Goal: Transaction & Acquisition: Purchase product/service

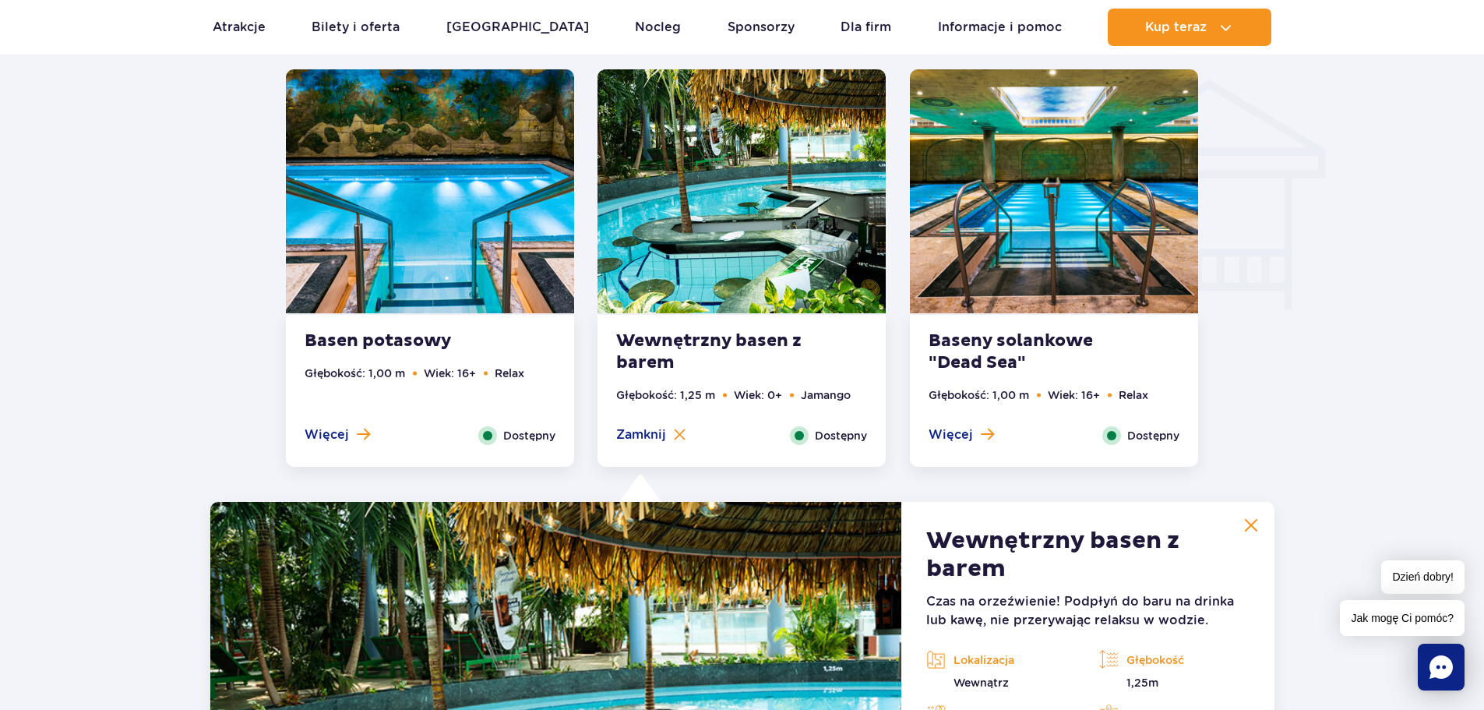
scroll to position [2149, 0]
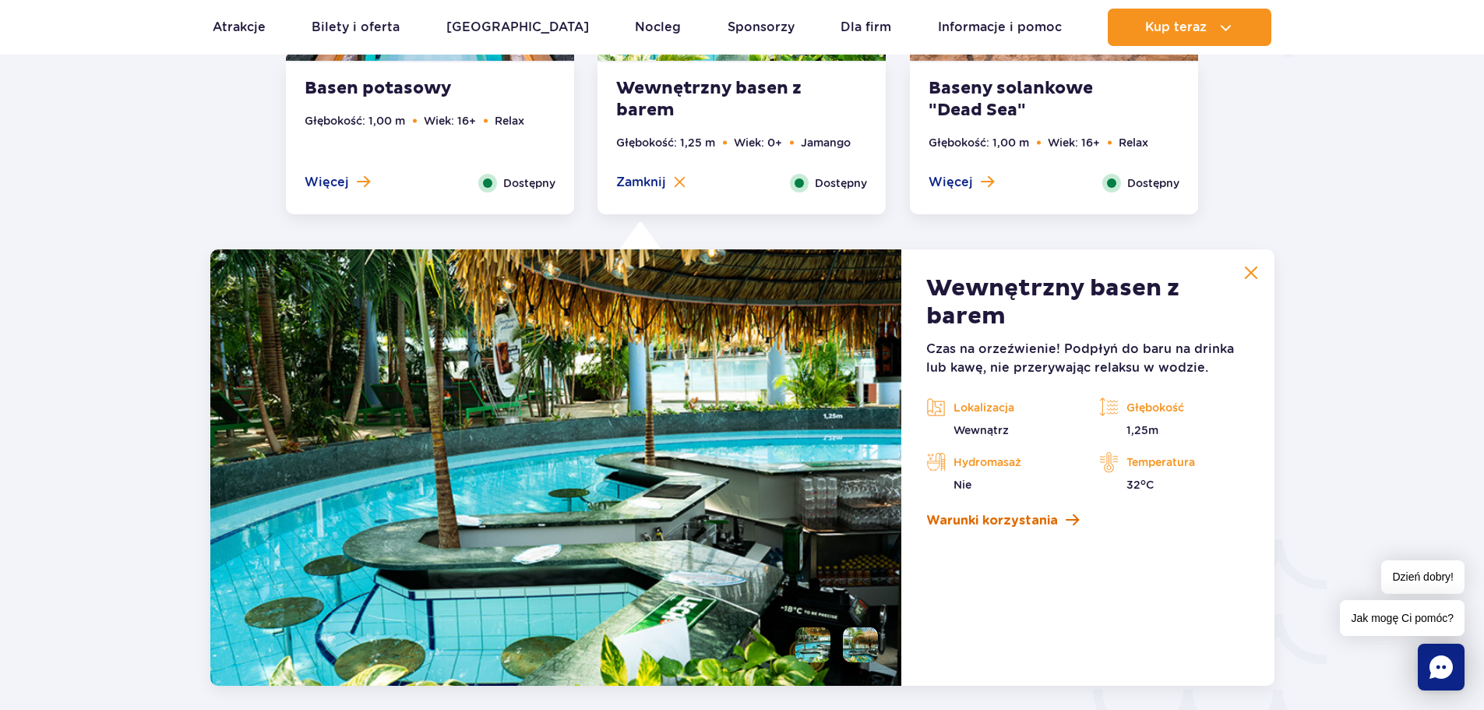
click at [1075, 521] on span at bounding box center [1072, 520] width 13 height 15
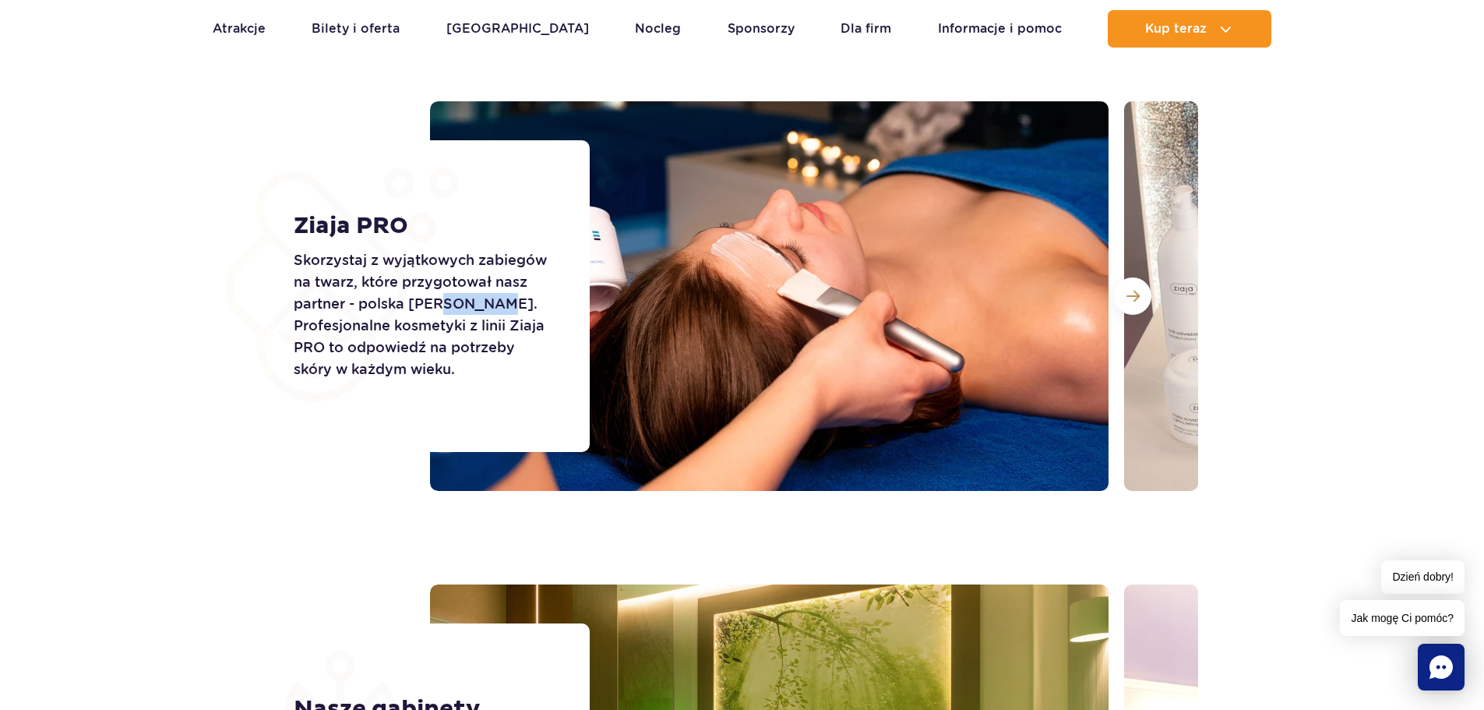
drag, startPoint x: 470, startPoint y: 300, endPoint x: 492, endPoint y: 299, distance: 21.8
click at [492, 299] on p "Skorzystaj z wyjątkowych zabiegów na twarz, które przygotował nasz partner - po…" at bounding box center [424, 314] width 261 height 131
click at [485, 334] on p "Skorzystaj z wyjątkowych zabiegów na twarz, które przygotował nasz partner - po…" at bounding box center [424, 314] width 261 height 131
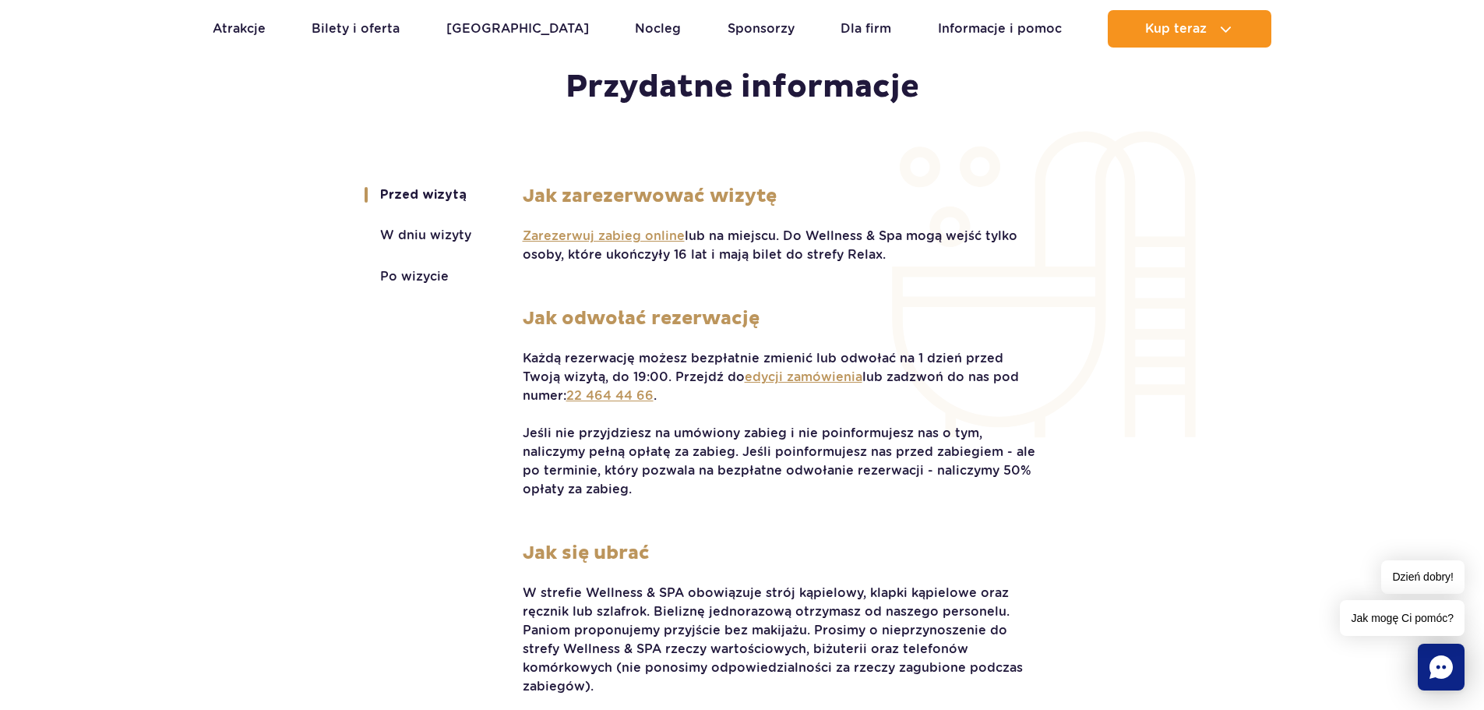
scroll to position [3230, 0]
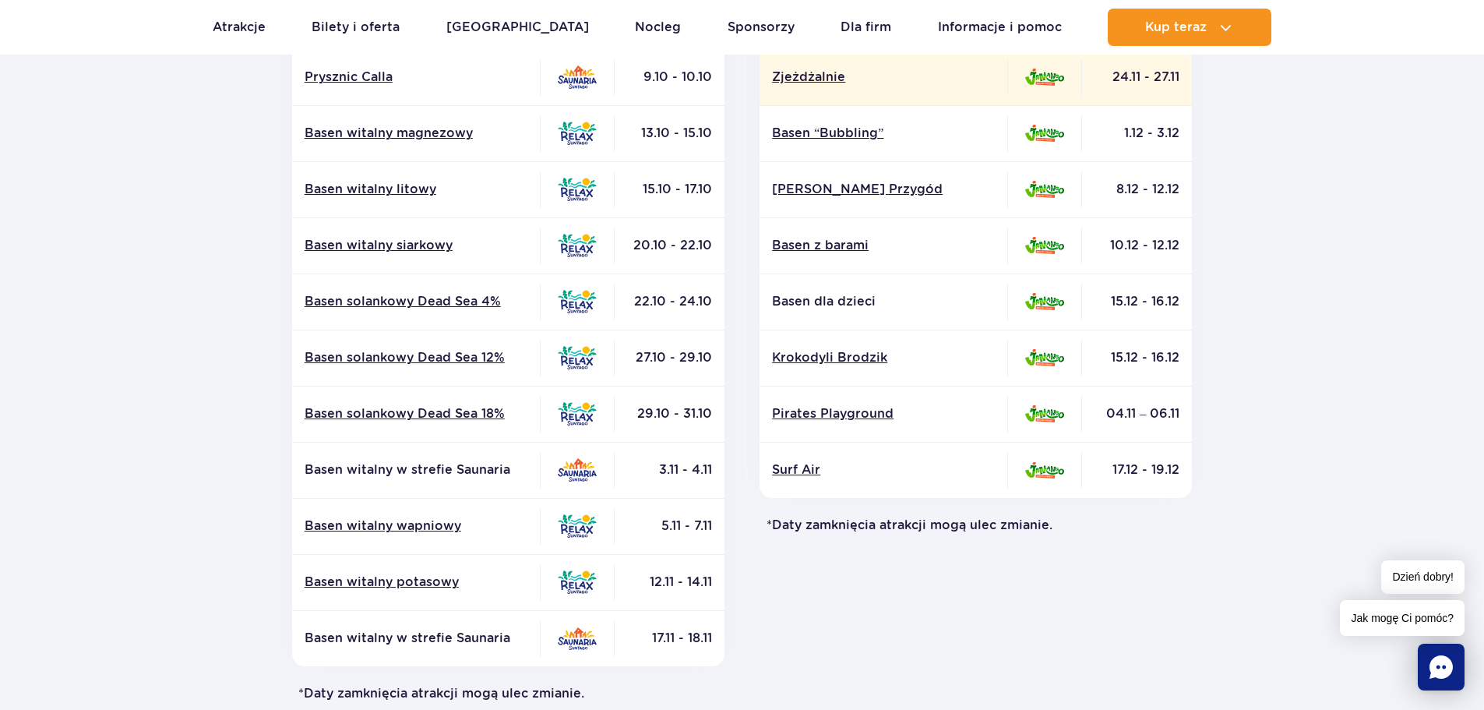
scroll to position [468, 0]
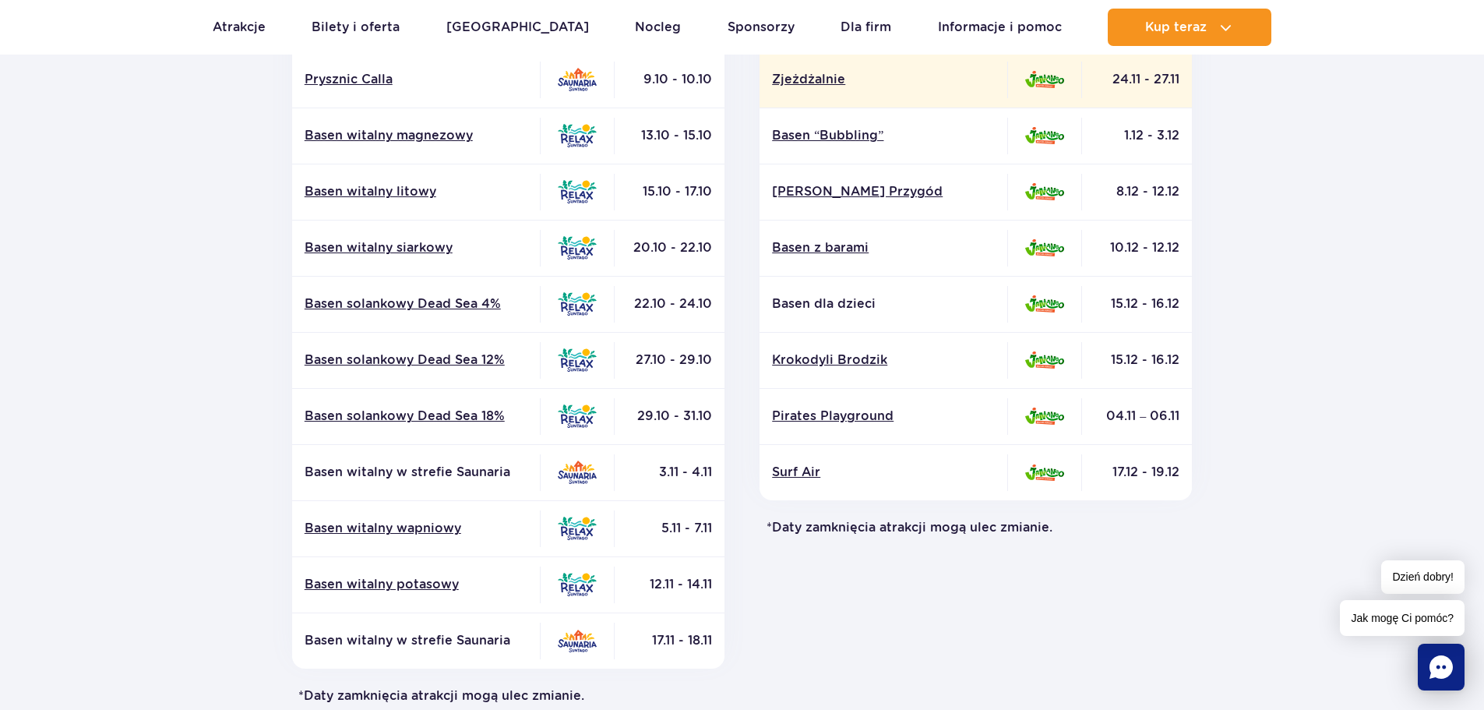
drag, startPoint x: 914, startPoint y: 651, endPoint x: 897, endPoint y: 647, distance: 17.6
click at [913, 651] on div "Jamango Atrakcja Strefa Data zamknięcia* Basen z falami Zjeżdżalnie Surf Air" at bounding box center [977, 282] width 468 height 843
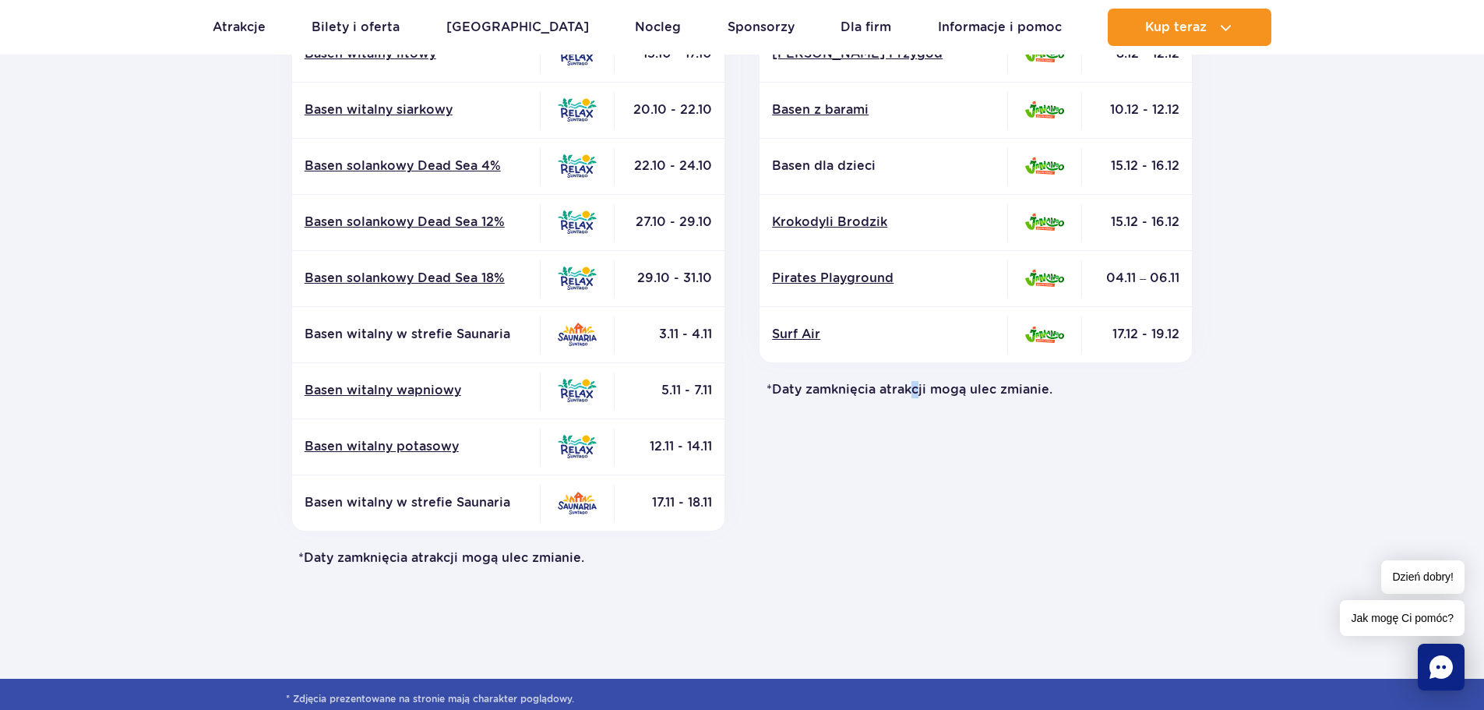
scroll to position [623, 0]
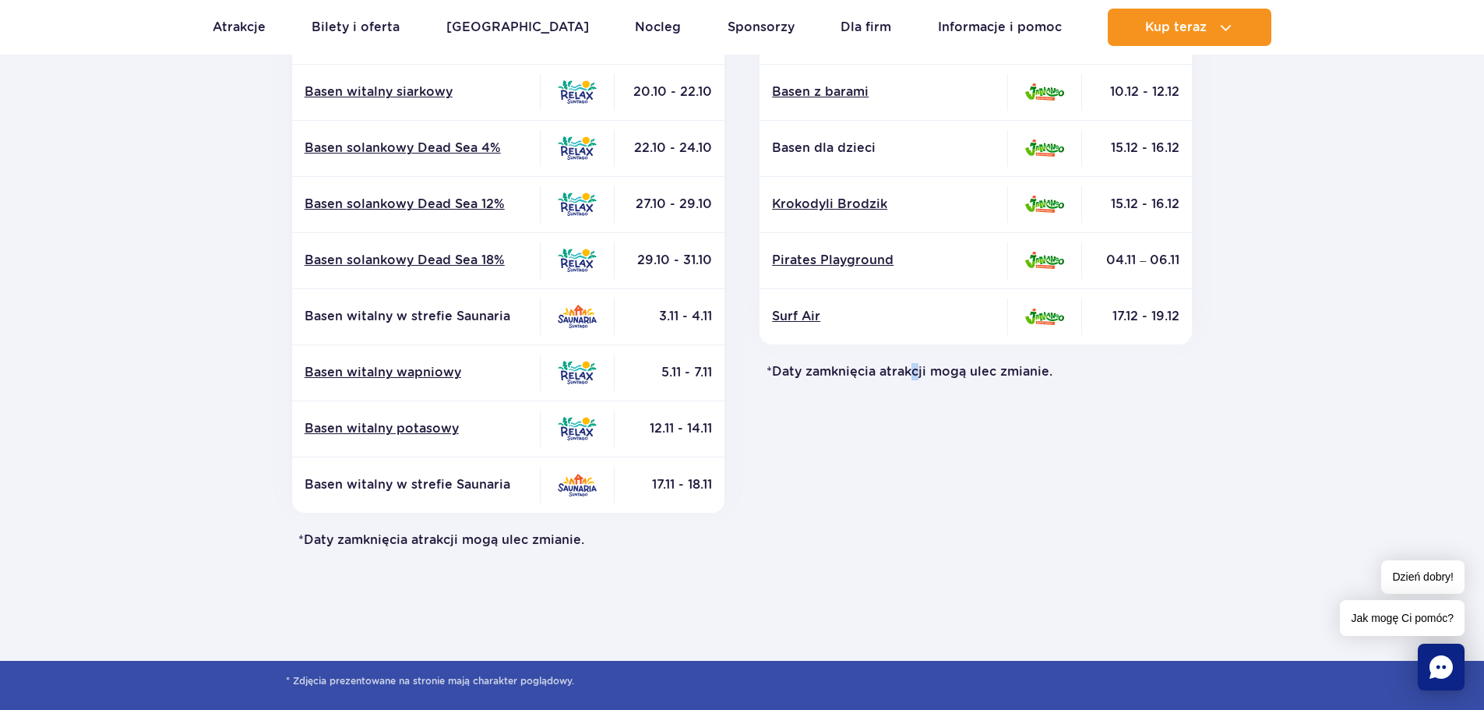
click at [907, 471] on div "Jamango Atrakcja Strefa Data zamknięcia* Basen z falami Zjeżdżalnie Surf Air" at bounding box center [977, 126] width 468 height 843
click at [804, 315] on link "Surf Air" at bounding box center [883, 316] width 223 height 17
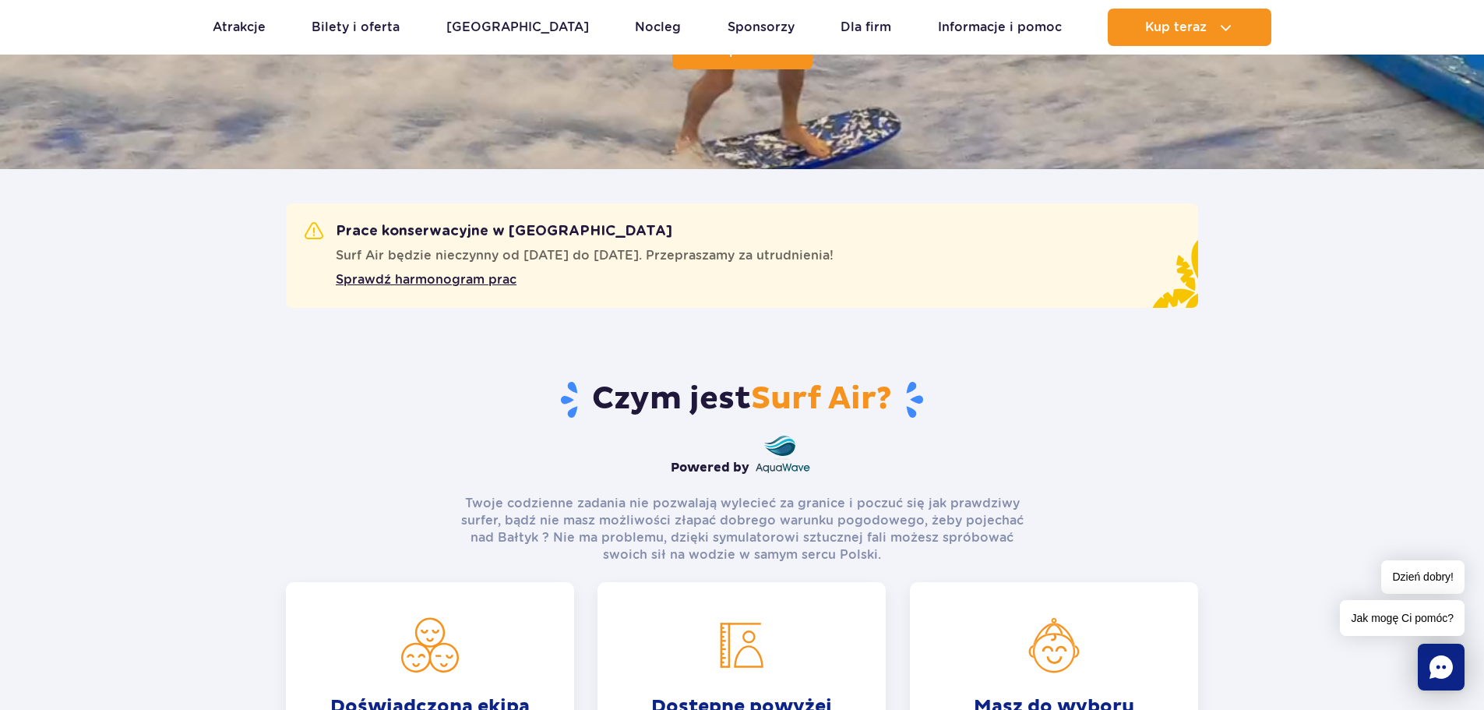
scroll to position [779, 0]
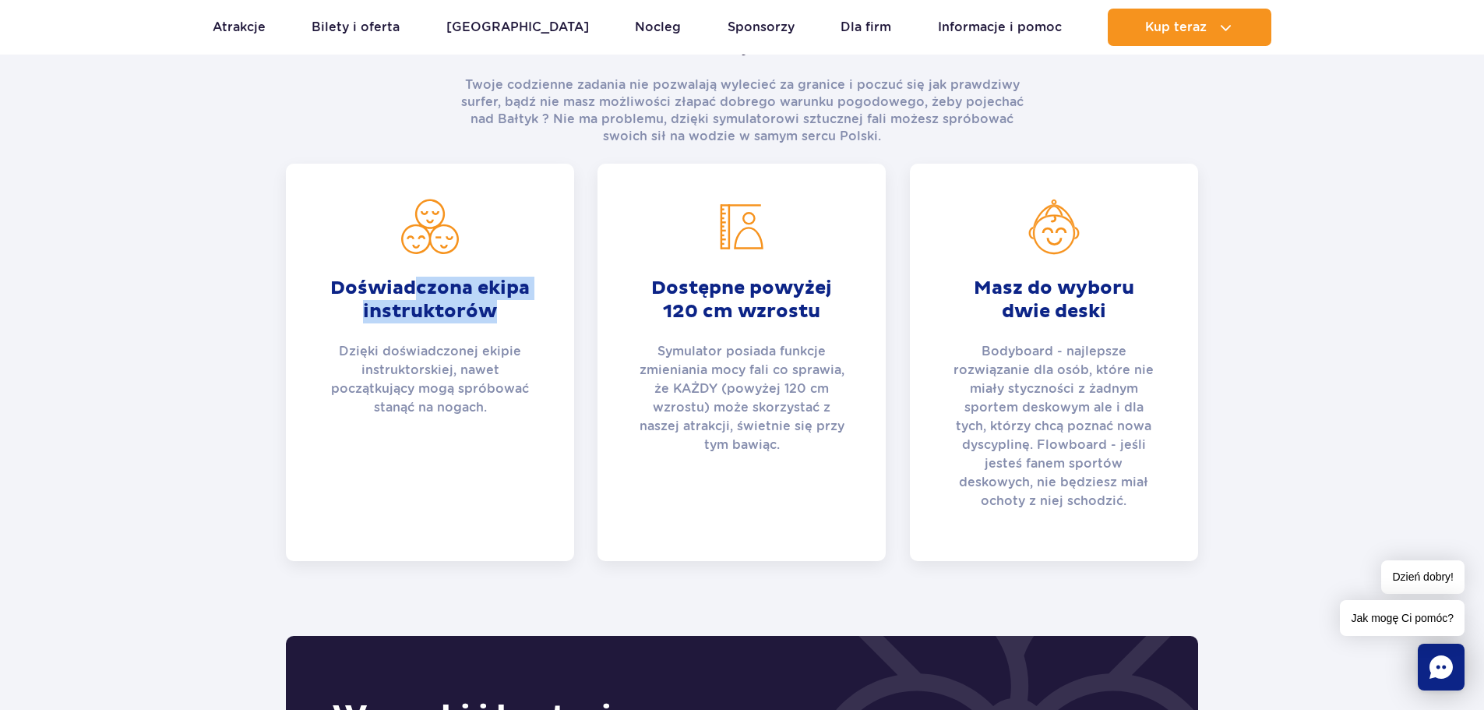
drag, startPoint x: 425, startPoint y: 277, endPoint x: 614, endPoint y: 327, distance: 195.1
click at [560, 330] on div "Doświadczona ekipa instruktorów Dzięki doświadczonej ekipie instruktorskiej, na…" at bounding box center [430, 362] width 288 height 397
click at [1301, 341] on section "Czym jest Surf Air? Powered by Twoje codzienne zadania nie pozwalają wylecieć z…" at bounding box center [742, 255] width 1484 height 612
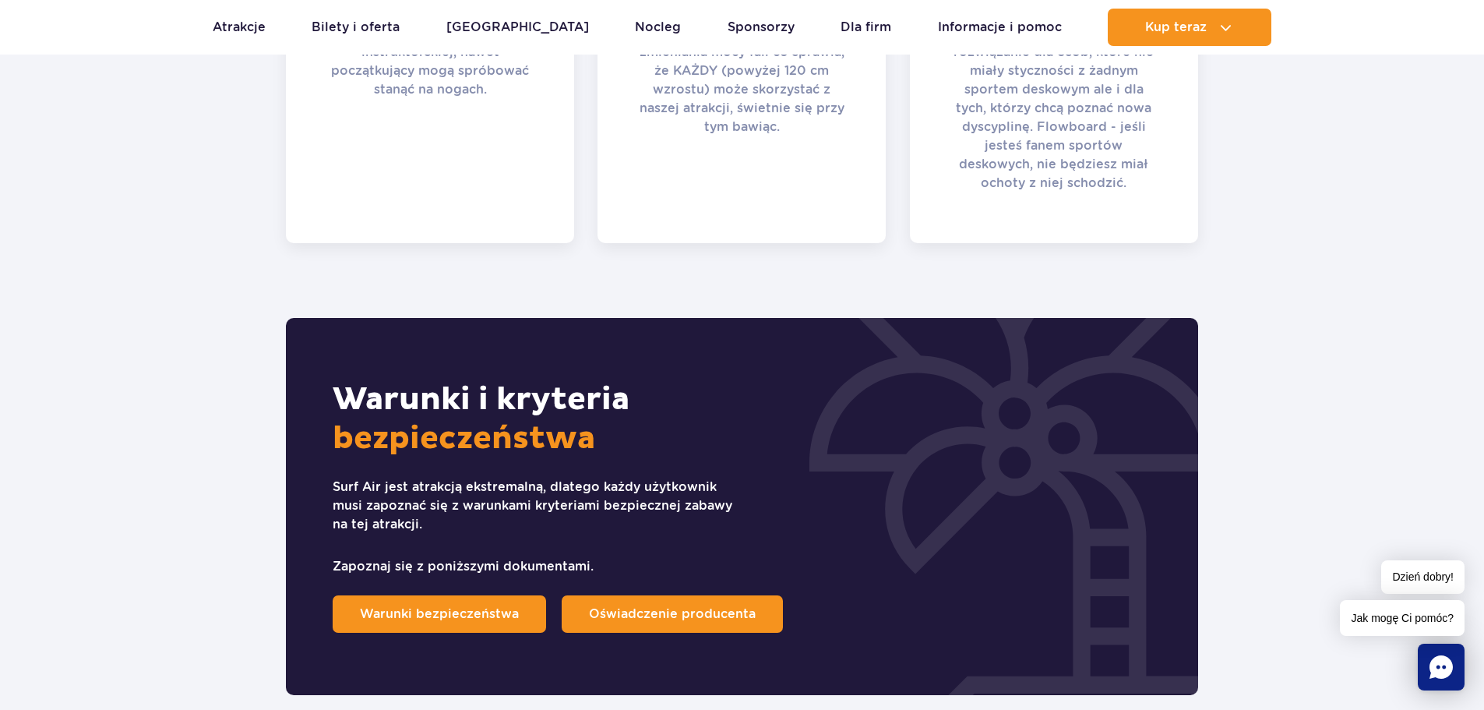
scroll to position [1169, 0]
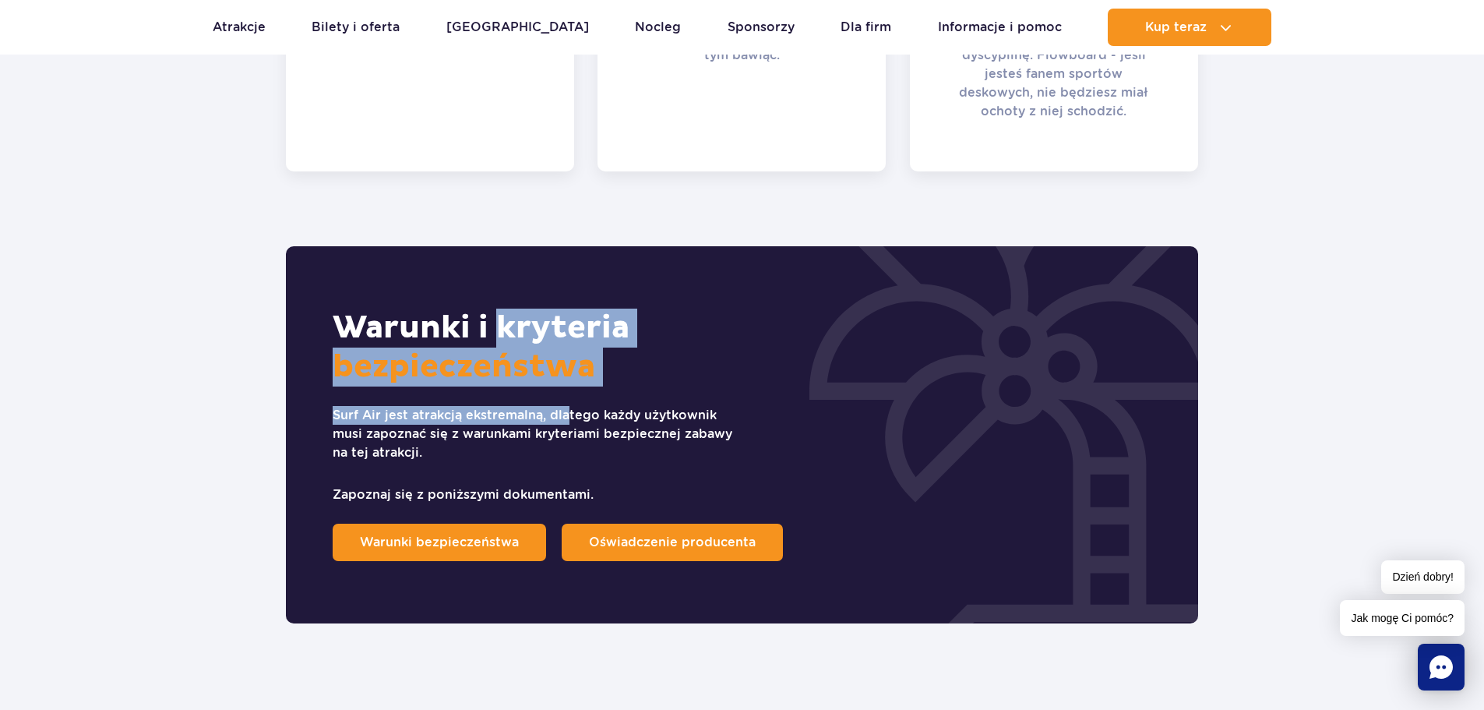
drag, startPoint x: 390, startPoint y: 332, endPoint x: 644, endPoint y: 449, distance: 279.6
click at [581, 404] on div "Warunki i kryteria bezpieczeństwa Surf Air jest atrakcją ekstremalną, dlatego k…" at bounding box center [742, 434] width 913 height 377
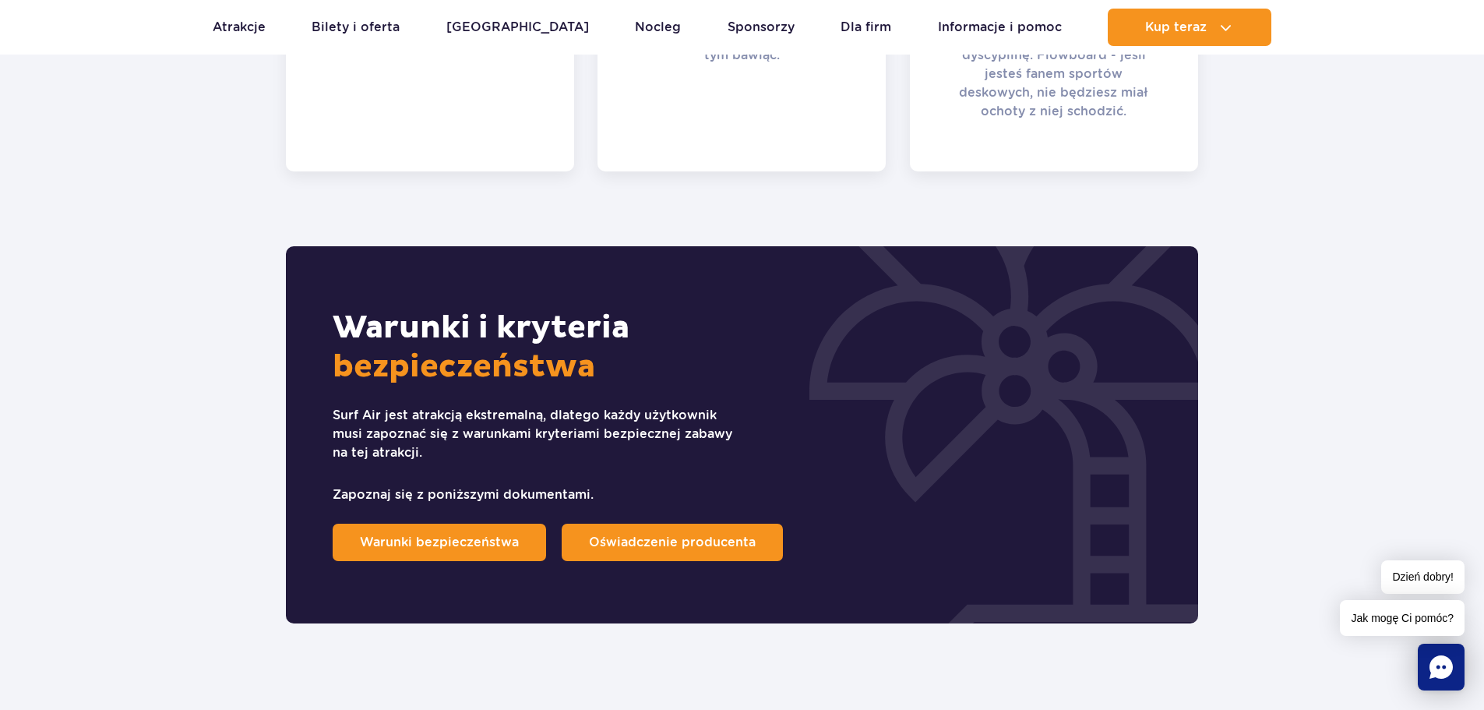
click at [781, 461] on div "Warunki i kryteria bezpieczeństwa Surf Air jest atrakcją ekstremalną, dlatego k…" at bounding box center [742, 434] width 913 height 377
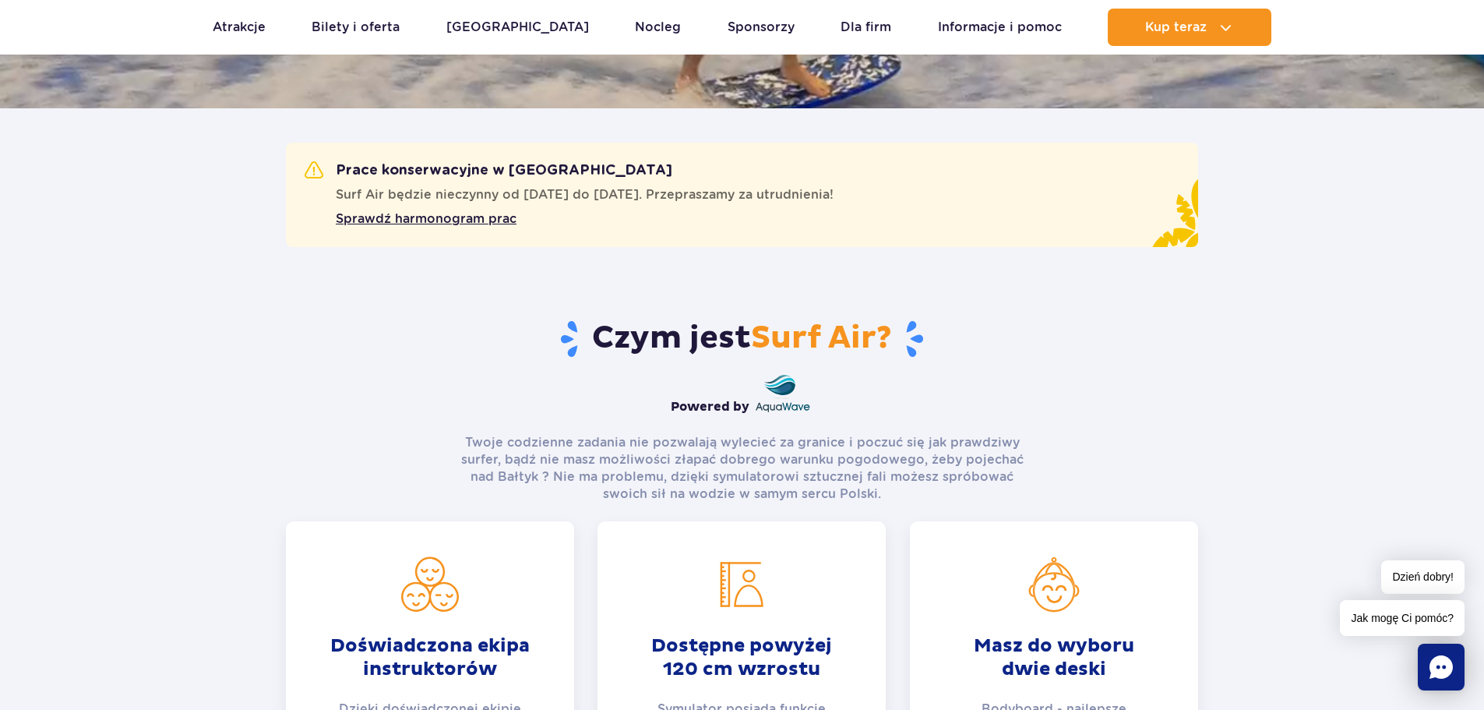
scroll to position [390, 0]
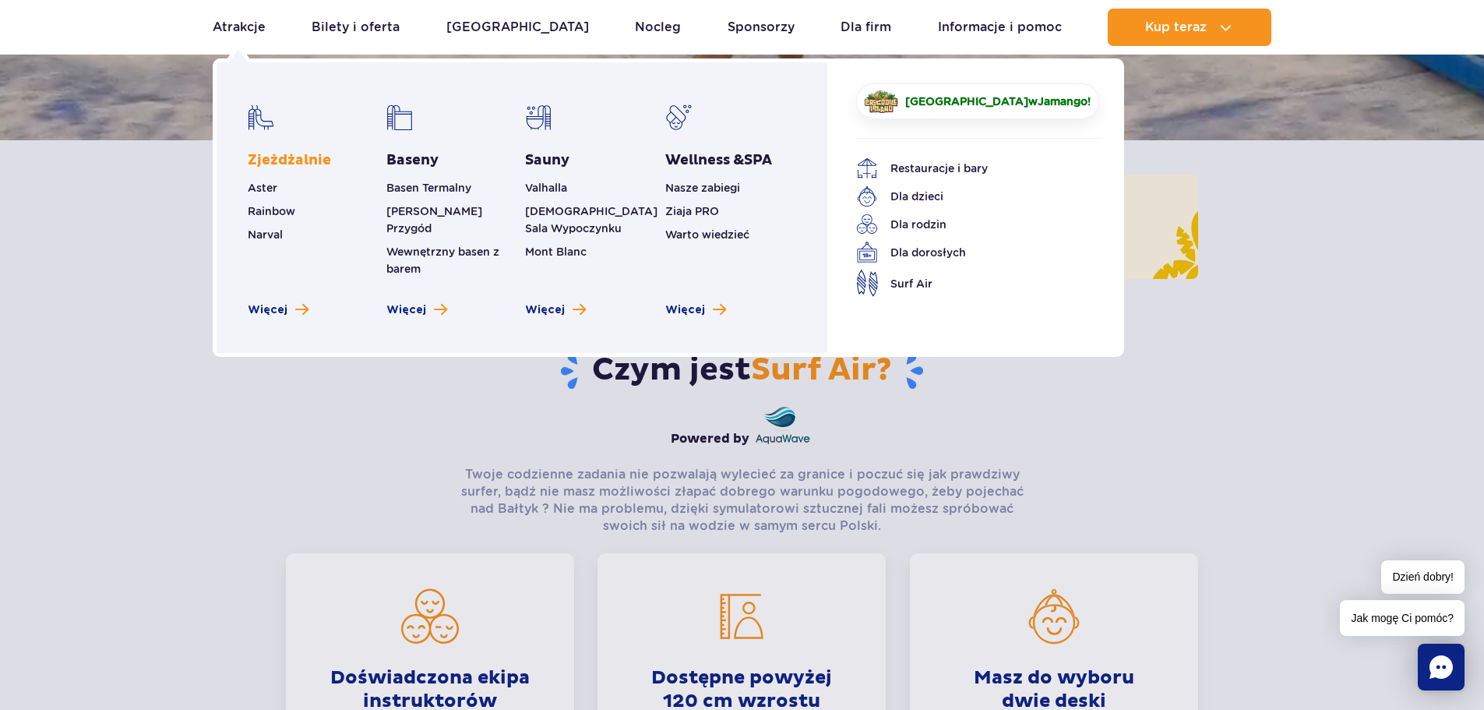
click at [299, 159] on link "Zjeżdżalnie" at bounding box center [289, 160] width 83 height 19
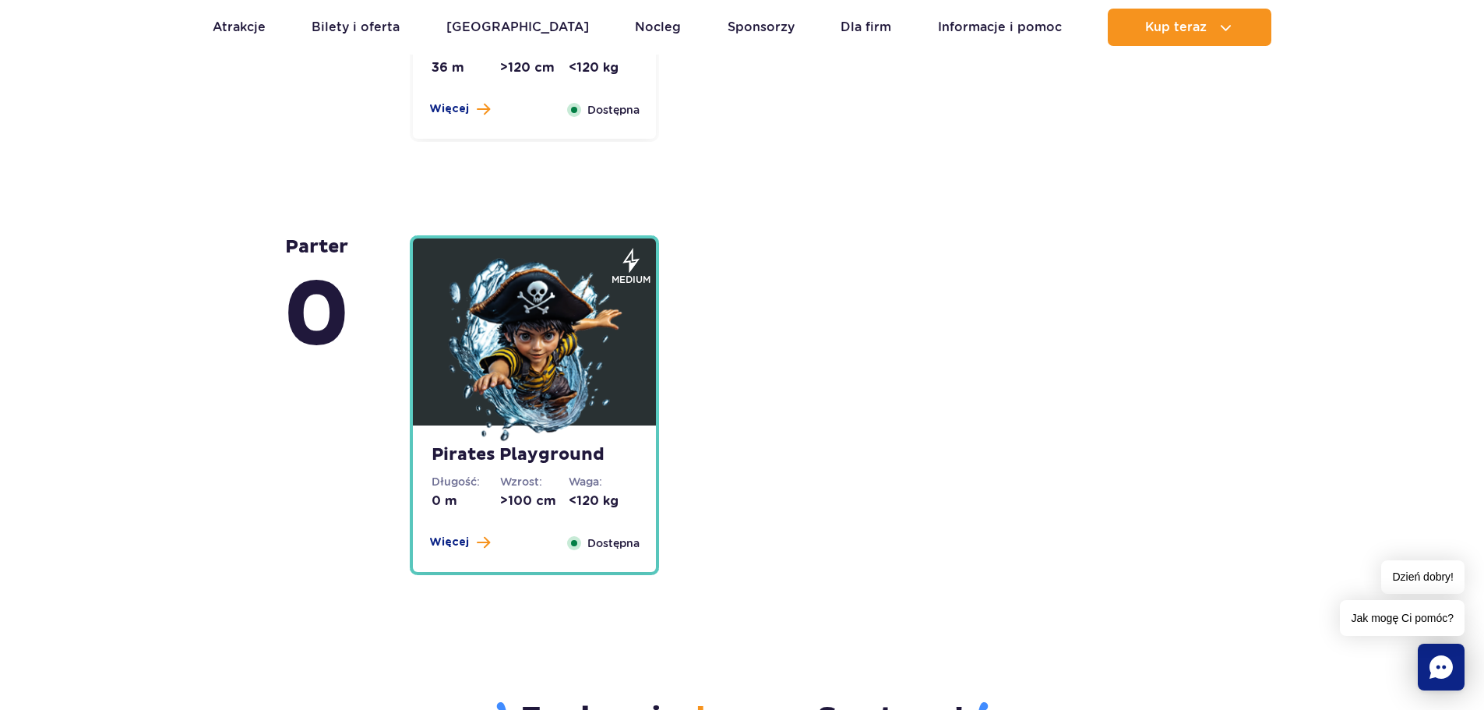
scroll to position [3818, 0]
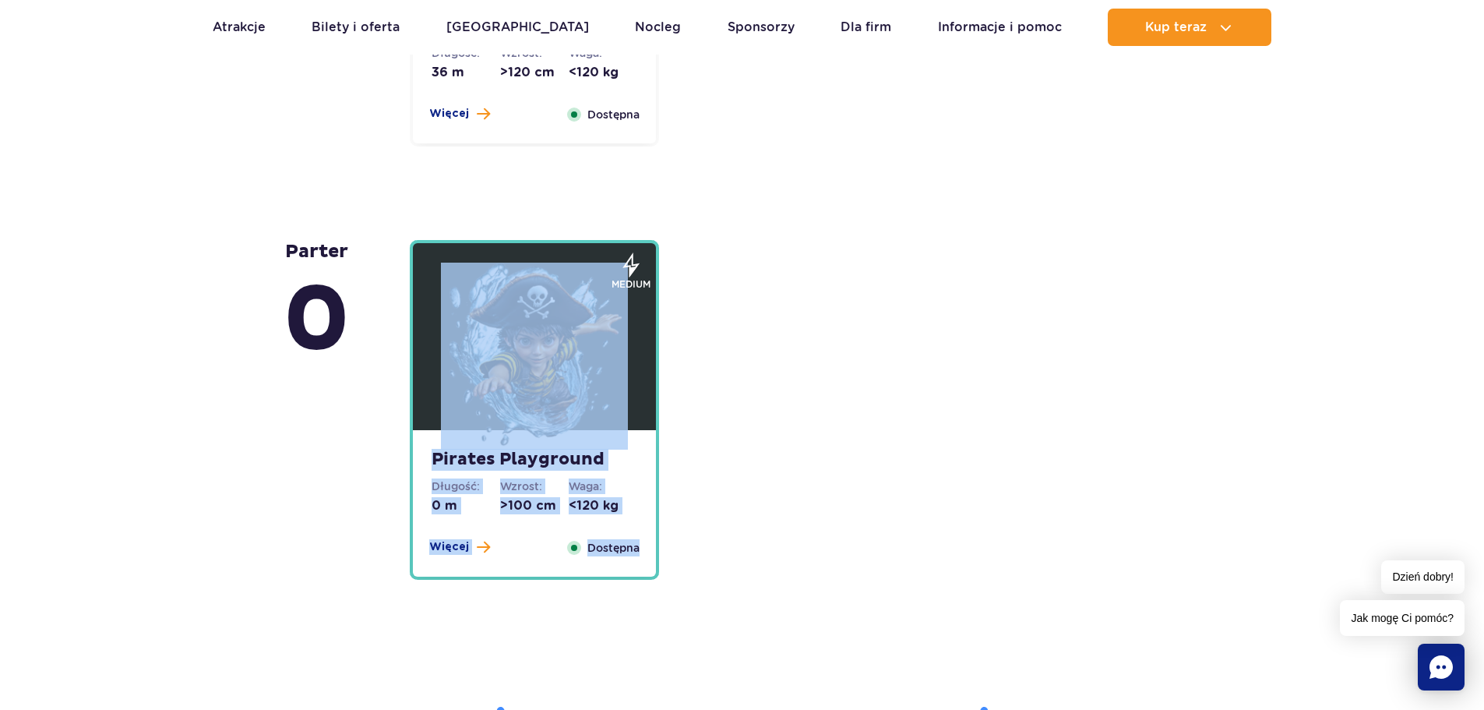
drag, startPoint x: 1484, startPoint y: 425, endPoint x: 1483, endPoint y: 462, distance: 37.4
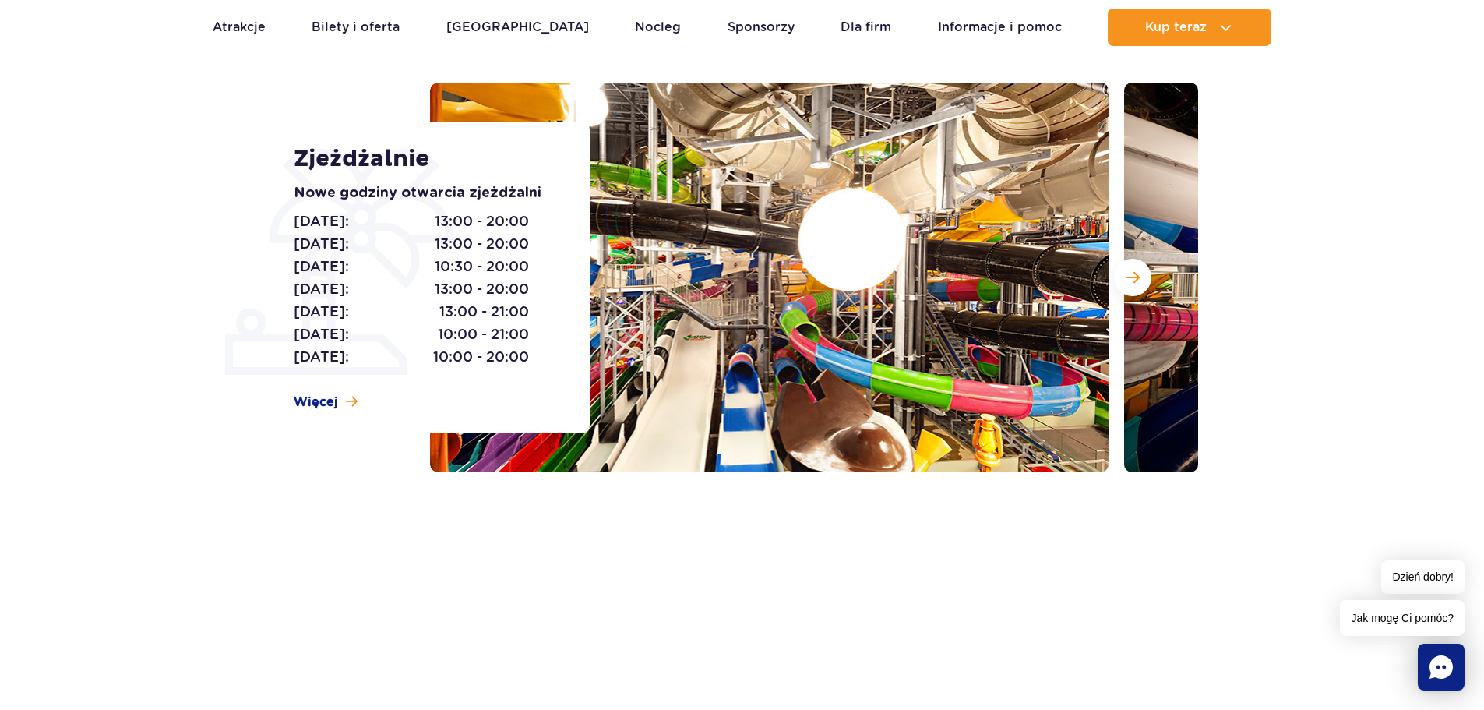
scroll to position [0, 0]
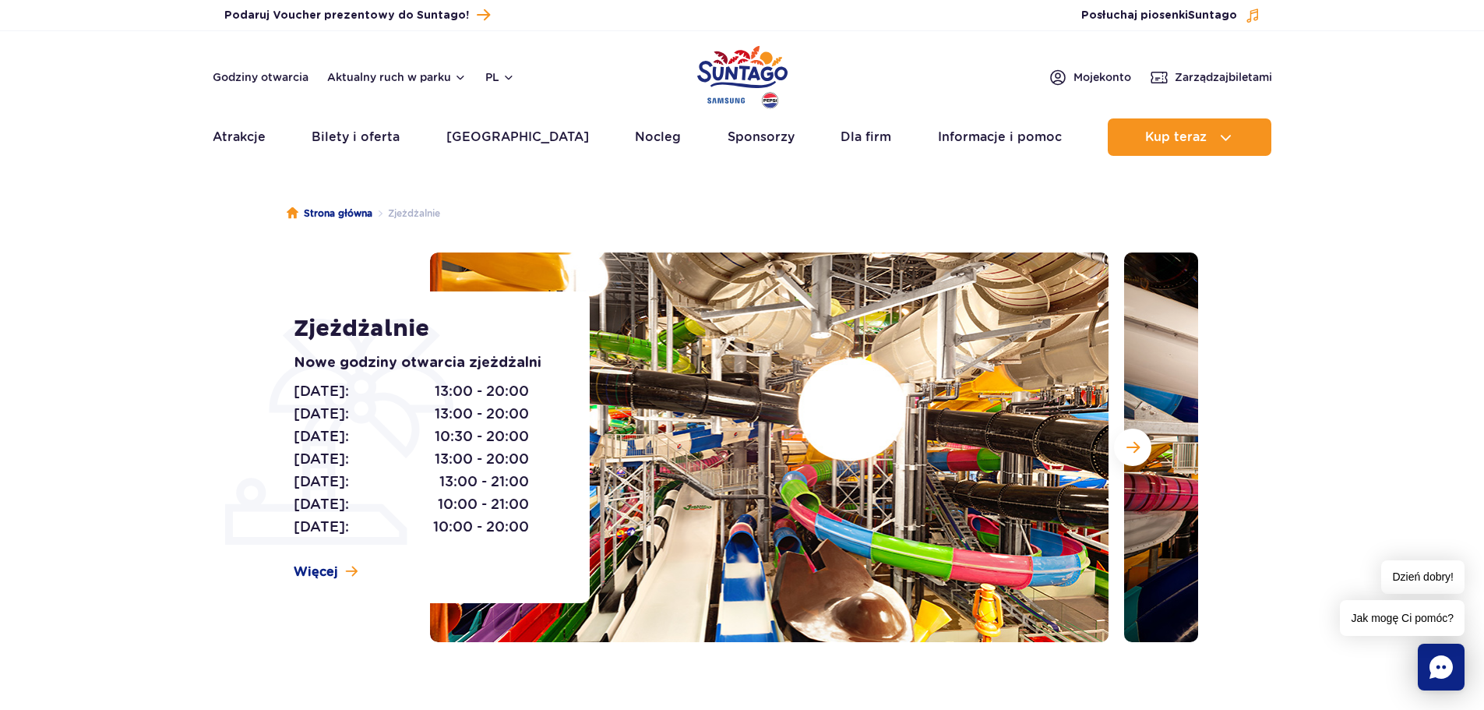
drag, startPoint x: 1167, startPoint y: 507, endPoint x: 1131, endPoint y: 287, distance: 223.4
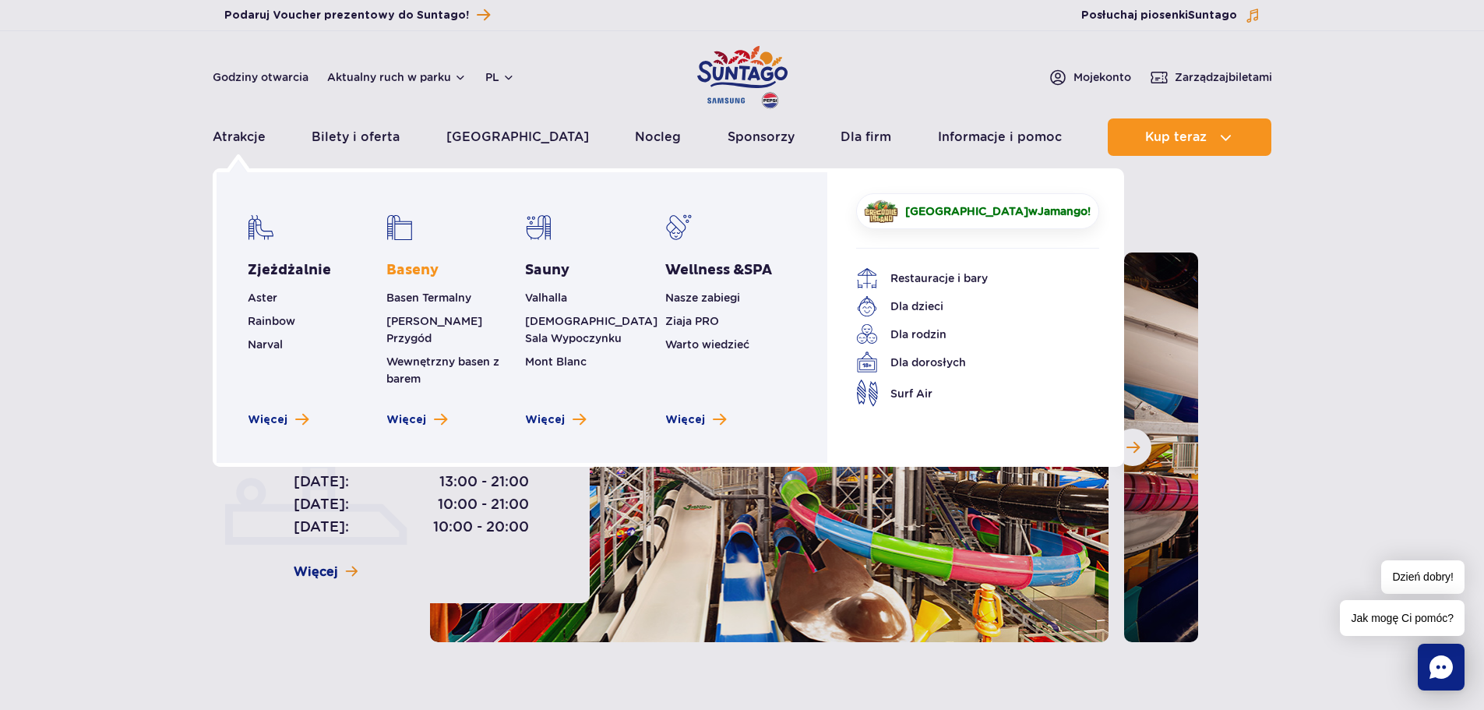
click at [419, 274] on link "Baseny" at bounding box center [413, 270] width 52 height 19
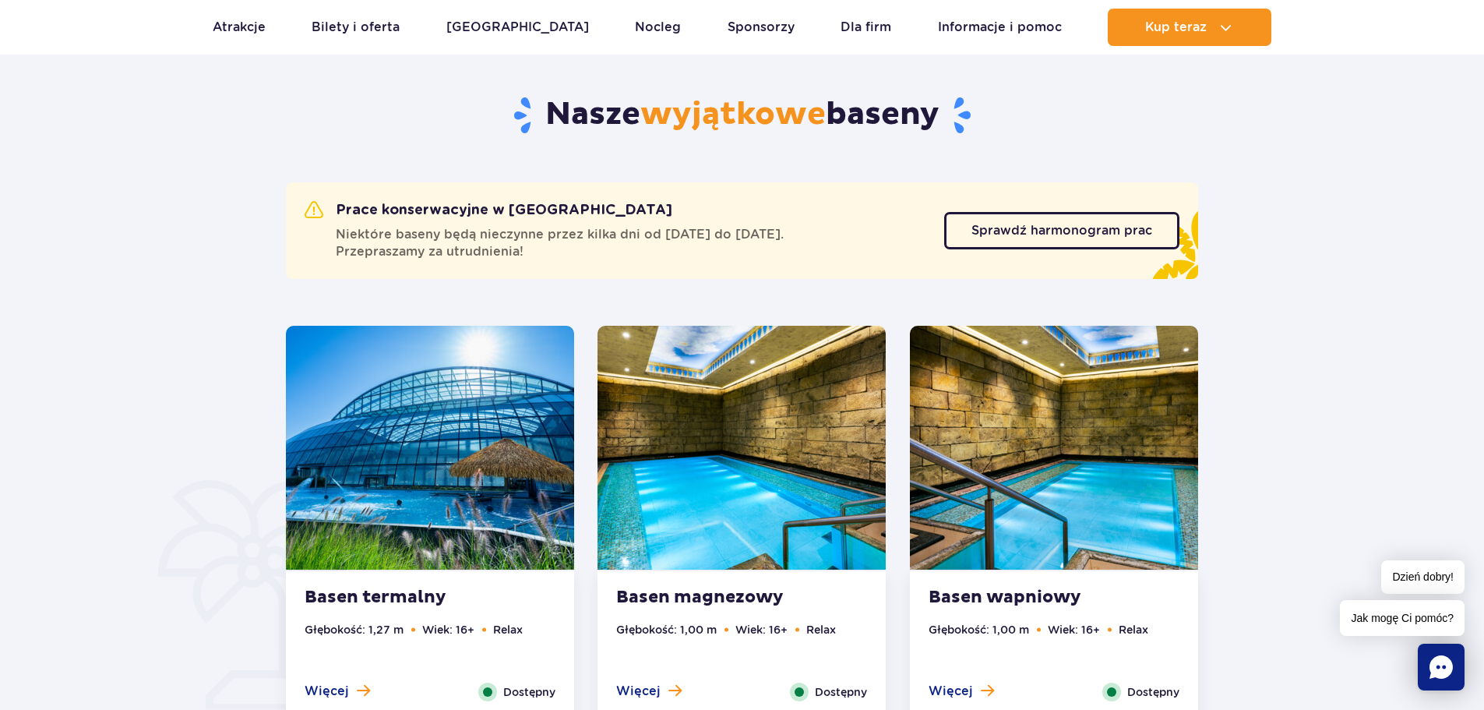
scroll to position [545, 0]
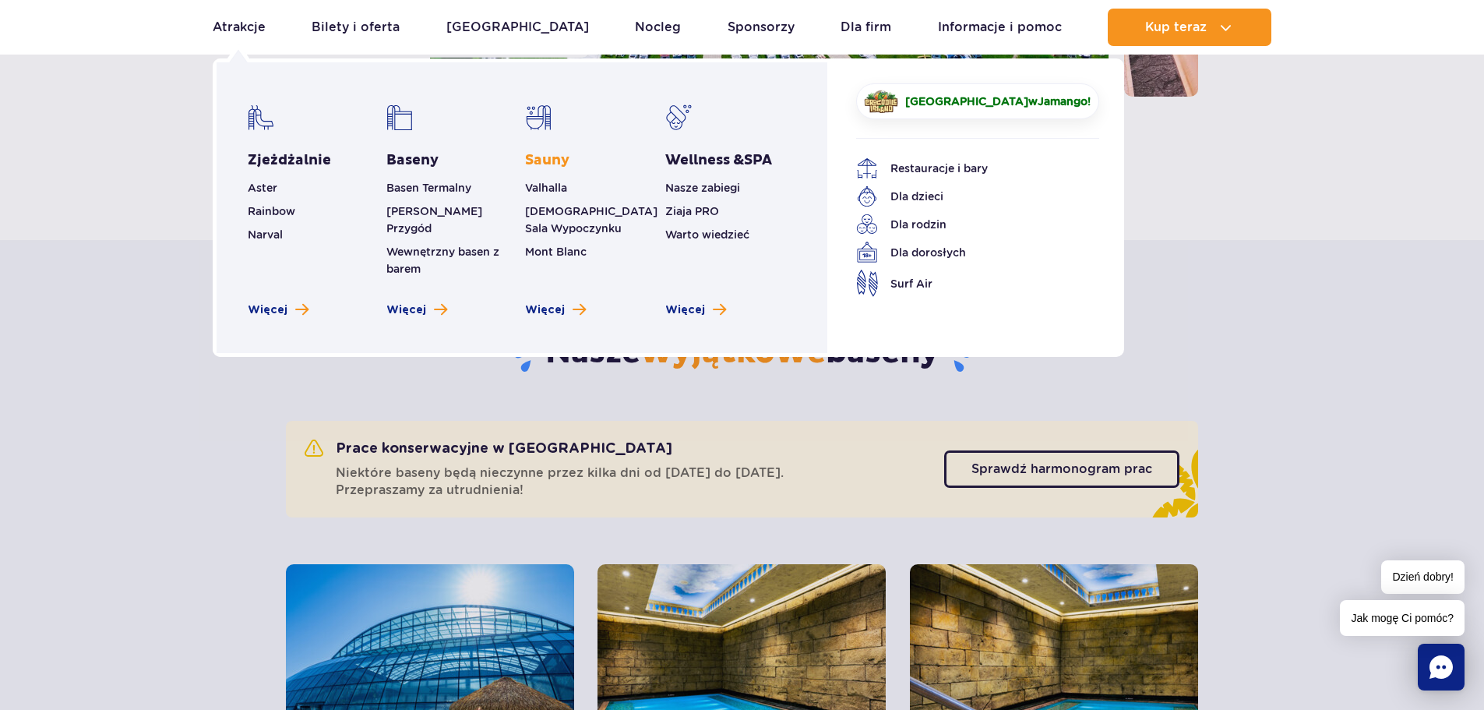
click at [540, 161] on link "Sauny" at bounding box center [547, 160] width 44 height 19
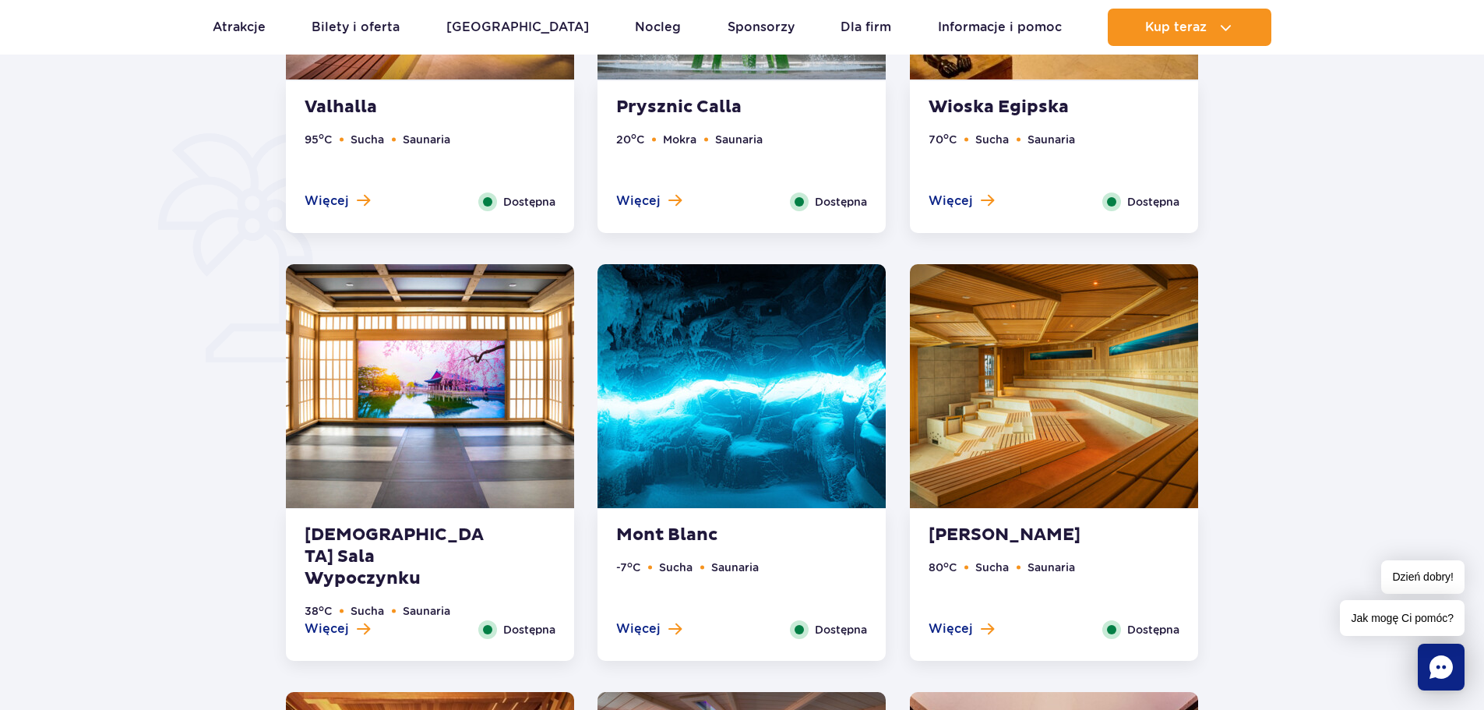
scroll to position [1169, 0]
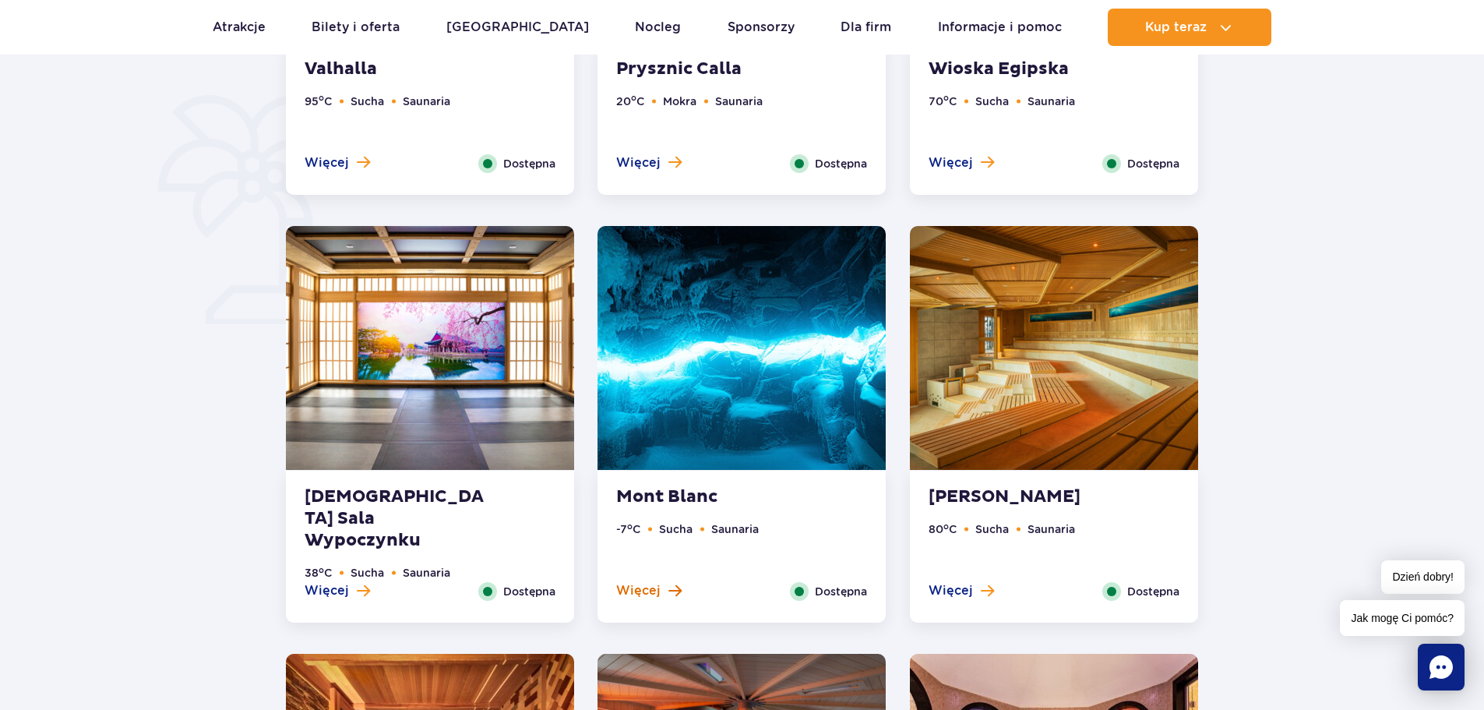
click at [648, 587] on span "Więcej" at bounding box center [638, 590] width 44 height 17
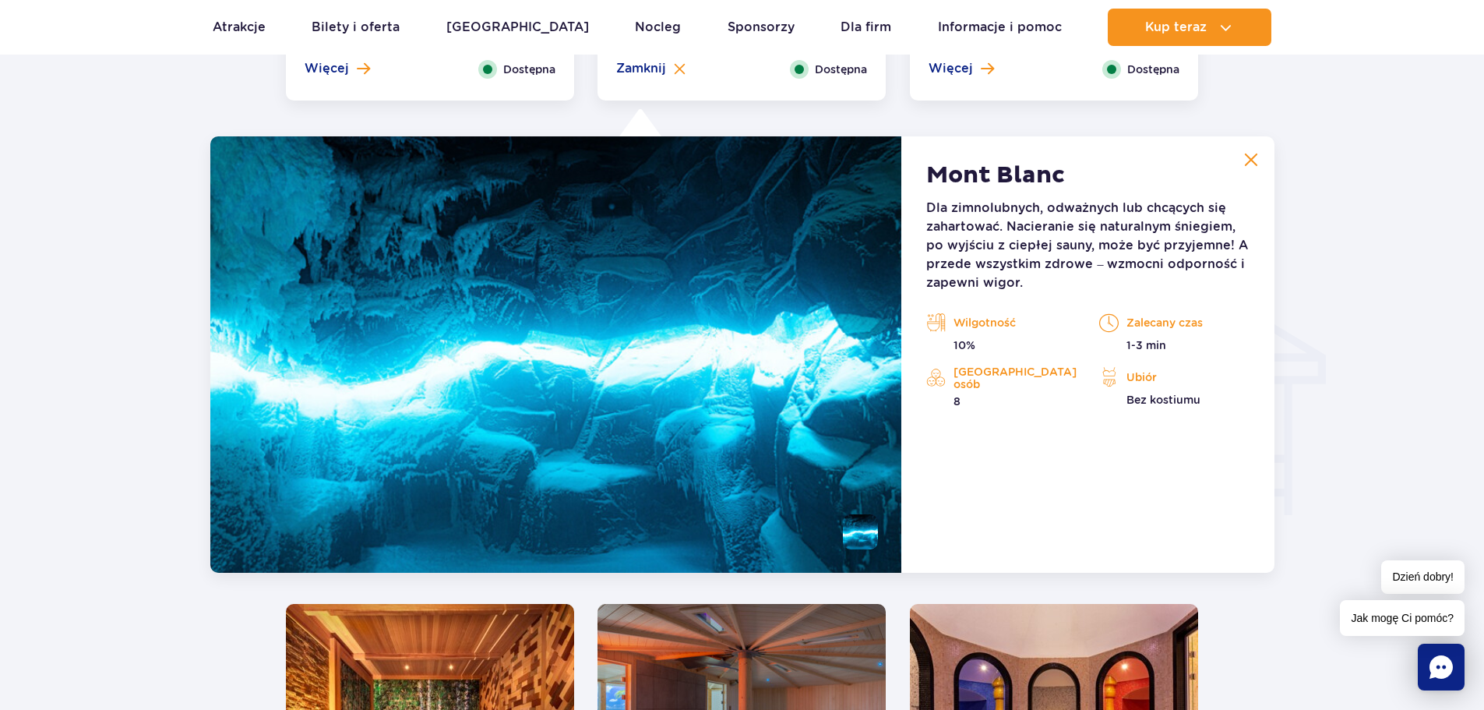
scroll to position [1734, 0]
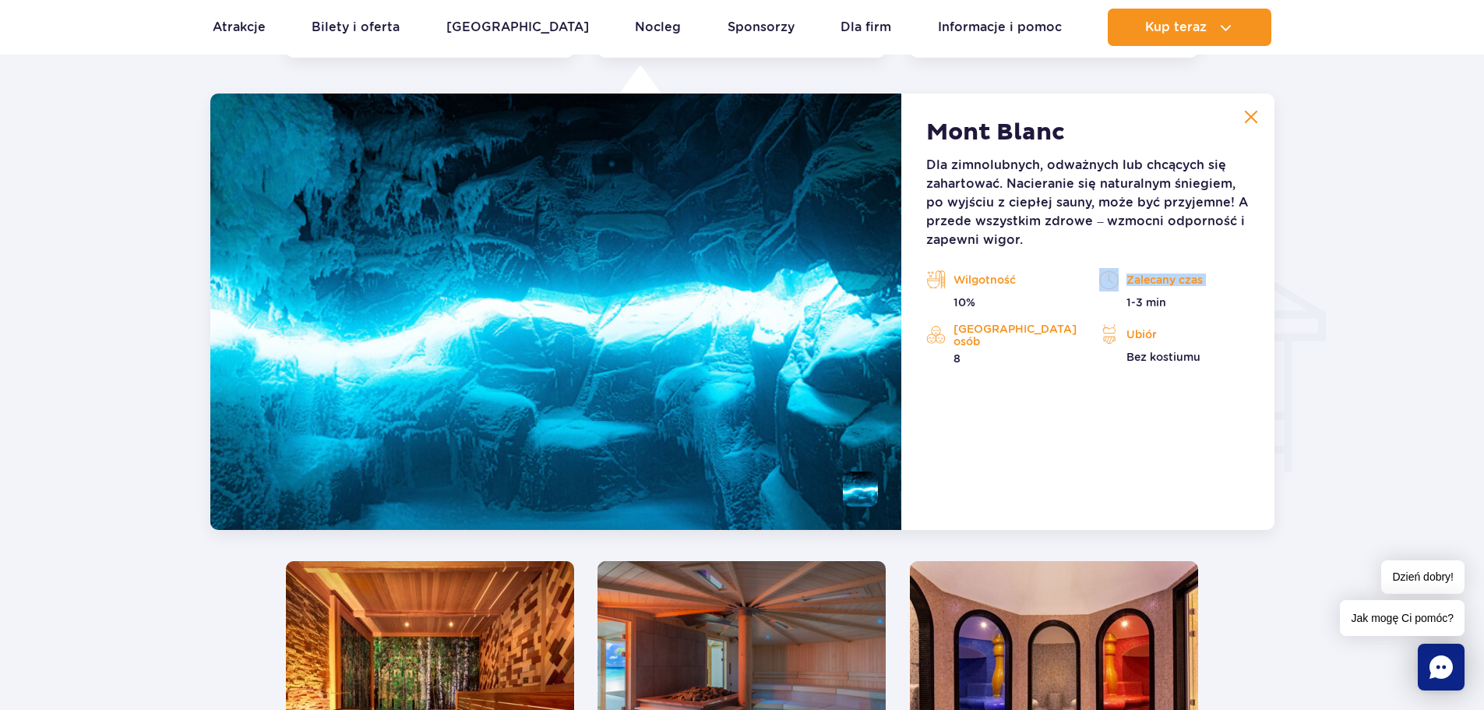
drag, startPoint x: 1140, startPoint y: 302, endPoint x: 1295, endPoint y: 282, distance: 156.3
click at [1253, 280] on div "Zalecany czas 1-3 min" at bounding box center [1174, 289] width 173 height 42
click at [1314, 284] on div at bounding box center [742, 235] width 1633 height 2366
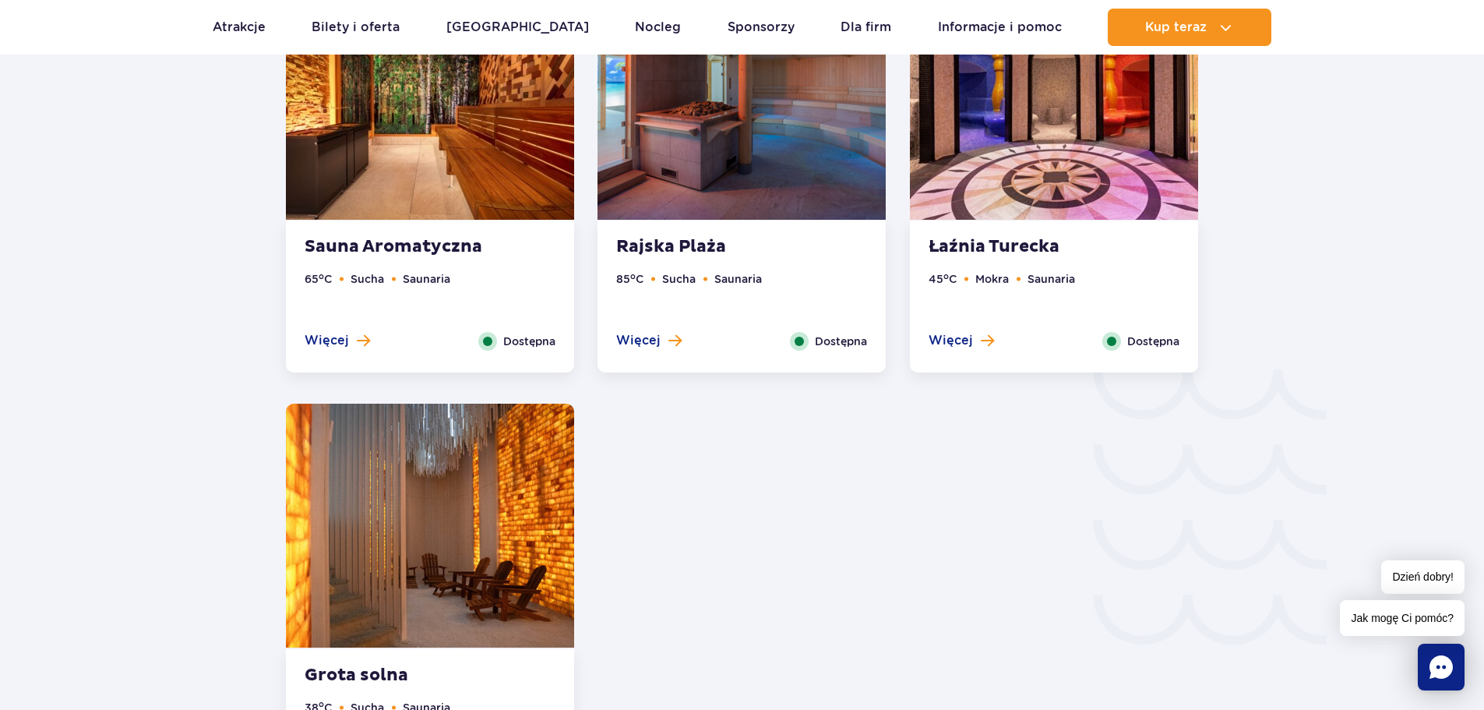
scroll to position [2591, 0]
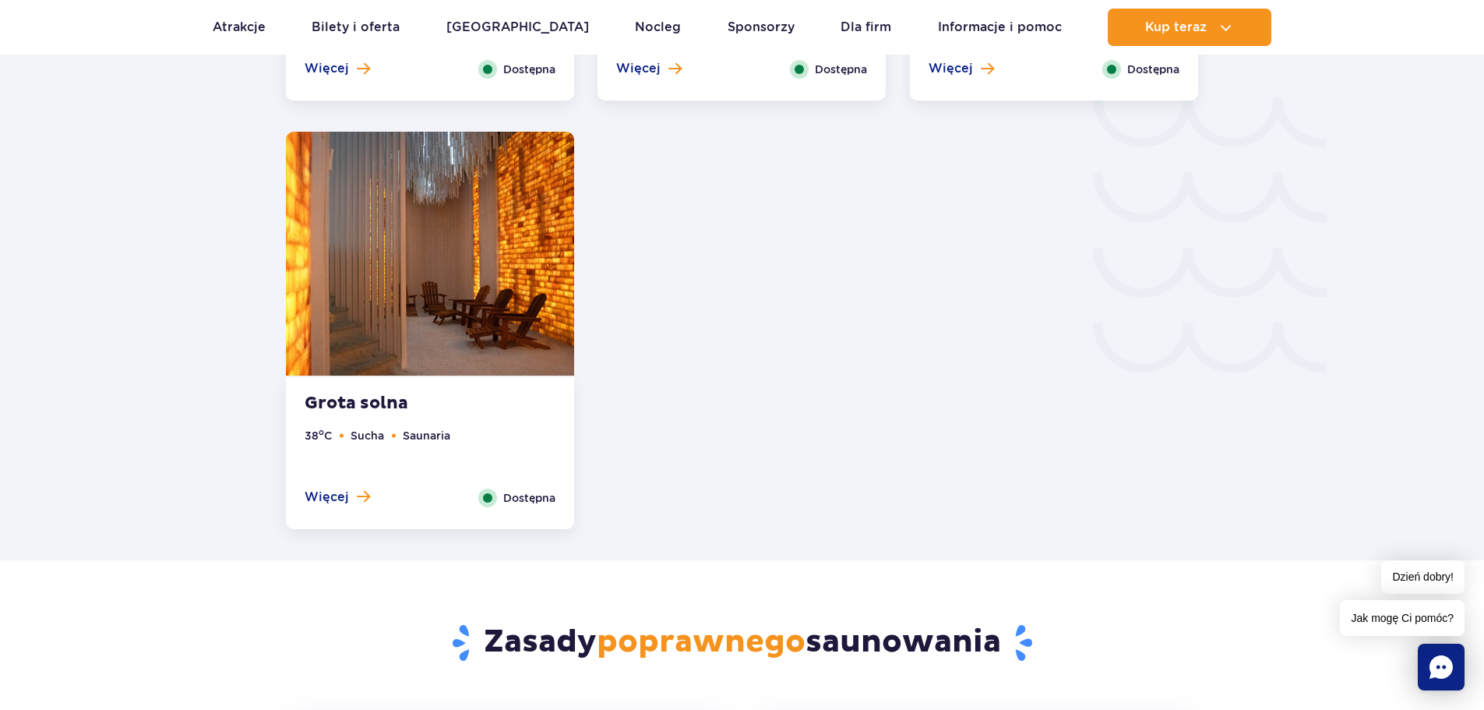
click at [376, 403] on strong "Grota solna" at bounding box center [399, 404] width 189 height 22
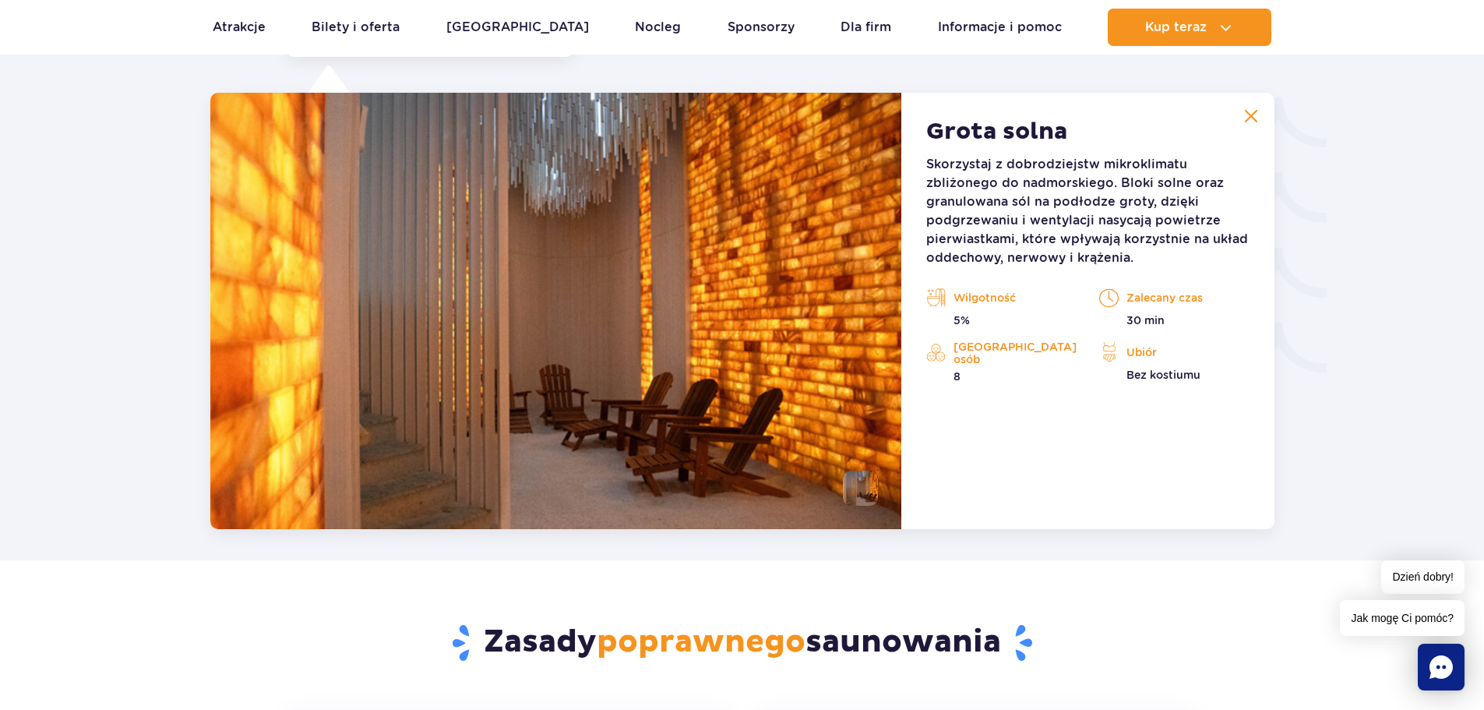
scroll to position [2590, 0]
drag, startPoint x: 984, startPoint y: 166, endPoint x: 1195, endPoint y: 168, distance: 211.2
click at [1195, 168] on p "Skorzystaj z dobrodziejstw mikroklimatu zbliżonego do nadmorskiego. Bloki solne…" at bounding box center [1088, 212] width 323 height 112
drag, startPoint x: 1009, startPoint y: 184, endPoint x: 1191, endPoint y: 189, distance: 182.4
click at [1191, 189] on p "Skorzystaj z dobrodziejstw mikroklimatu zbliżonego do nadmorskiego. Bloki solne…" at bounding box center [1088, 212] width 323 height 112
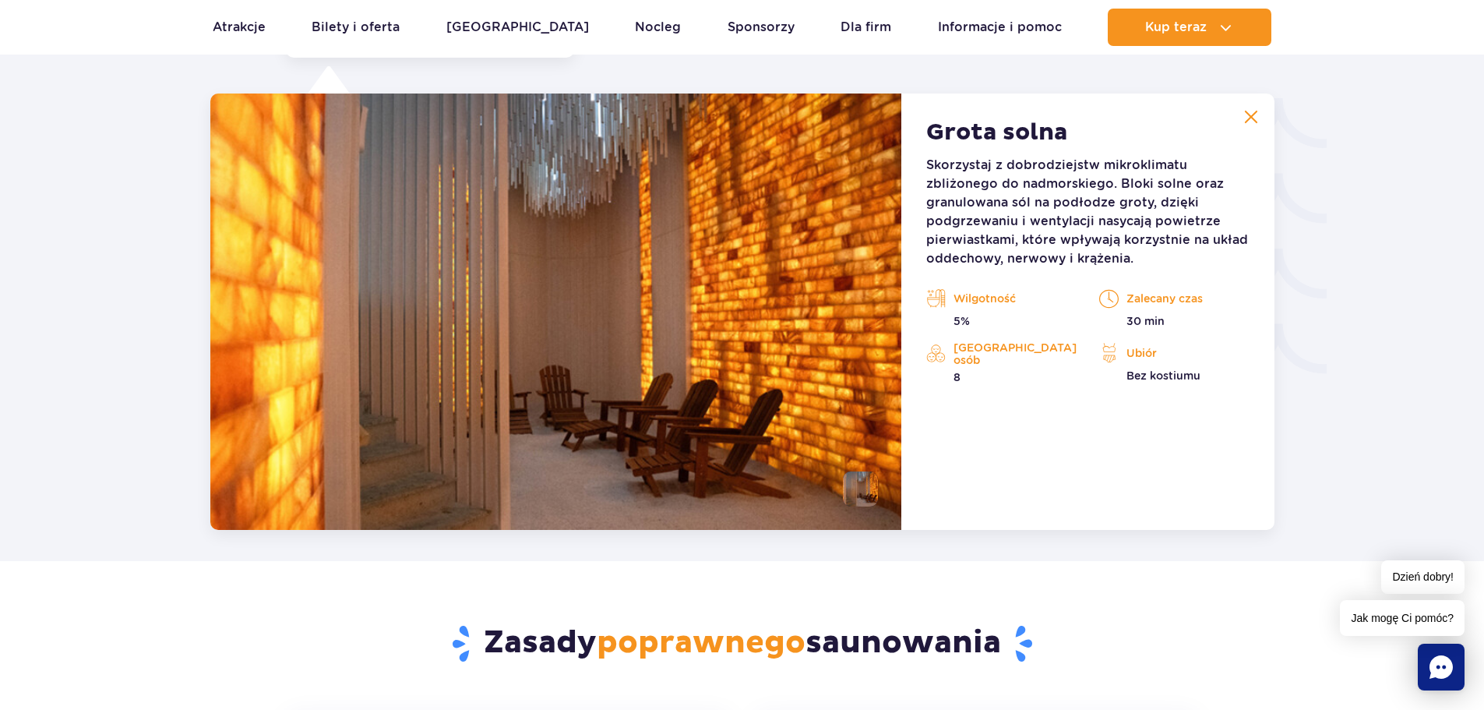
click at [1096, 245] on p "Skorzystaj z dobrodziejstw mikroklimatu zbliżonego do nadmorskiego. Bloki solne…" at bounding box center [1088, 212] width 323 height 112
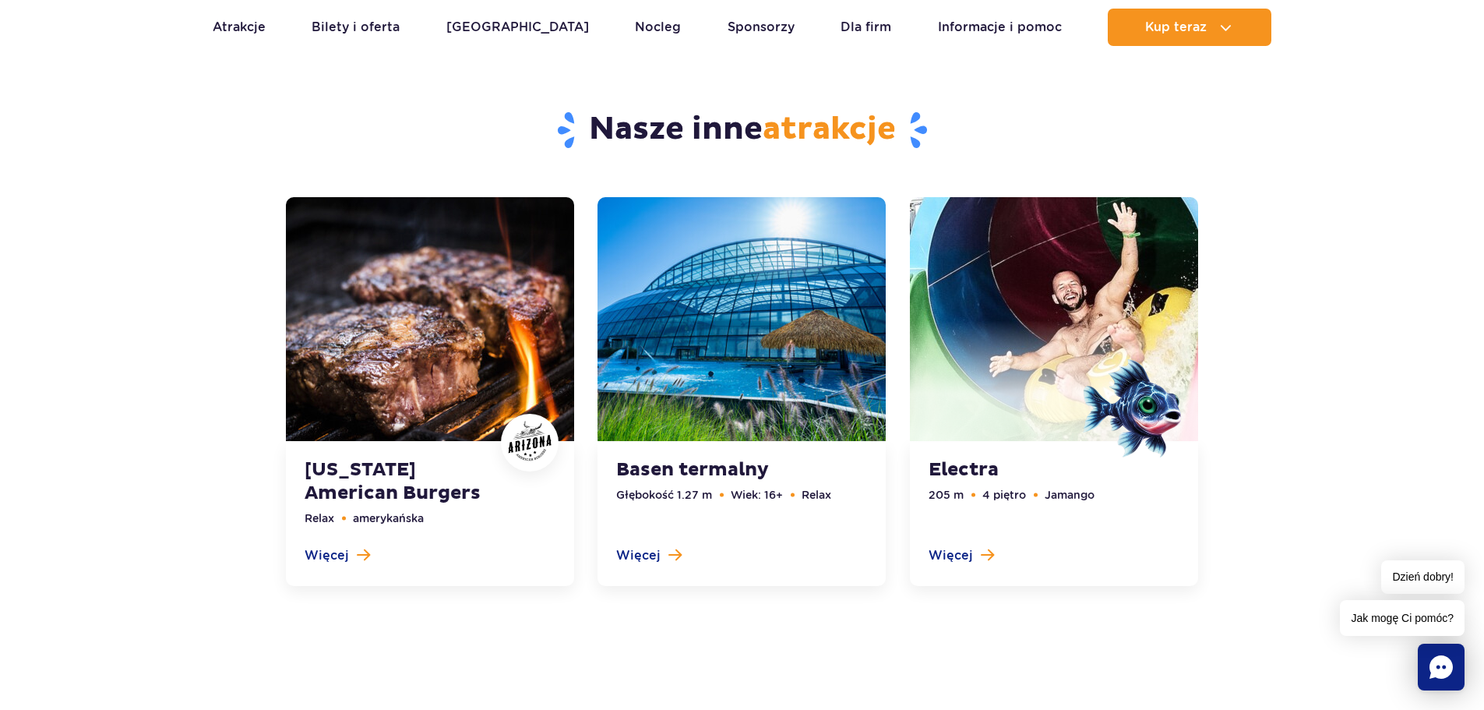
scroll to position [4928, 0]
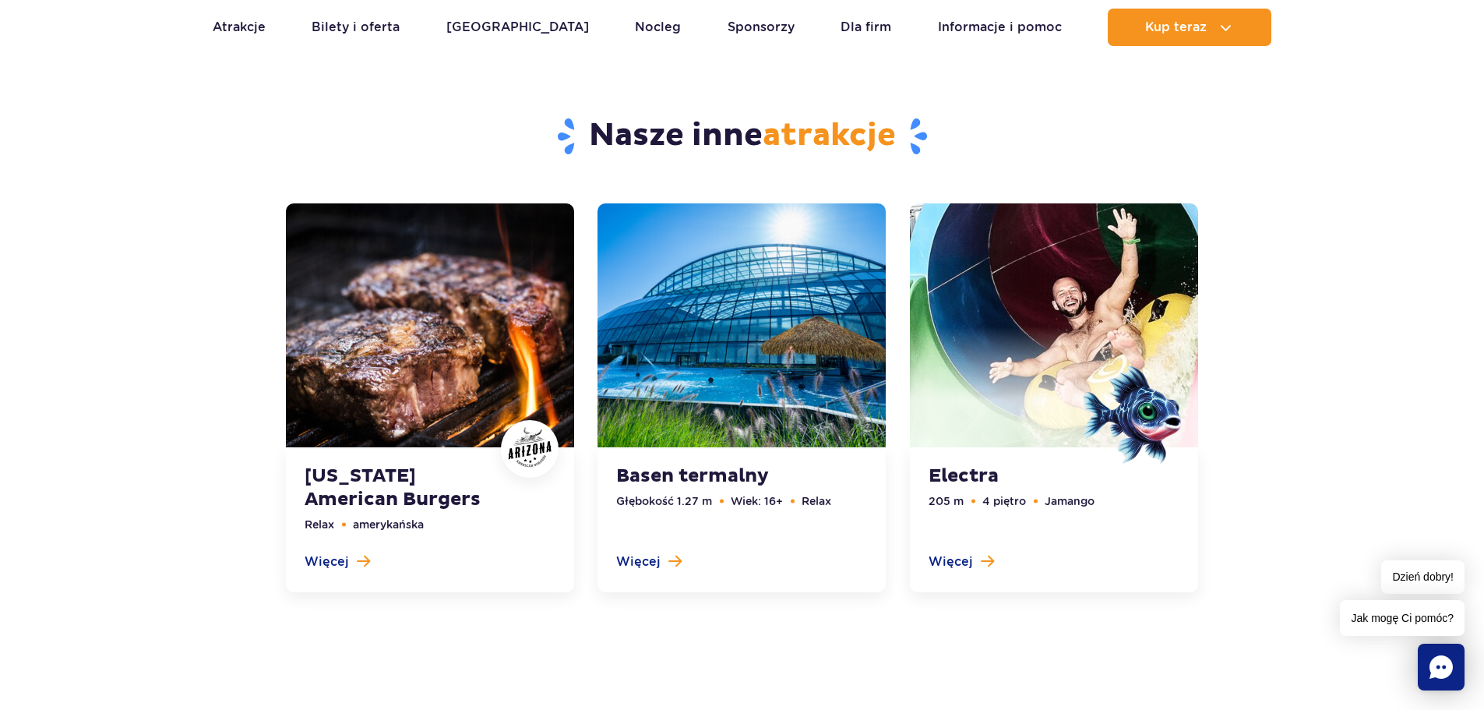
click at [342, 560] on link at bounding box center [430, 397] width 288 height 389
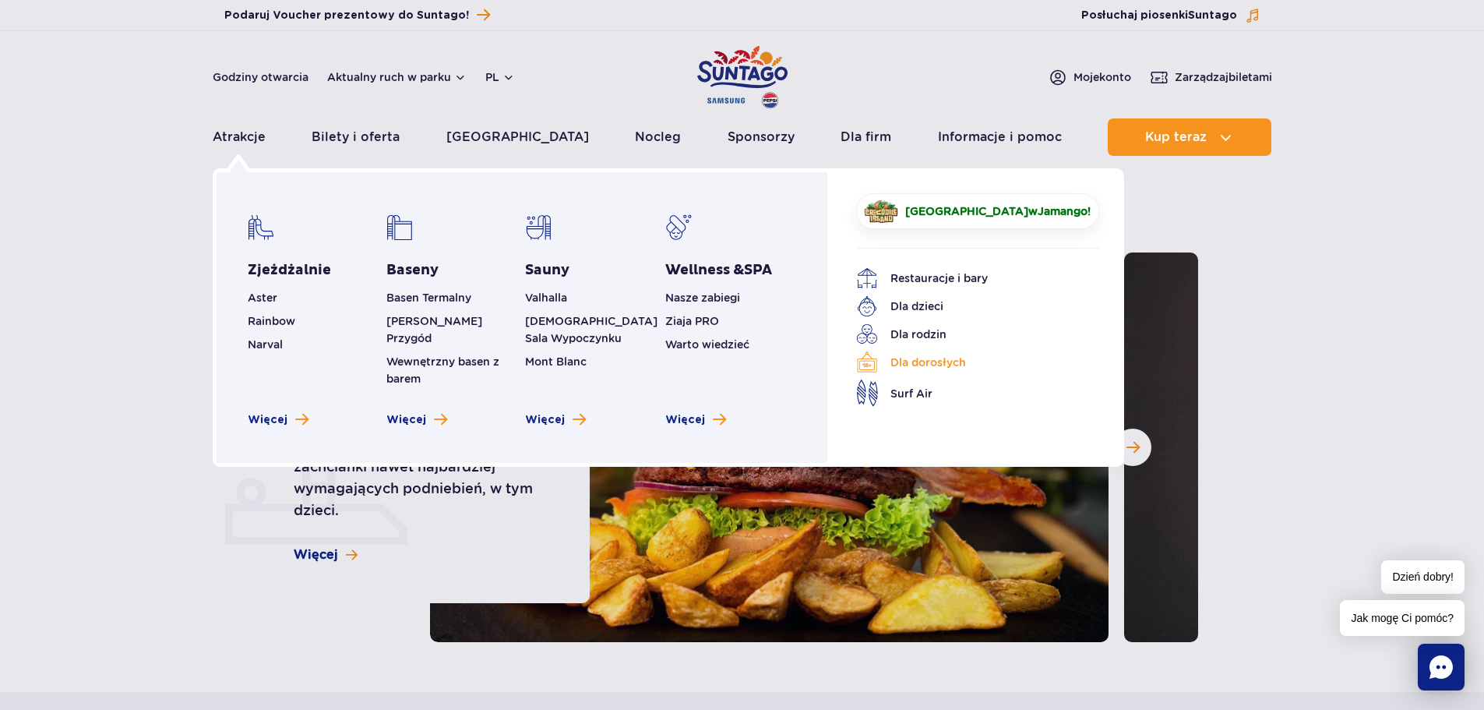
click at [930, 358] on link "Dla dorosłych" at bounding box center [966, 362] width 220 height 22
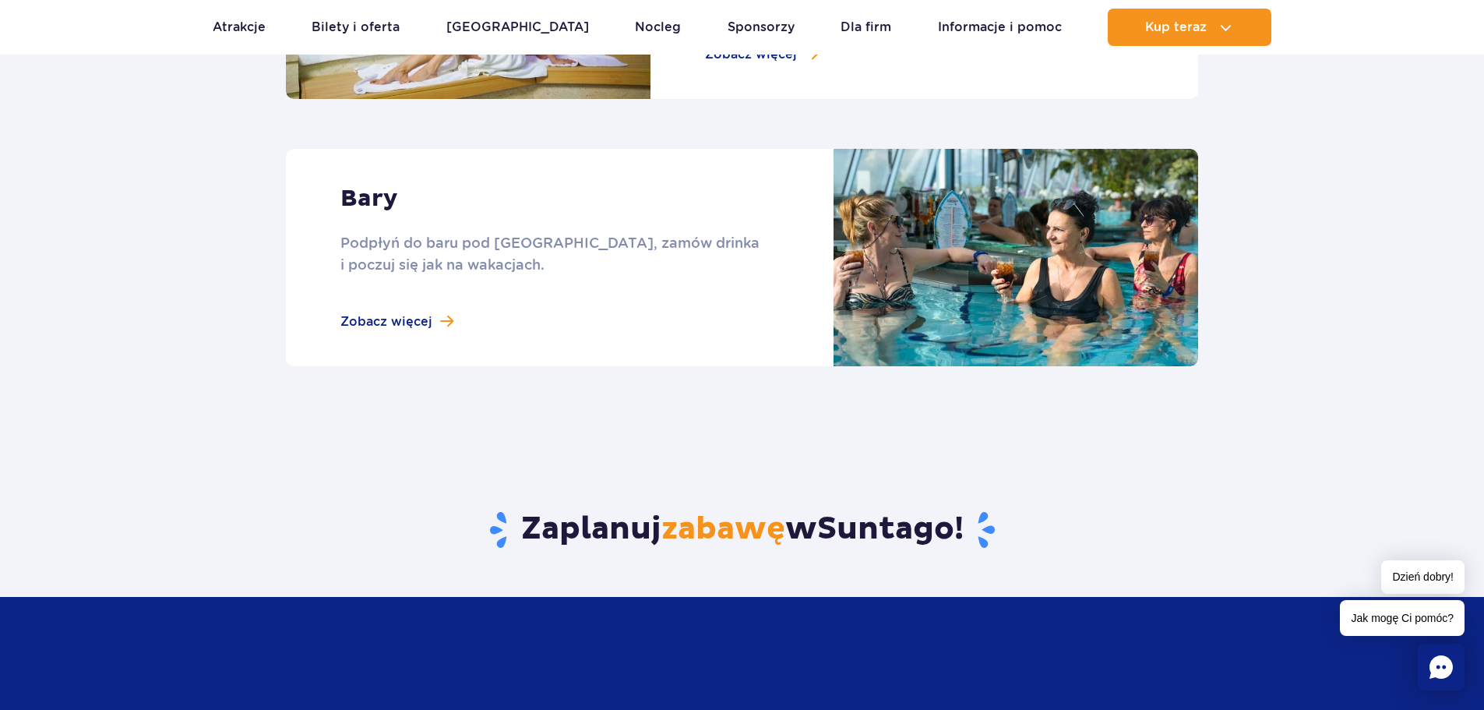
scroll to position [1870, 0]
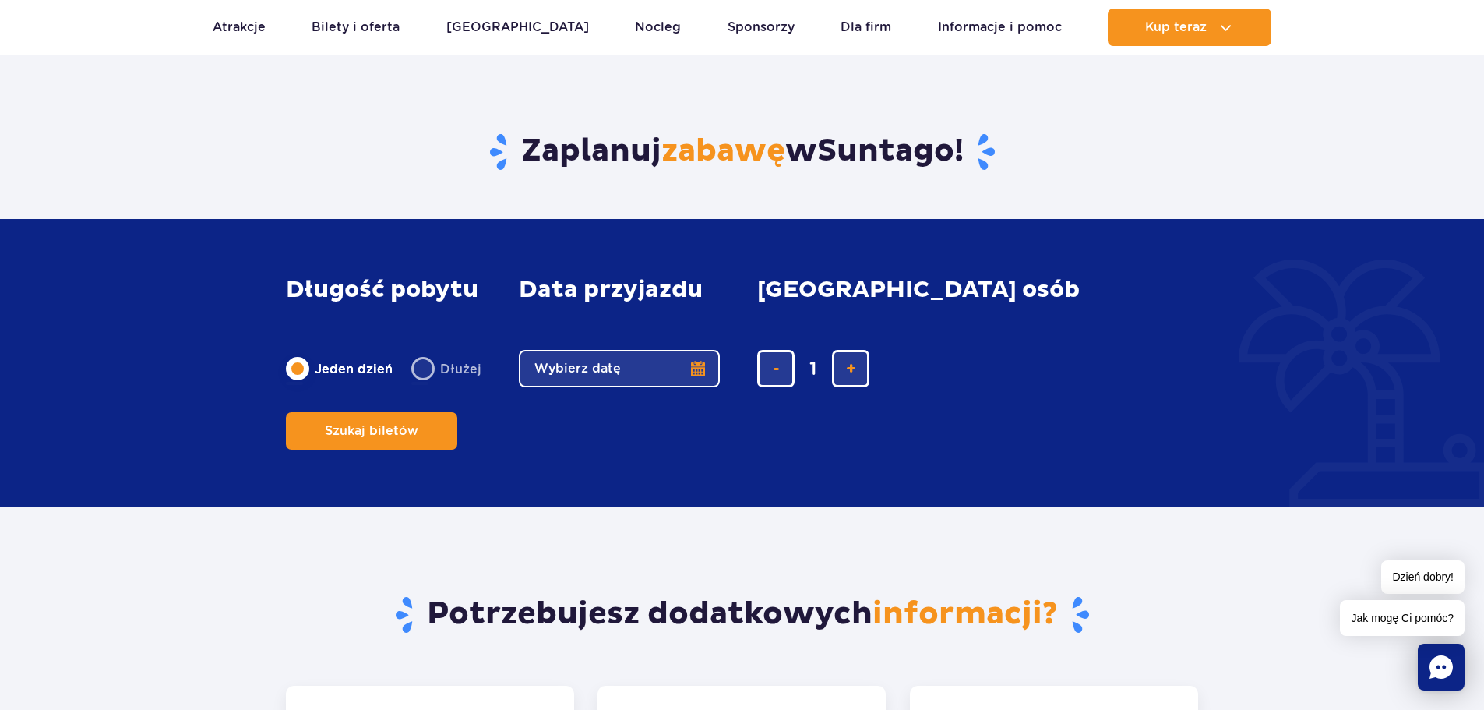
click at [641, 387] on button "Wybierz datę" at bounding box center [619, 368] width 201 height 37
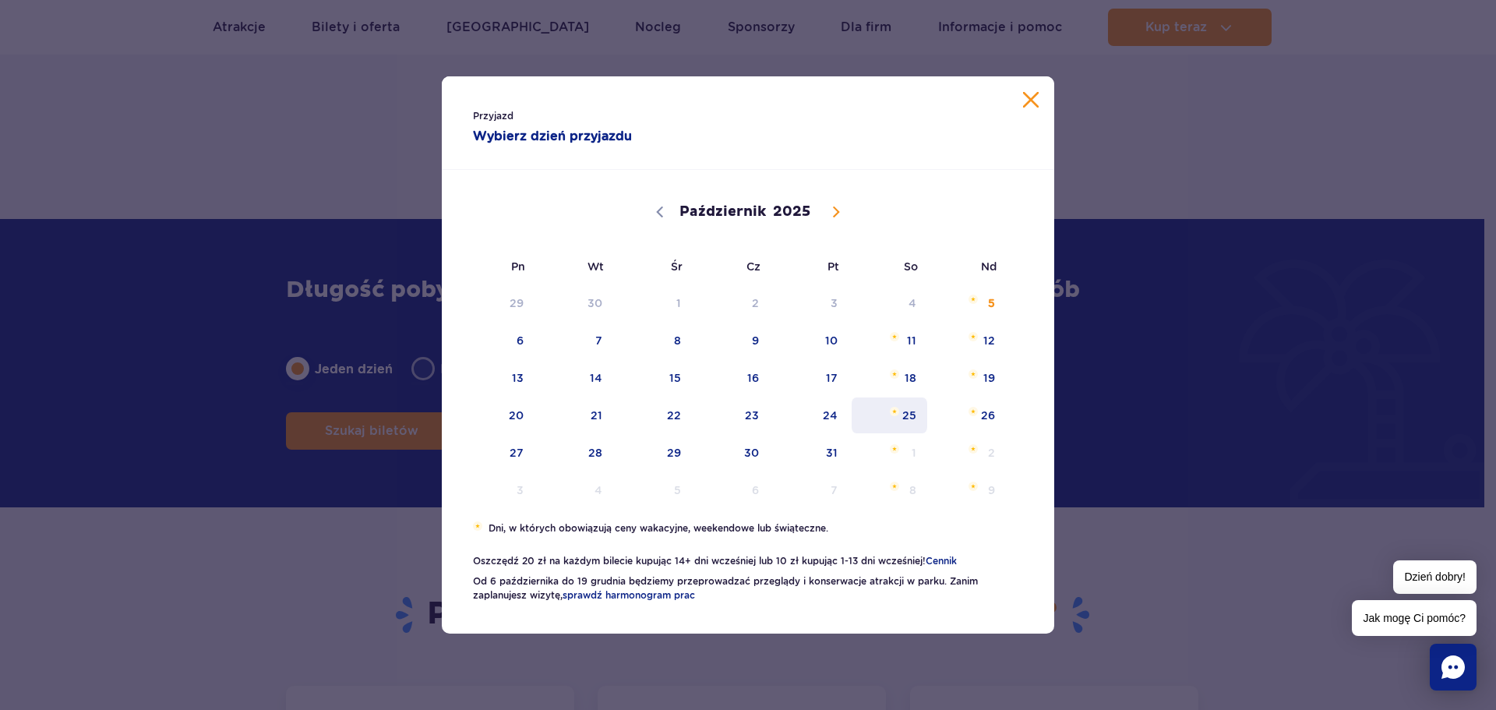
click at [912, 411] on span "25" at bounding box center [889, 415] width 79 height 36
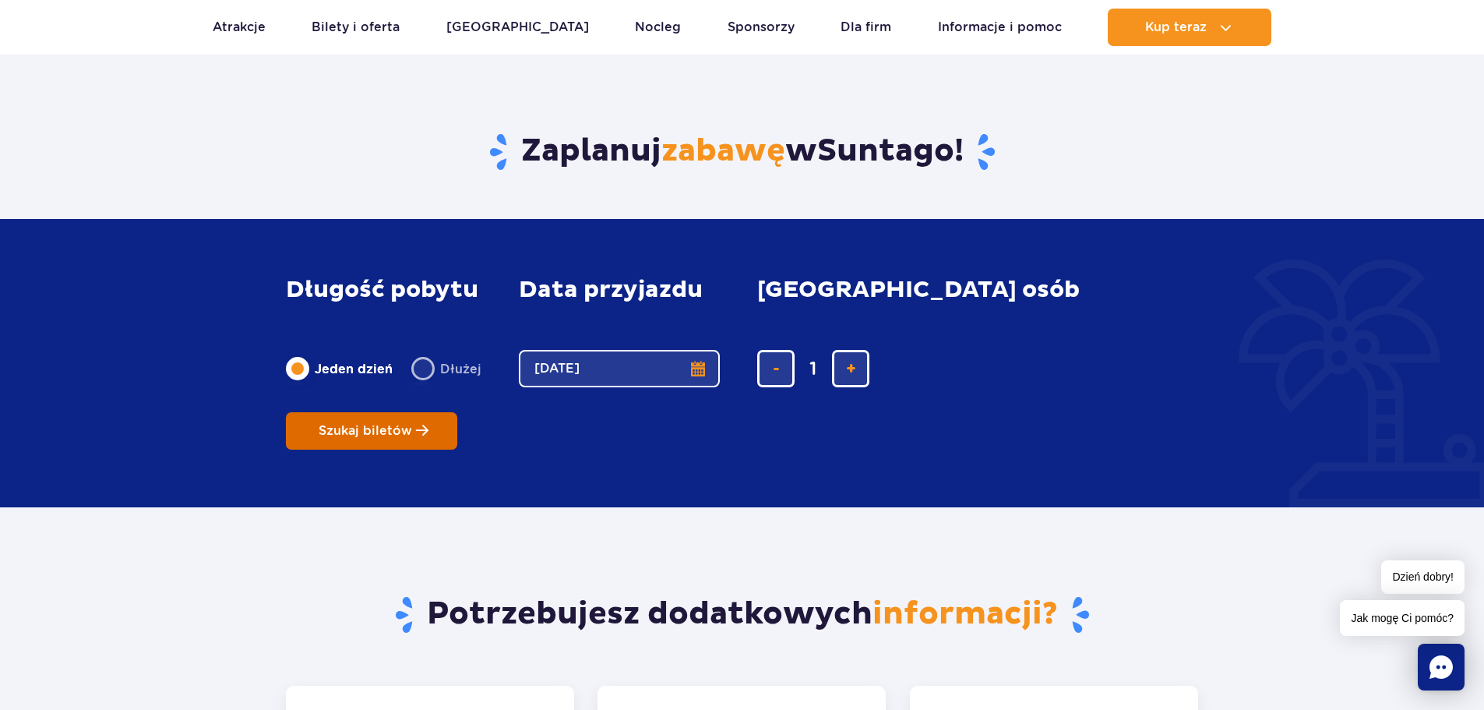
click at [412, 424] on span "Szukaj biletów" at bounding box center [366, 431] width 94 height 14
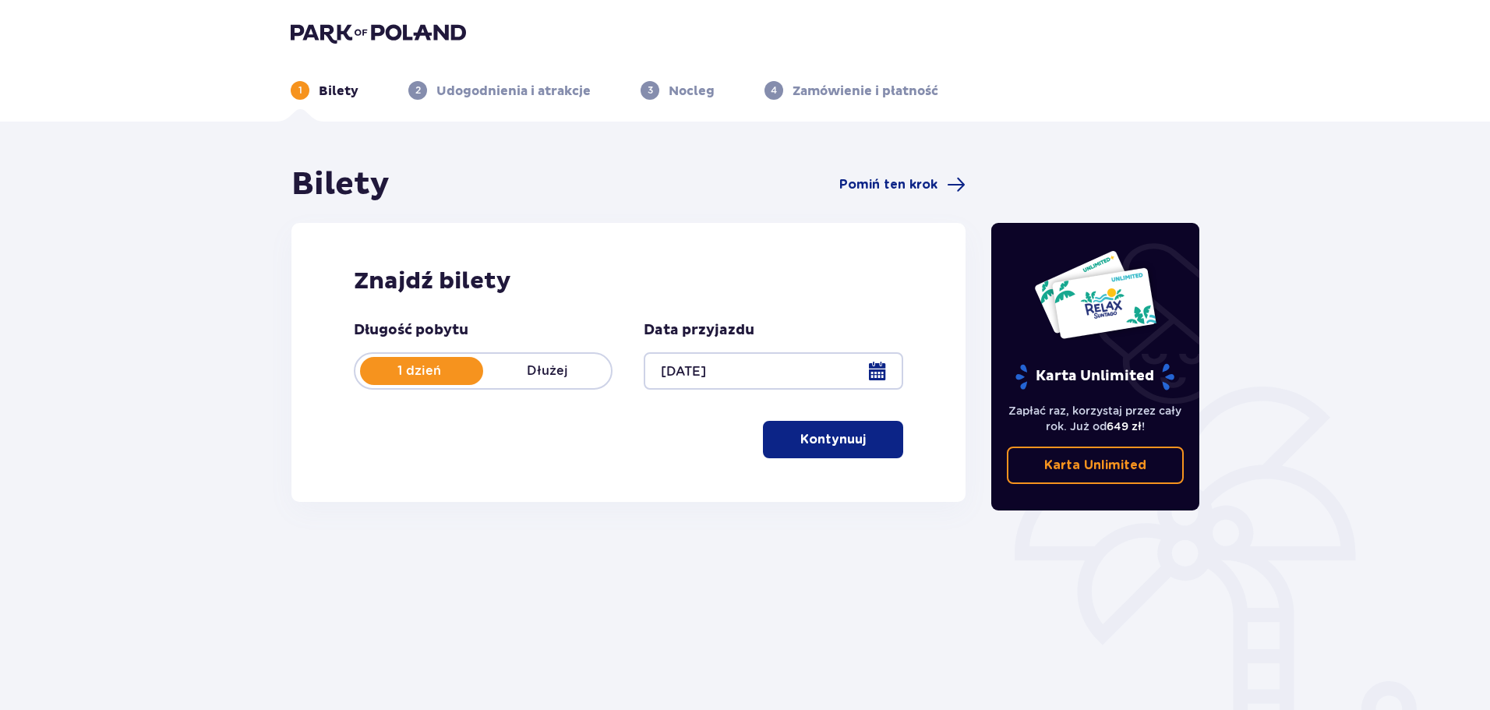
click at [1101, 477] on link "Karta Unlimited" at bounding box center [1096, 465] width 178 height 37
click at [839, 438] on p "Kontynuuj" at bounding box center [832, 439] width 65 height 17
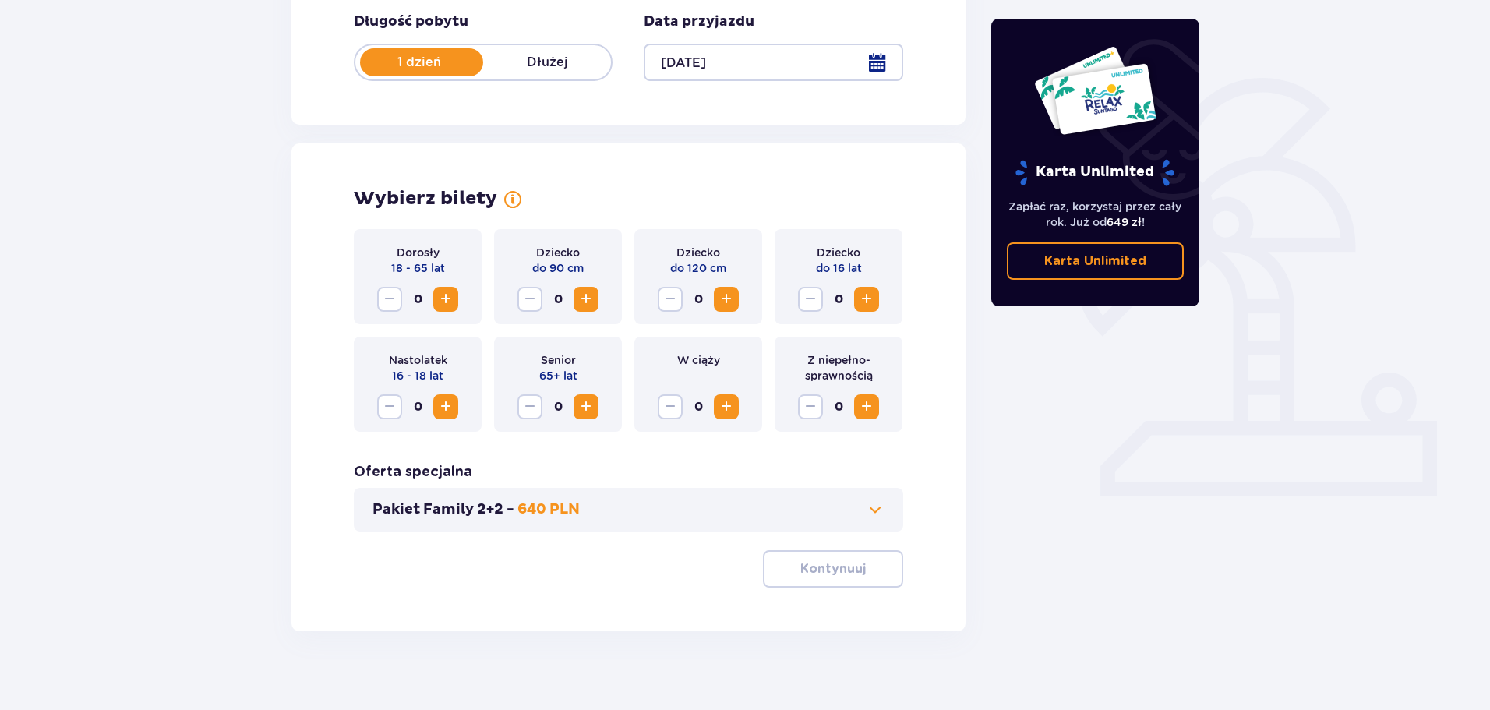
scroll to position [323, 0]
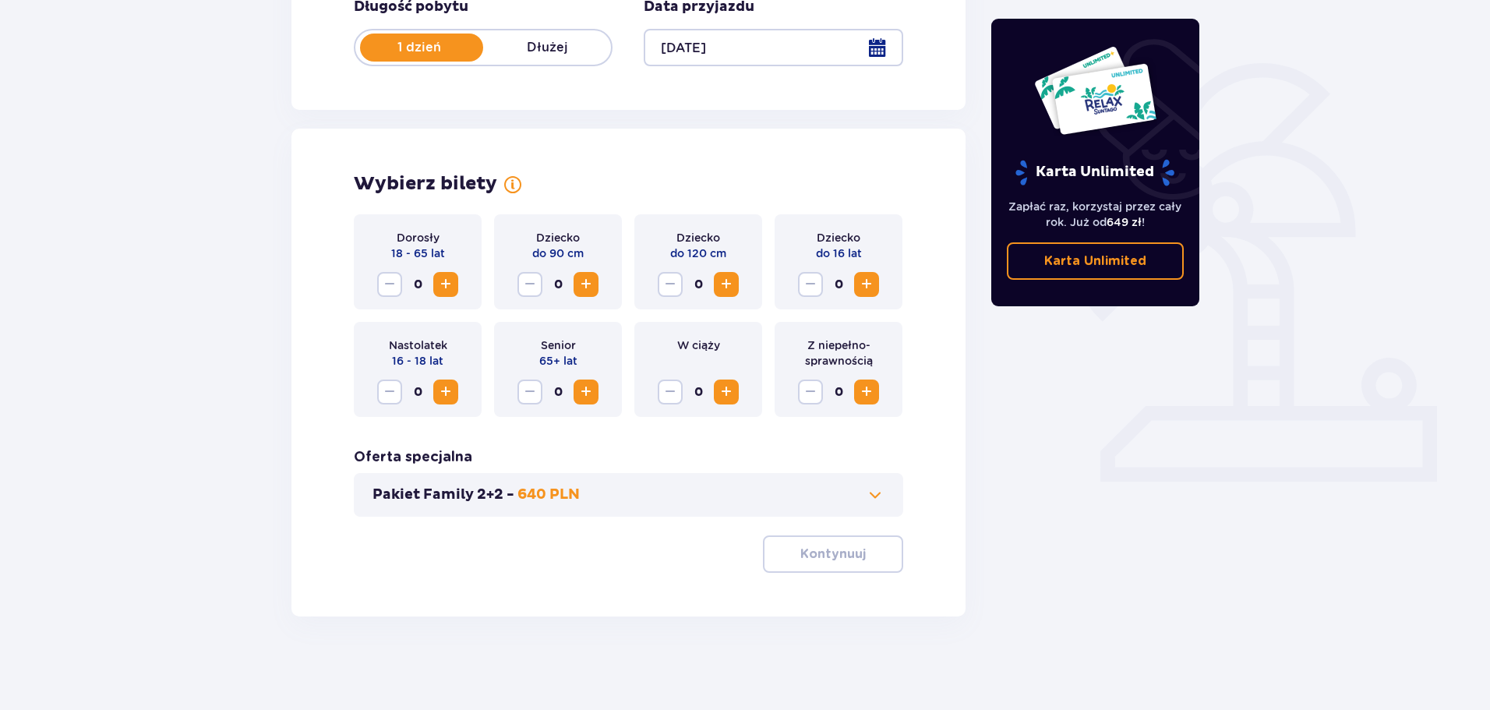
click at [440, 281] on span "Zwiększ" at bounding box center [445, 284] width 19 height 19
click at [859, 491] on button "Pakiet Family 2+2 - 640 PLN" at bounding box center [628, 494] width 512 height 19
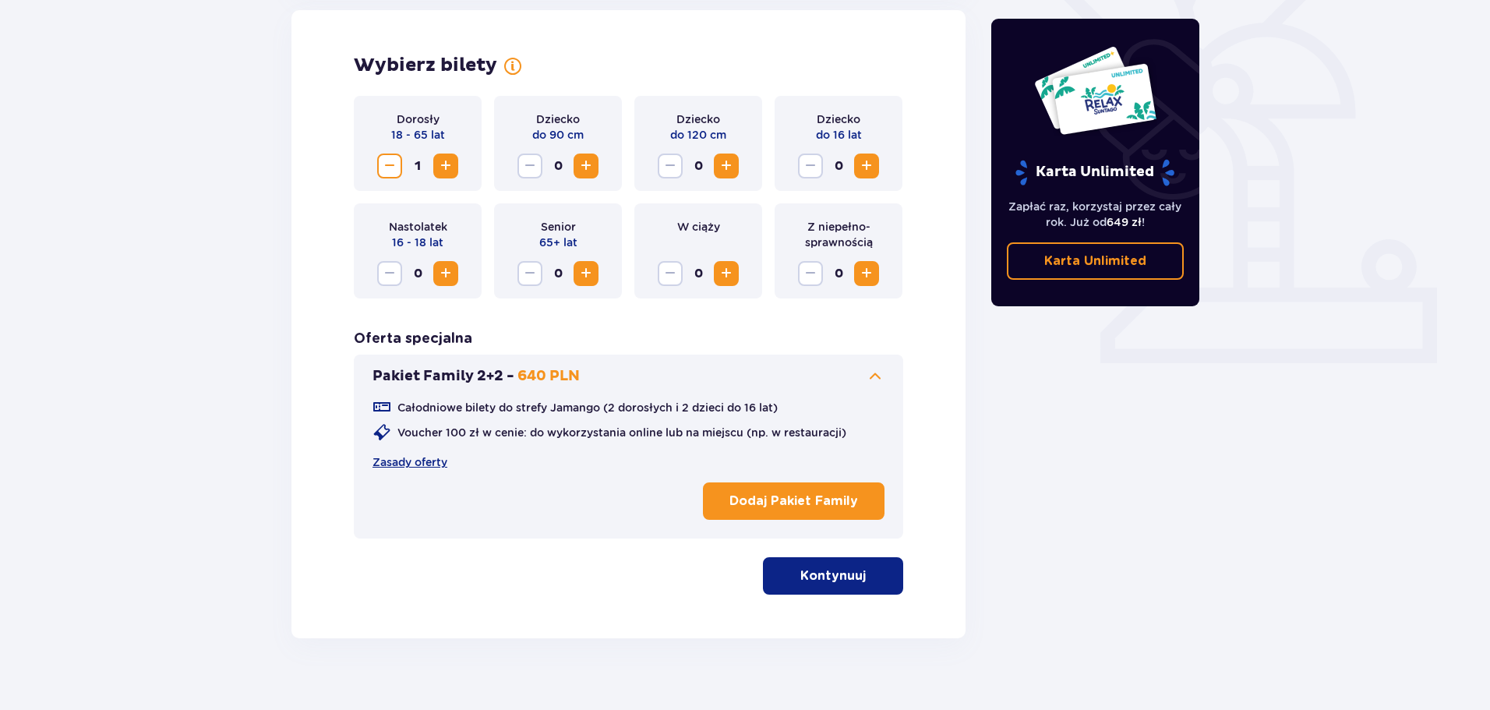
scroll to position [464, 0]
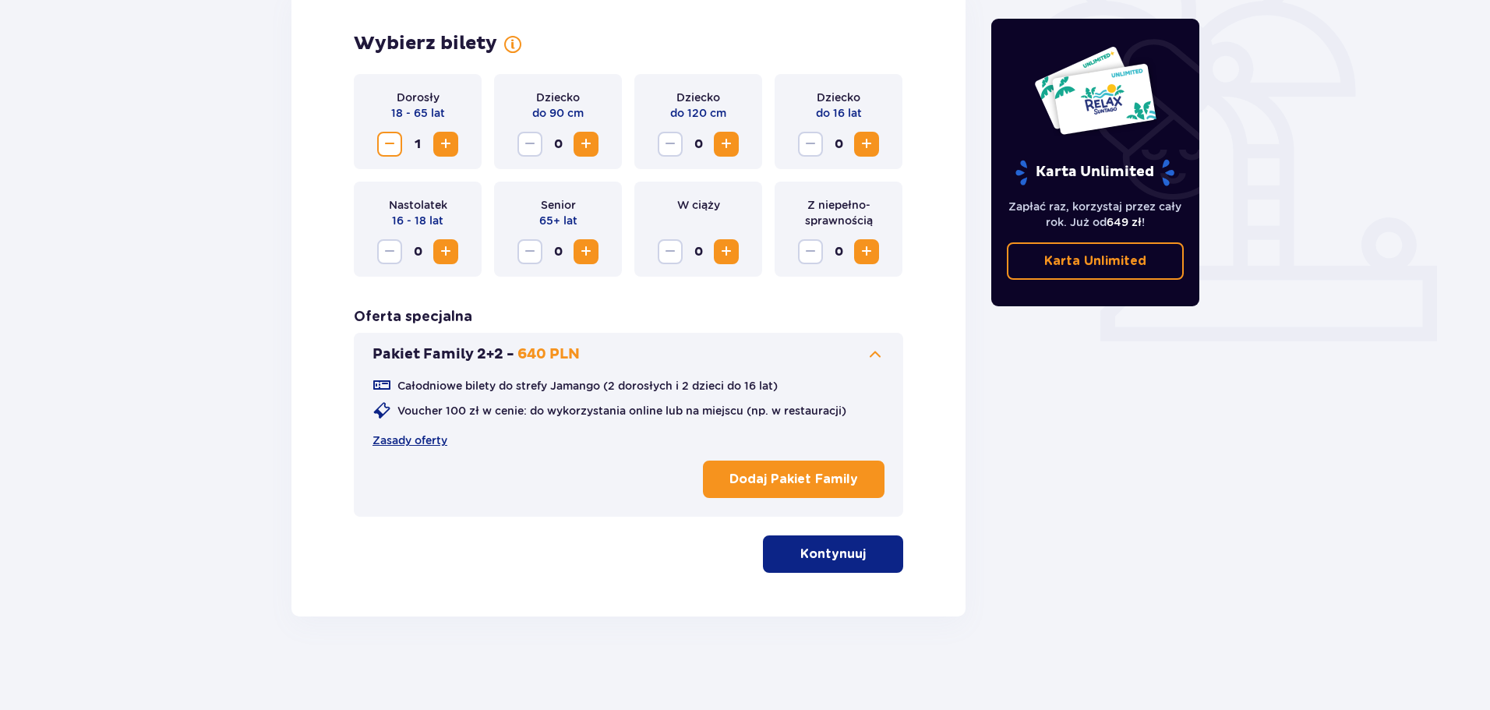
click at [817, 564] on button "Kontynuuj" at bounding box center [833, 553] width 140 height 37
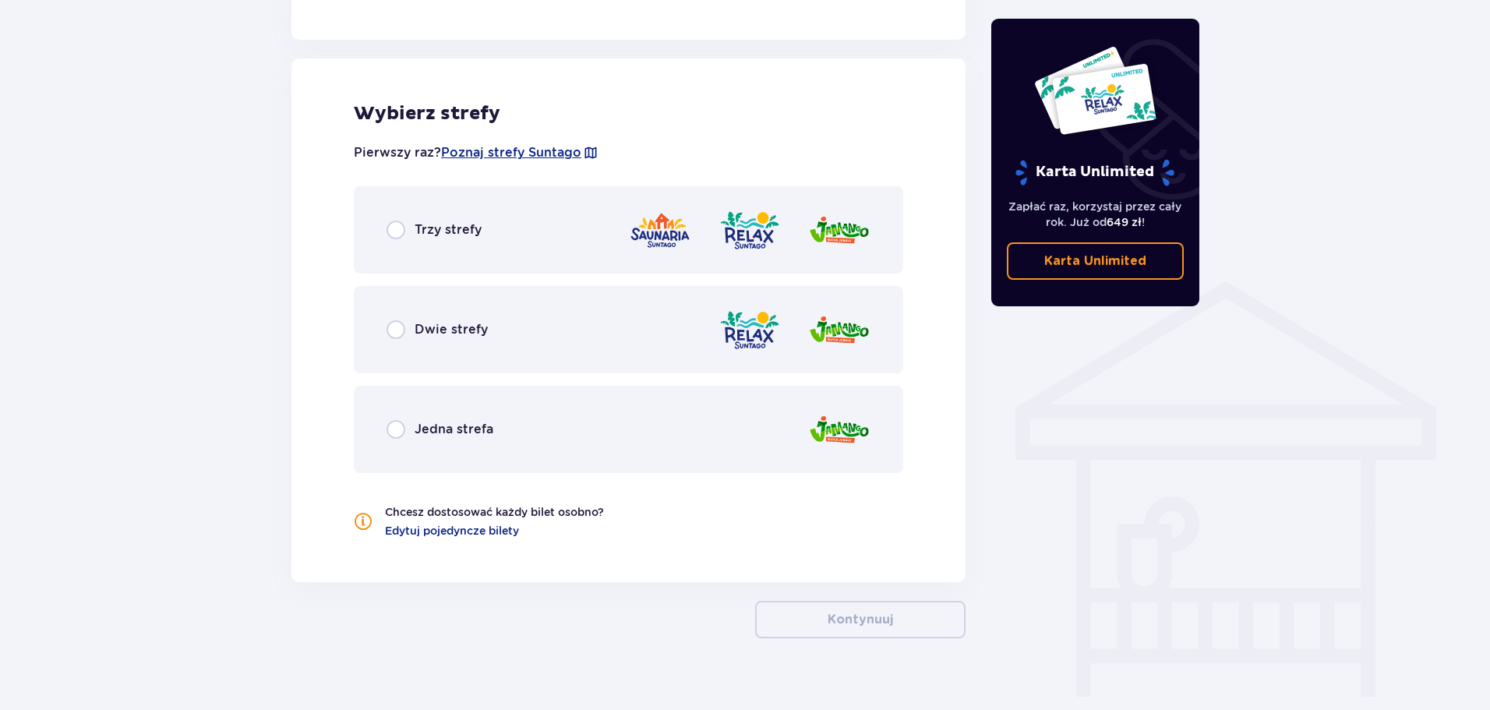
scroll to position [1005, 0]
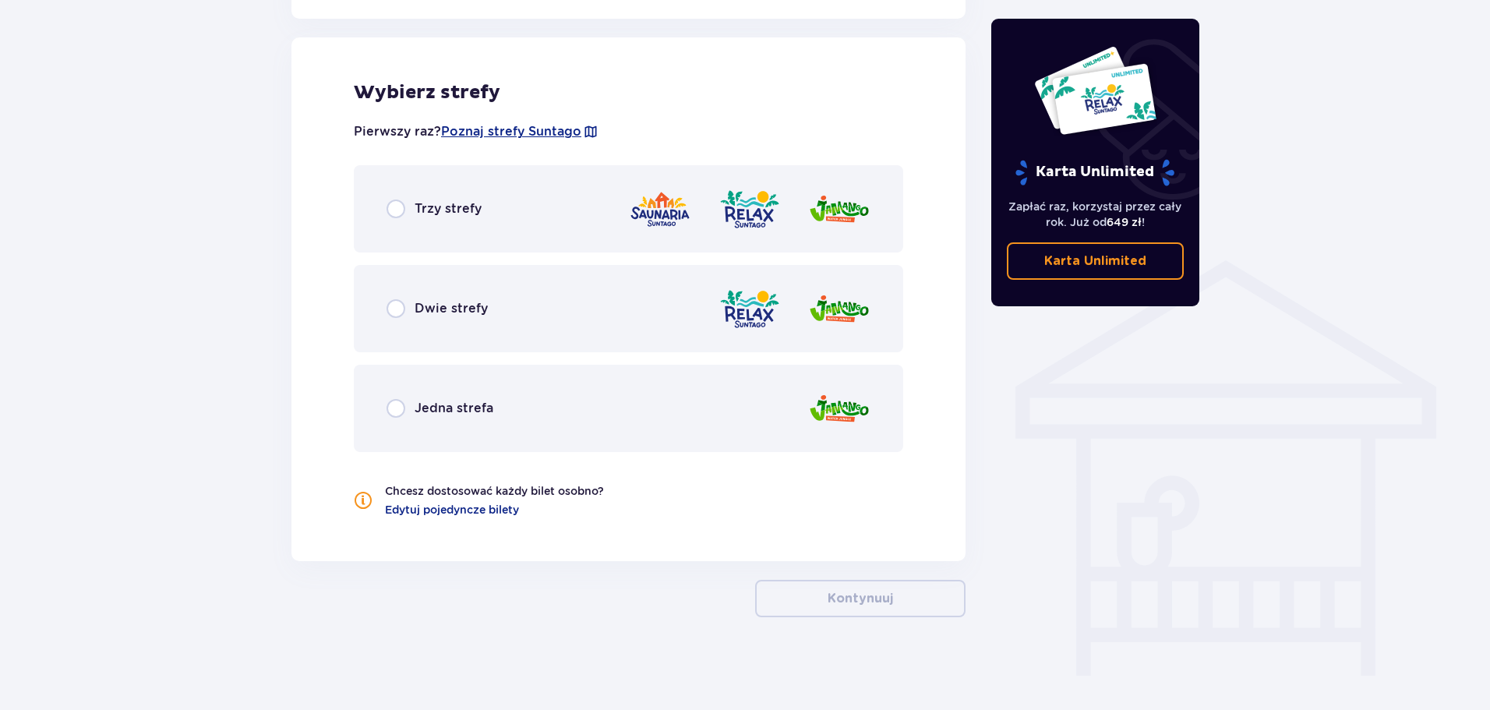
click at [438, 207] on span "Trzy strefy" at bounding box center [448, 208] width 67 height 17
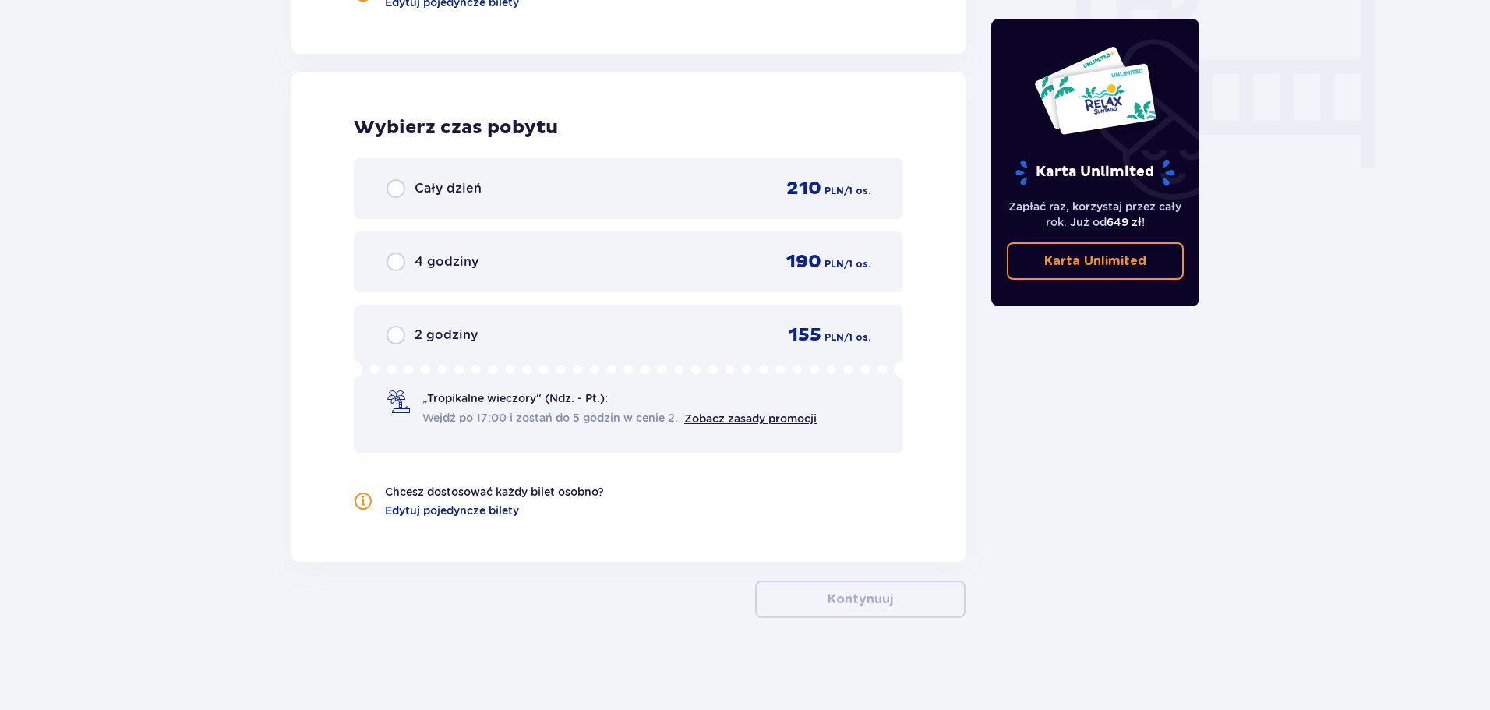
scroll to position [1514, 0]
click at [598, 179] on div "Cały dzień 210 PLN / 1 os." at bounding box center [629, 186] width 484 height 23
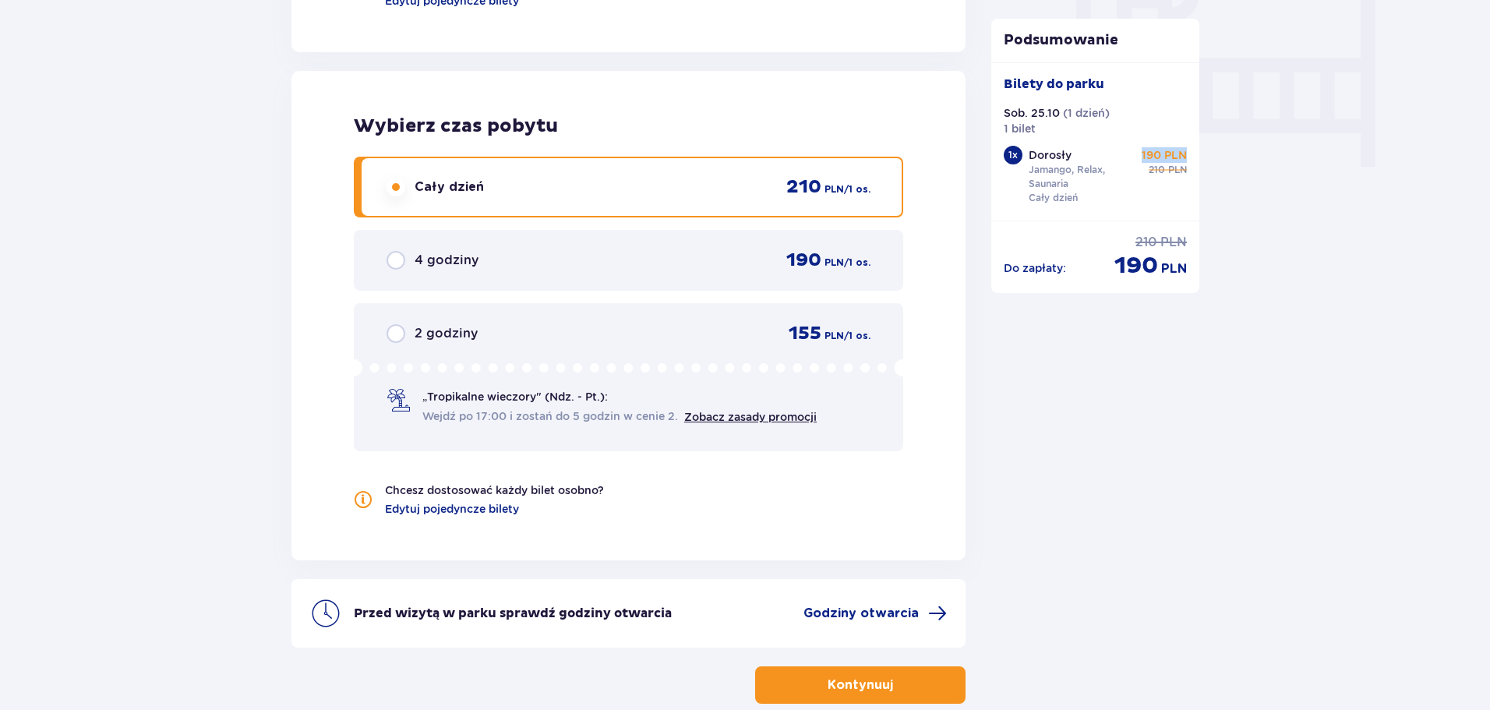
drag, startPoint x: 1142, startPoint y: 157, endPoint x: 1189, endPoint y: 155, distance: 46.8
click at [1191, 154] on div "Bilety do parku Sob. 25.10 ( 1 dzień ) 1 bilet 1 x Dorosły Jamango, Relax, Saun…" at bounding box center [1095, 141] width 209 height 158
drag, startPoint x: 1200, startPoint y: 378, endPoint x: 1189, endPoint y: 415, distance: 38.2
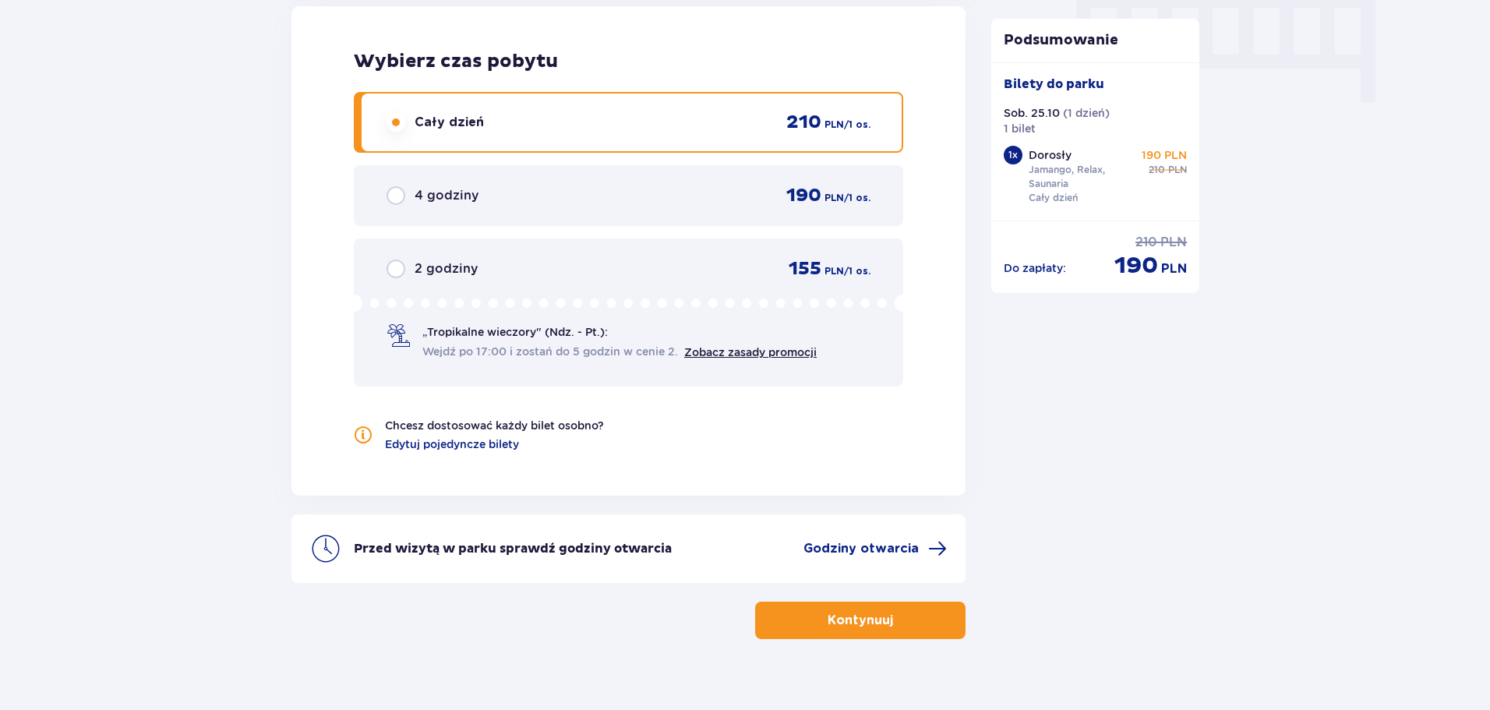
scroll to position [1601, 0]
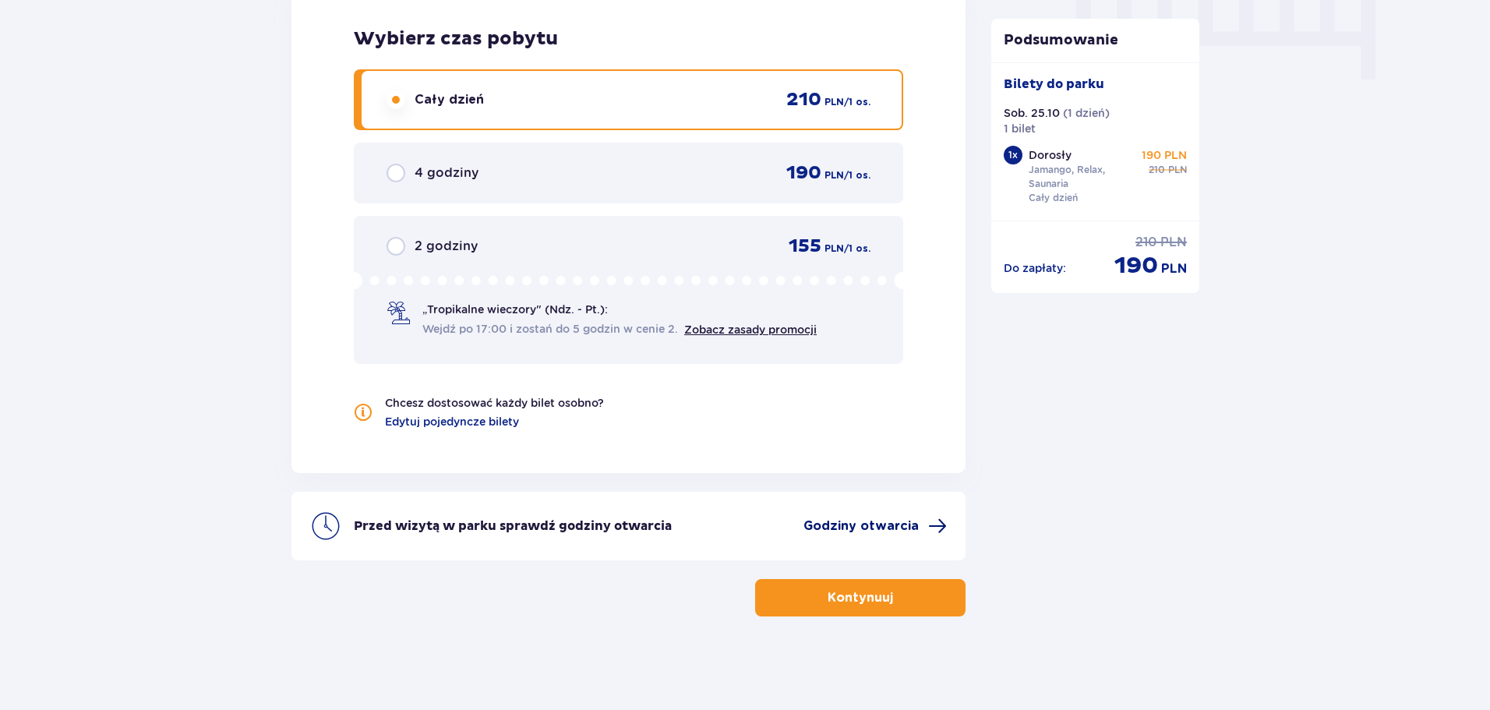
click at [938, 525] on span at bounding box center [937, 526] width 19 height 19
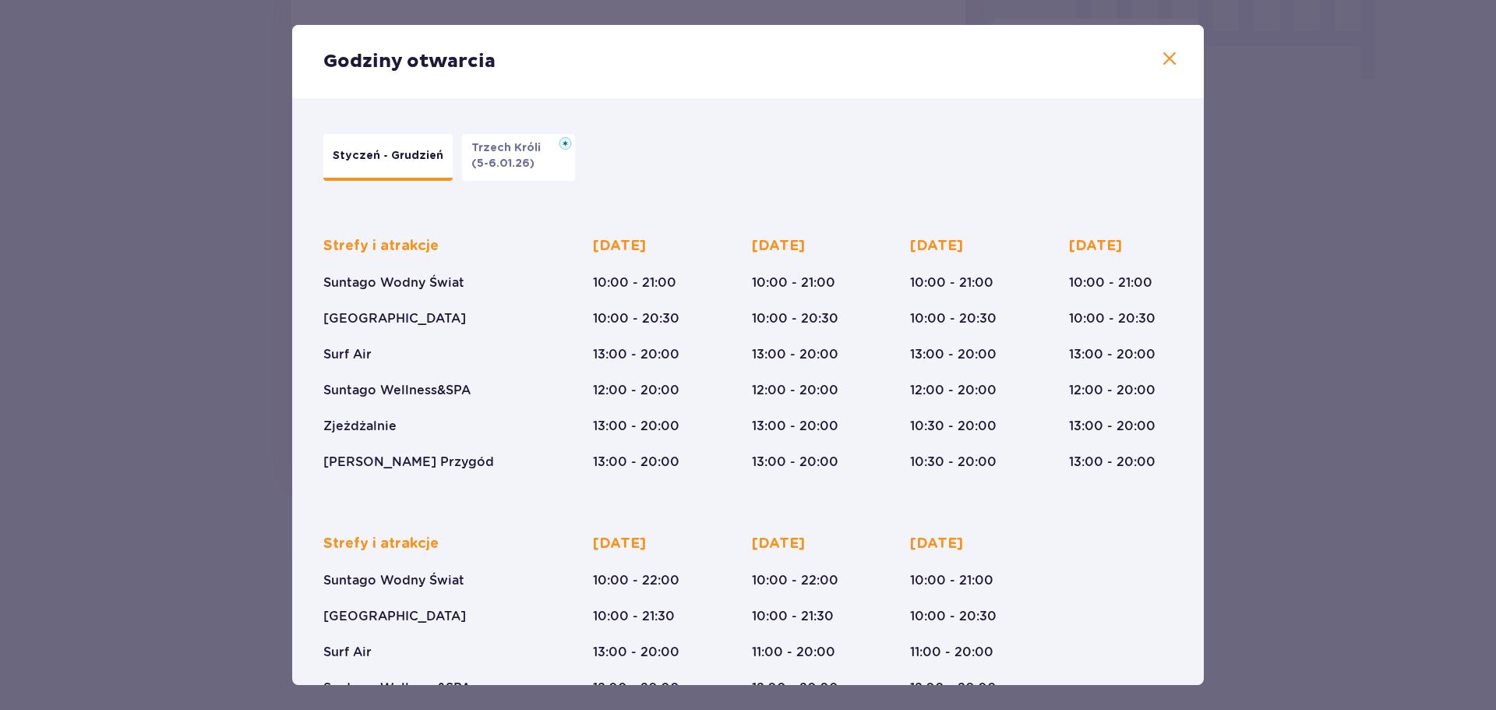
click at [1163, 58] on span at bounding box center [1169, 59] width 19 height 19
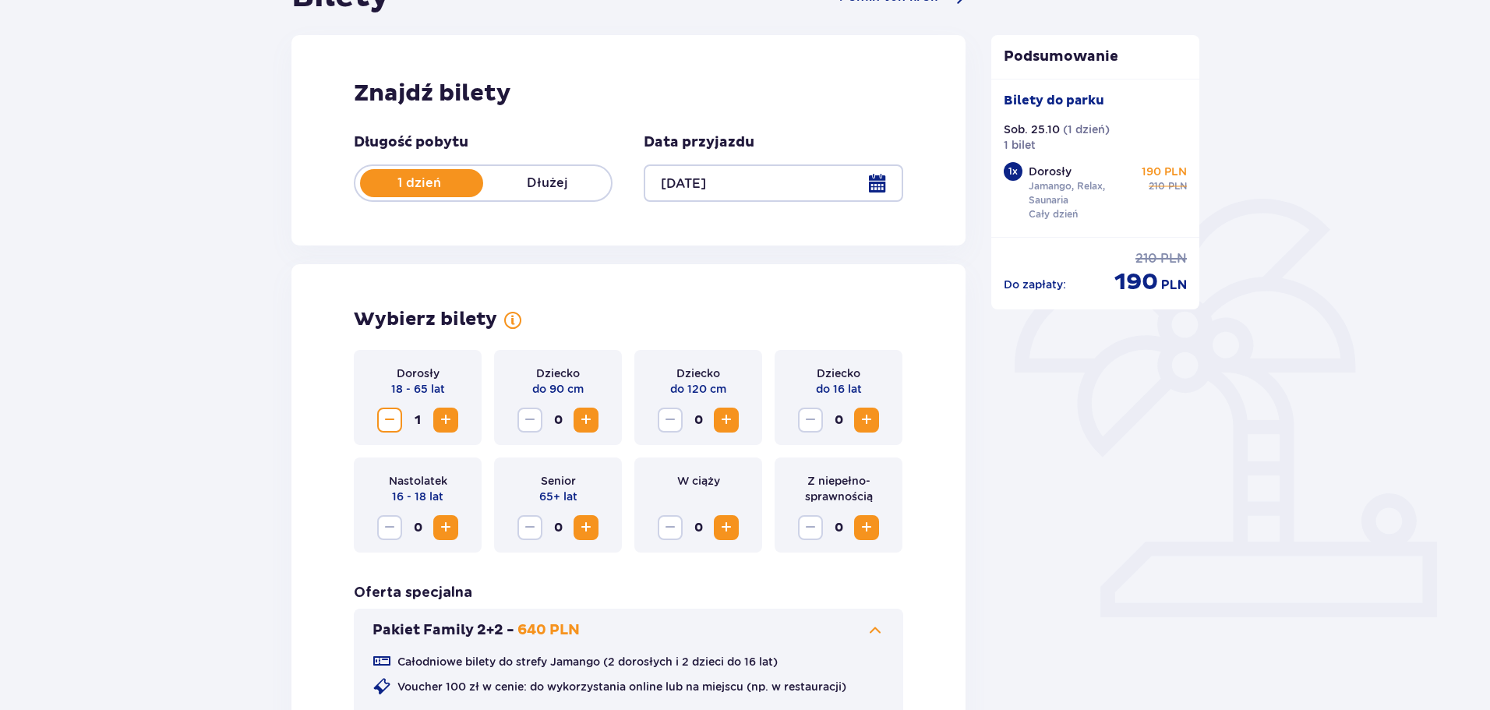
scroll to position [156, 0]
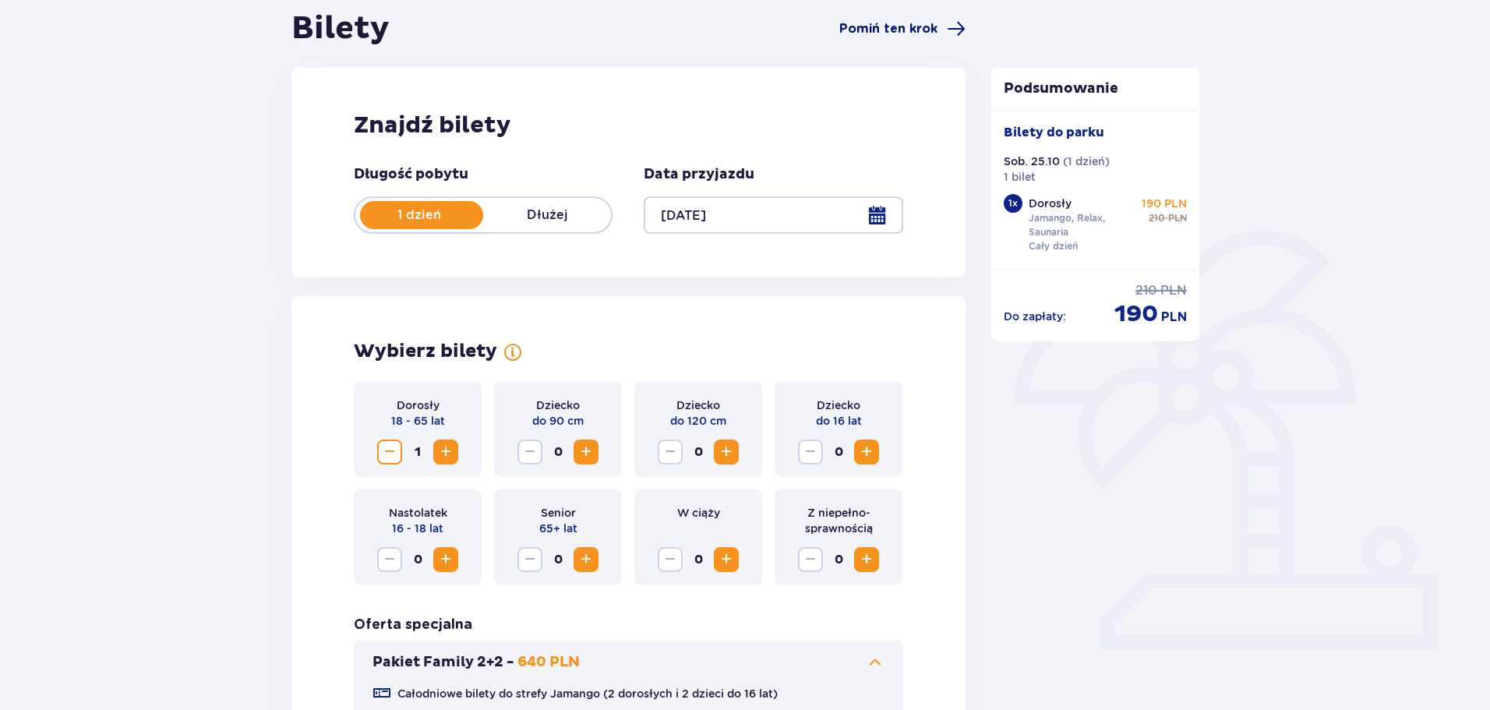
click at [924, 24] on span "Pomiń ten krok" at bounding box center [888, 28] width 98 height 17
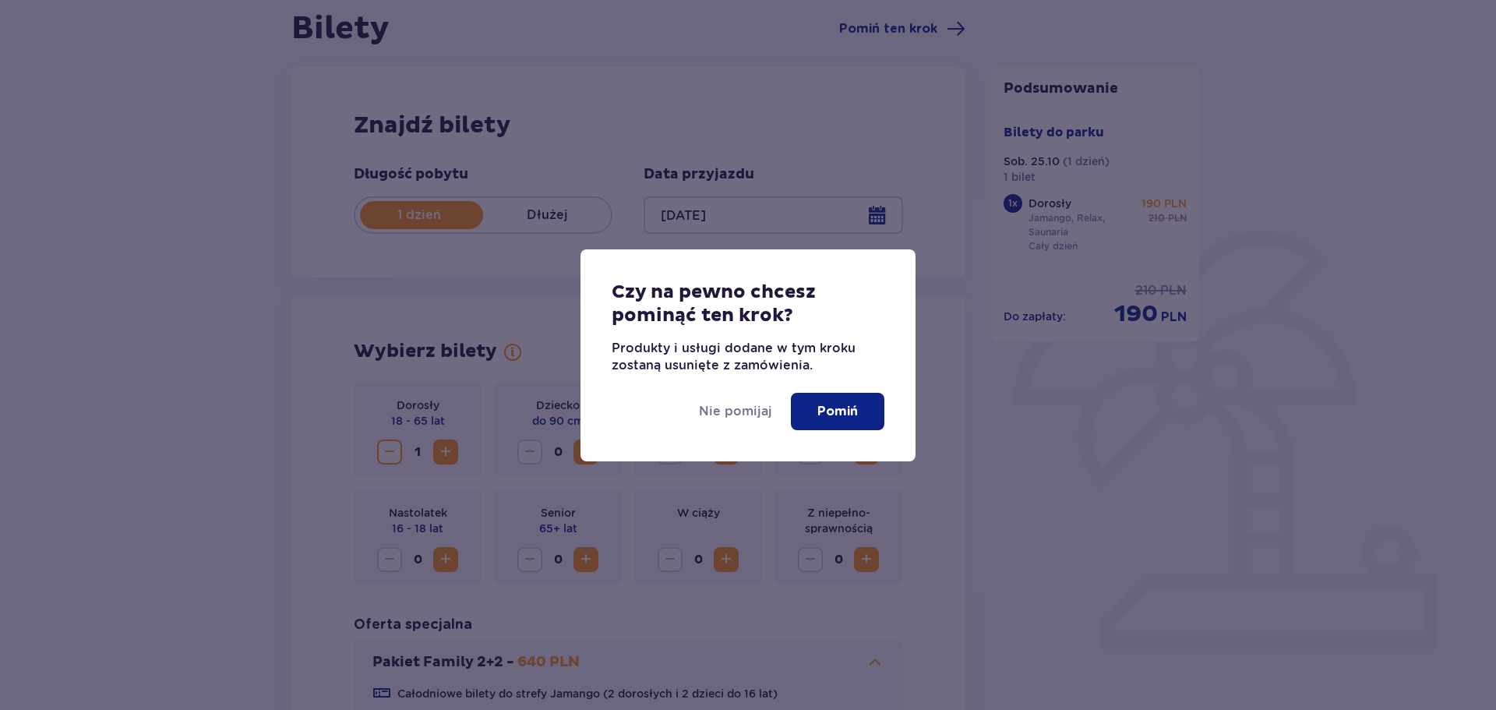
click at [834, 419] on p "Pomiń" at bounding box center [837, 411] width 41 height 17
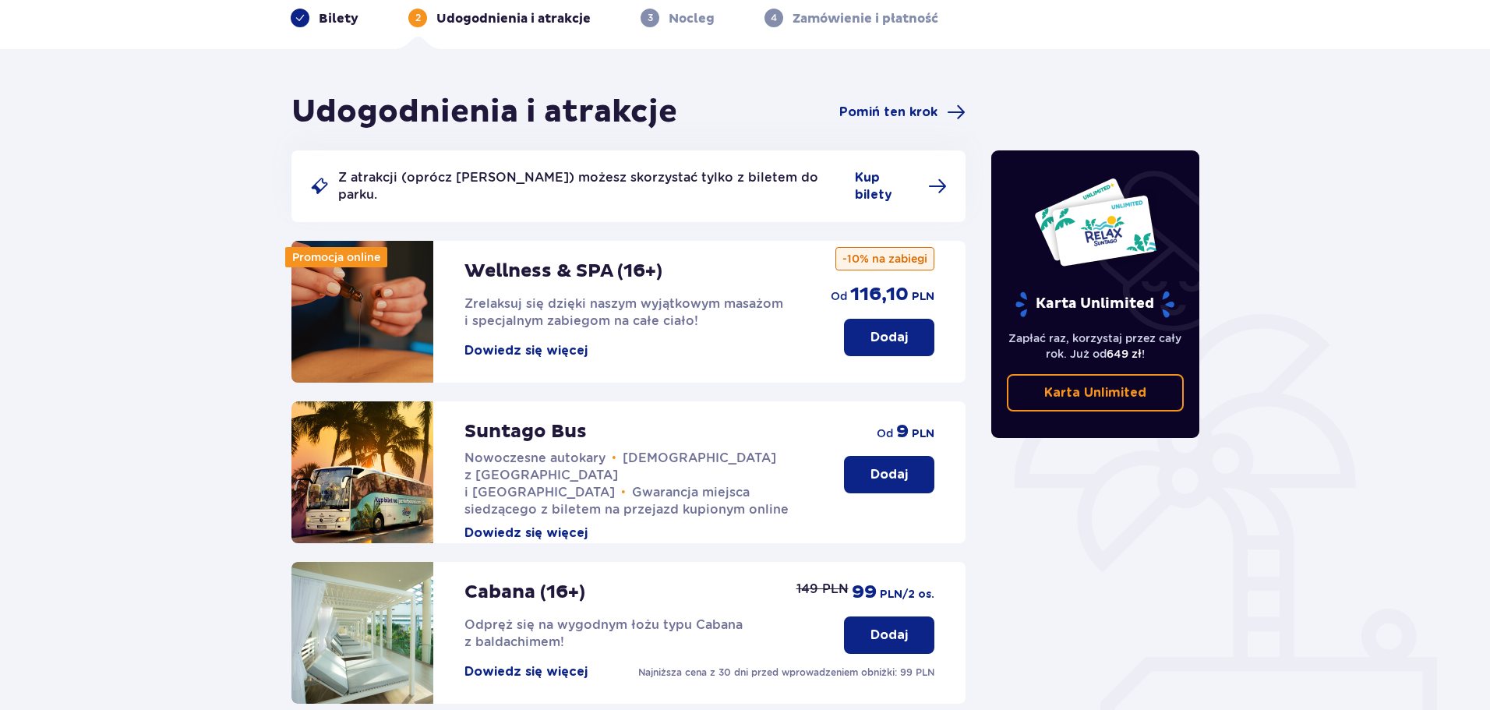
scroll to position [78, 0]
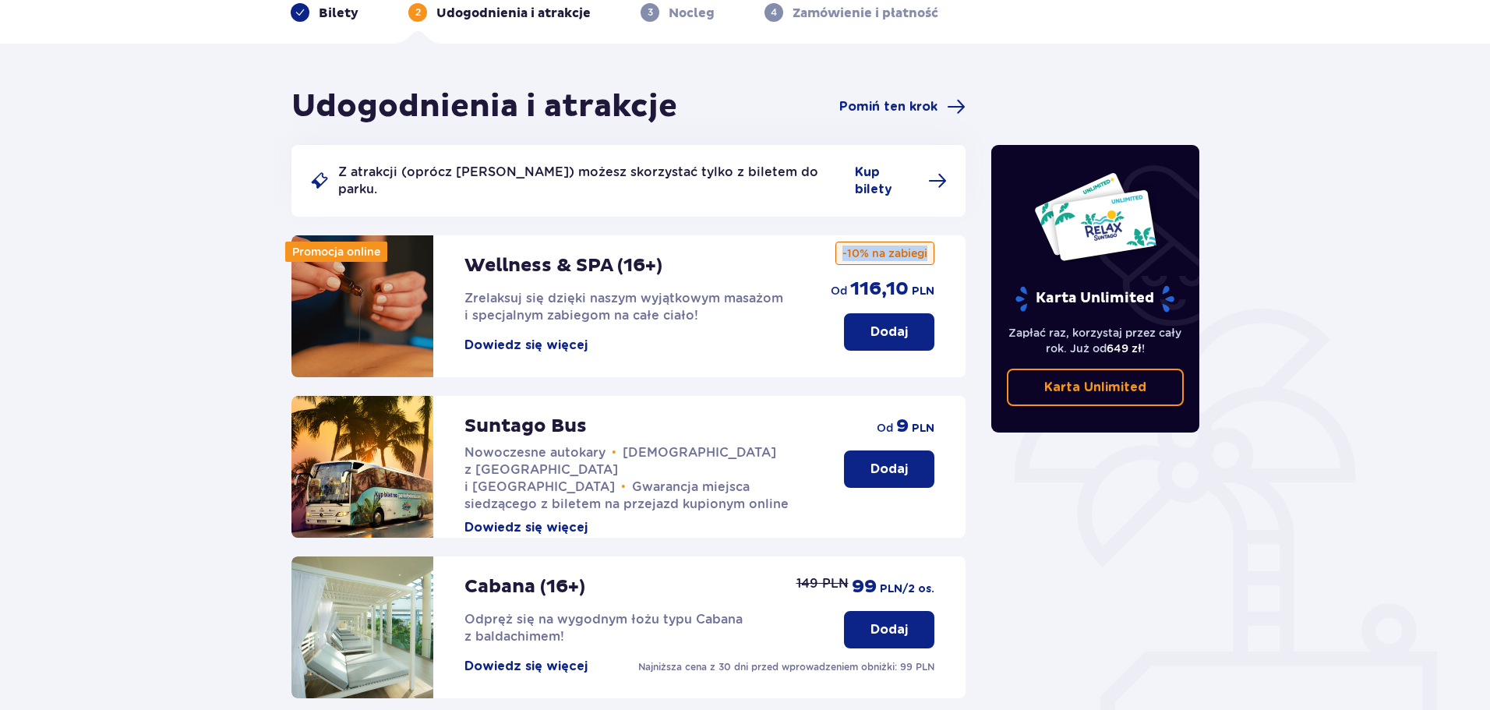
drag, startPoint x: 840, startPoint y: 238, endPoint x: 931, endPoint y: 241, distance: 91.2
click at [931, 242] on p "-10% na zabiegi" at bounding box center [884, 253] width 99 height 23
click at [935, 243] on div "Wellness & SPA (16+) Zrelaksuj się dzięki naszym wyjątkowym masażom i specjalny…" at bounding box center [628, 306] width 674 height 142
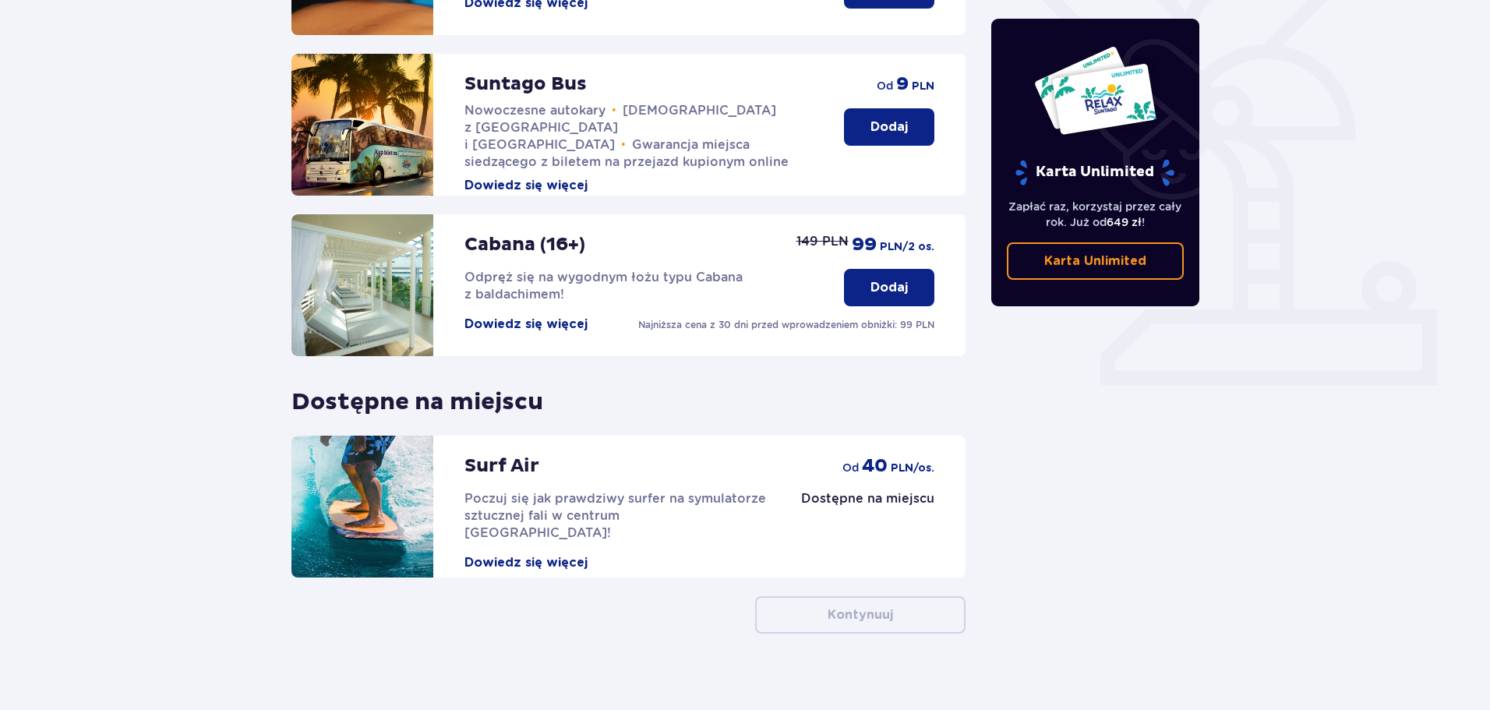
scroll to position [422, 0]
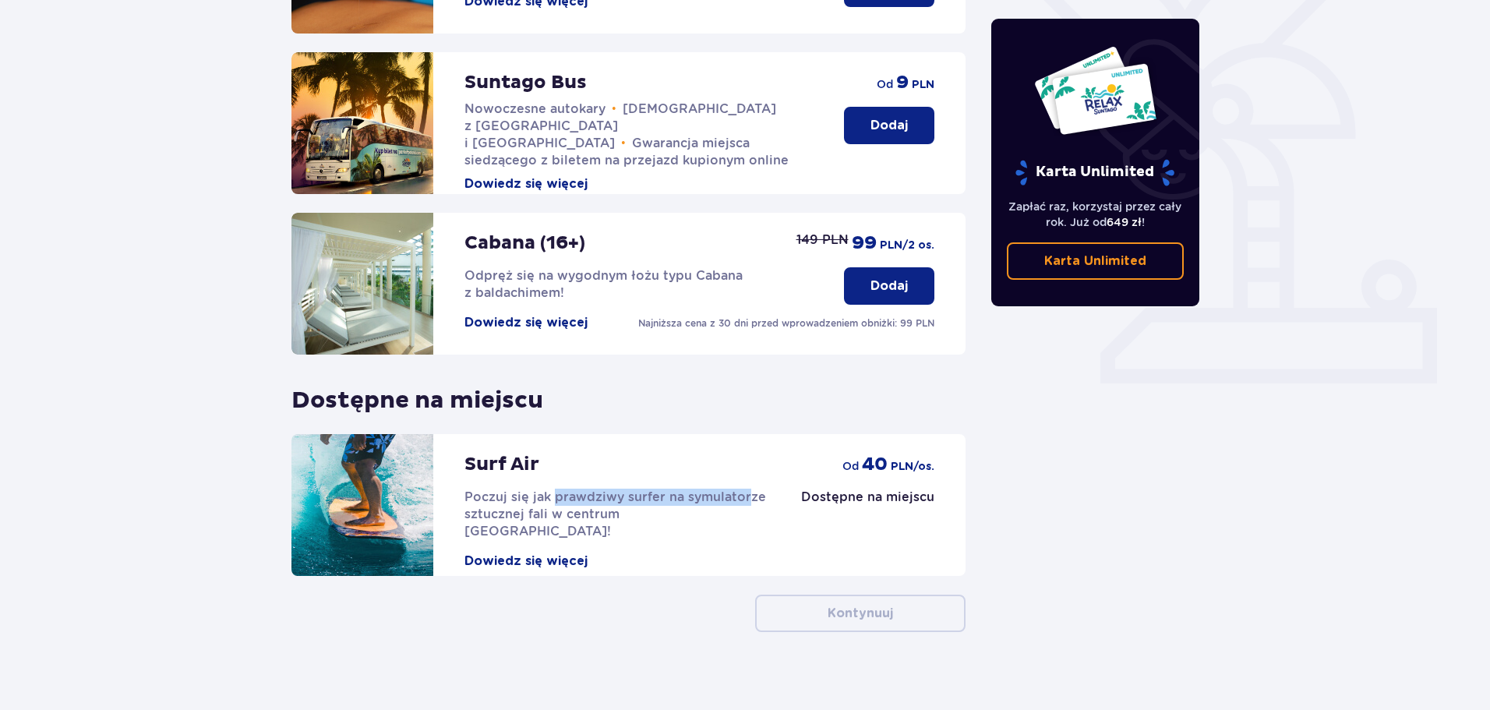
drag, startPoint x: 560, startPoint y: 479, endPoint x: 805, endPoint y: 497, distance: 245.3
click at [748, 489] on span "Poczuj się jak prawdziwy surfer na symulatorze sztucznej fali w centrum Polski!" at bounding box center [615, 513] width 302 height 49
click at [824, 500] on div "Surf Air Poczuj się jak prawdziwy surfer na symulatorze sztucznej fali w centru…" at bounding box center [628, 505] width 674 height 142
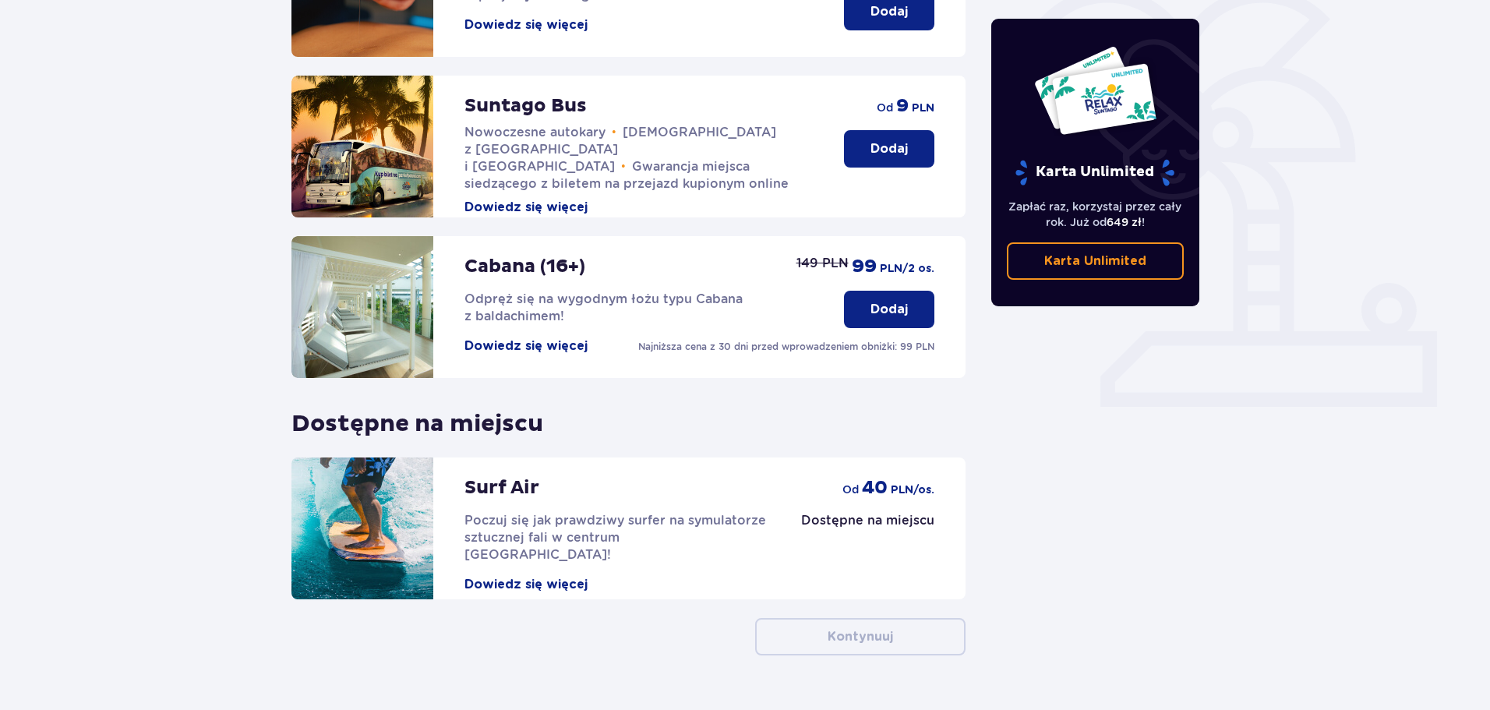
scroll to position [266, 0]
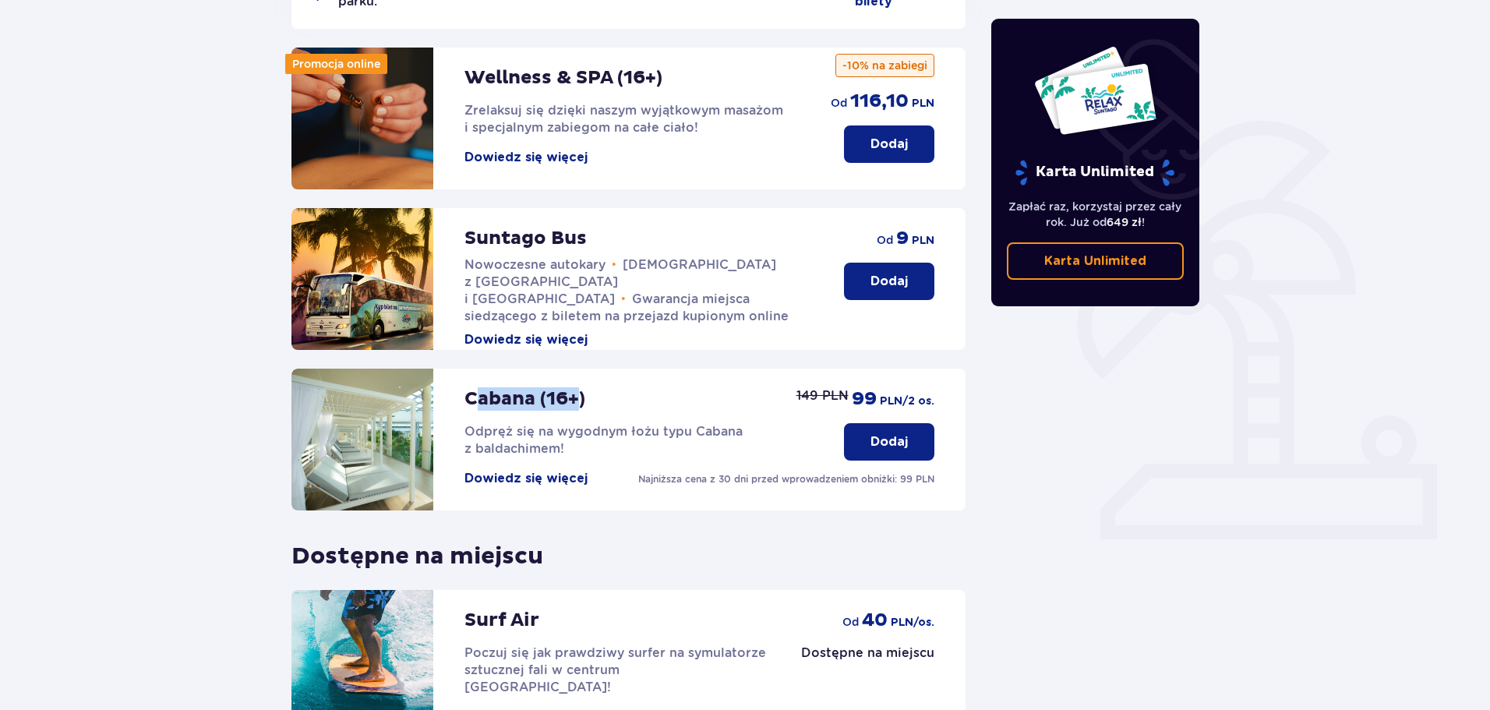
drag, startPoint x: 478, startPoint y: 381, endPoint x: 591, endPoint y: 425, distance: 121.1
click at [581, 388] on p "Cabana (16+)" at bounding box center [524, 398] width 121 height 23
click at [591, 427] on p "Odpręż się na wygodnym łożu typu Cabana z baldachimem!" at bounding box center [638, 440] width 348 height 34
click at [558, 470] on button "Dowiedz się więcej" at bounding box center [525, 478] width 123 height 17
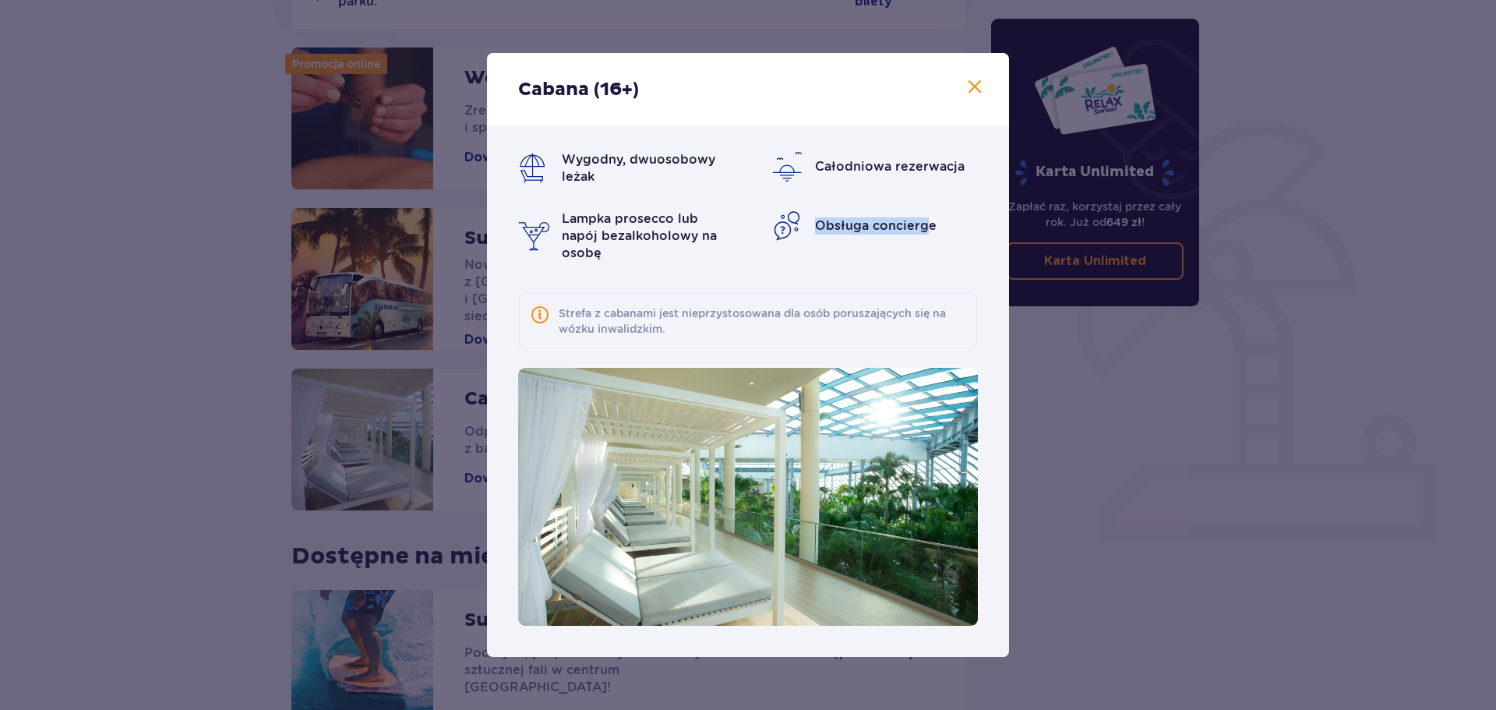
drag, startPoint x: 814, startPoint y: 220, endPoint x: 923, endPoint y: 228, distance: 109.4
click at [923, 228] on div "Obsługa concierge" at bounding box center [874, 225] width 207 height 31
click at [948, 244] on div "Wygodny, dwuosobowy leżak Całodniowa rezerwacja Lampka prosecco lub napój bezal…" at bounding box center [748, 206] width 460 height 111
click at [972, 93] on span at bounding box center [975, 87] width 19 height 19
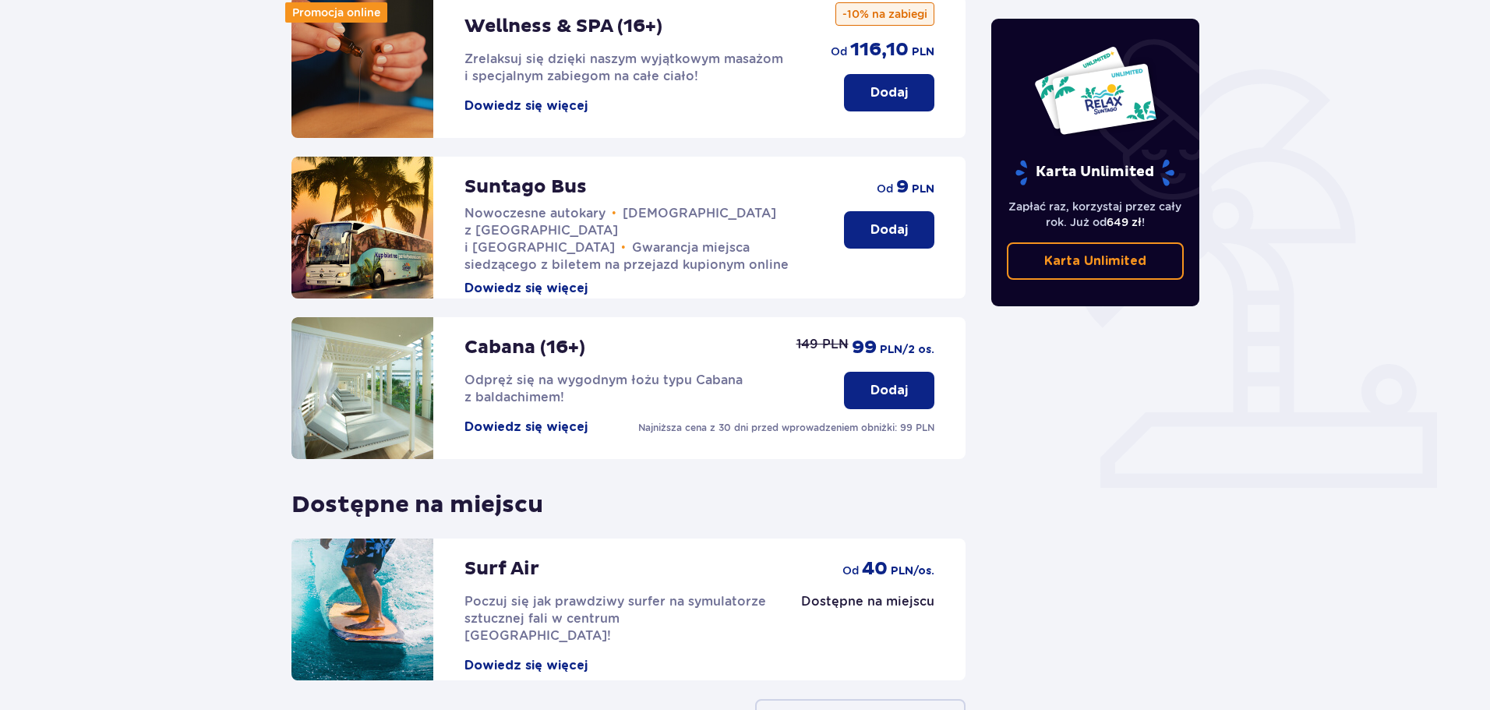
scroll to position [422, 0]
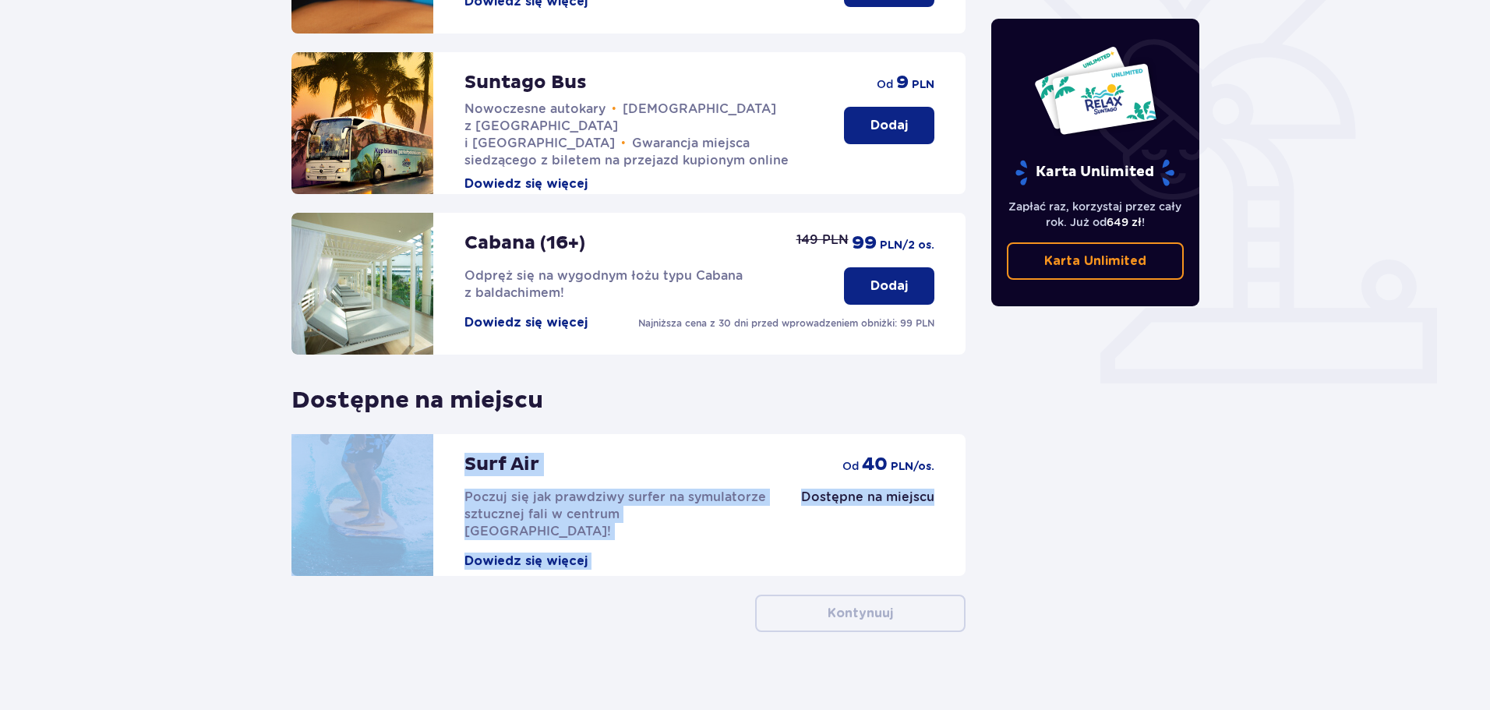
drag, startPoint x: 462, startPoint y: 443, endPoint x: 959, endPoint y: 496, distance: 500.0
click at [958, 496] on div "Surf Air Poczuj się jak prawdziwy surfer na symulatorze sztucznej fali w centru…" at bounding box center [628, 505] width 674 height 142
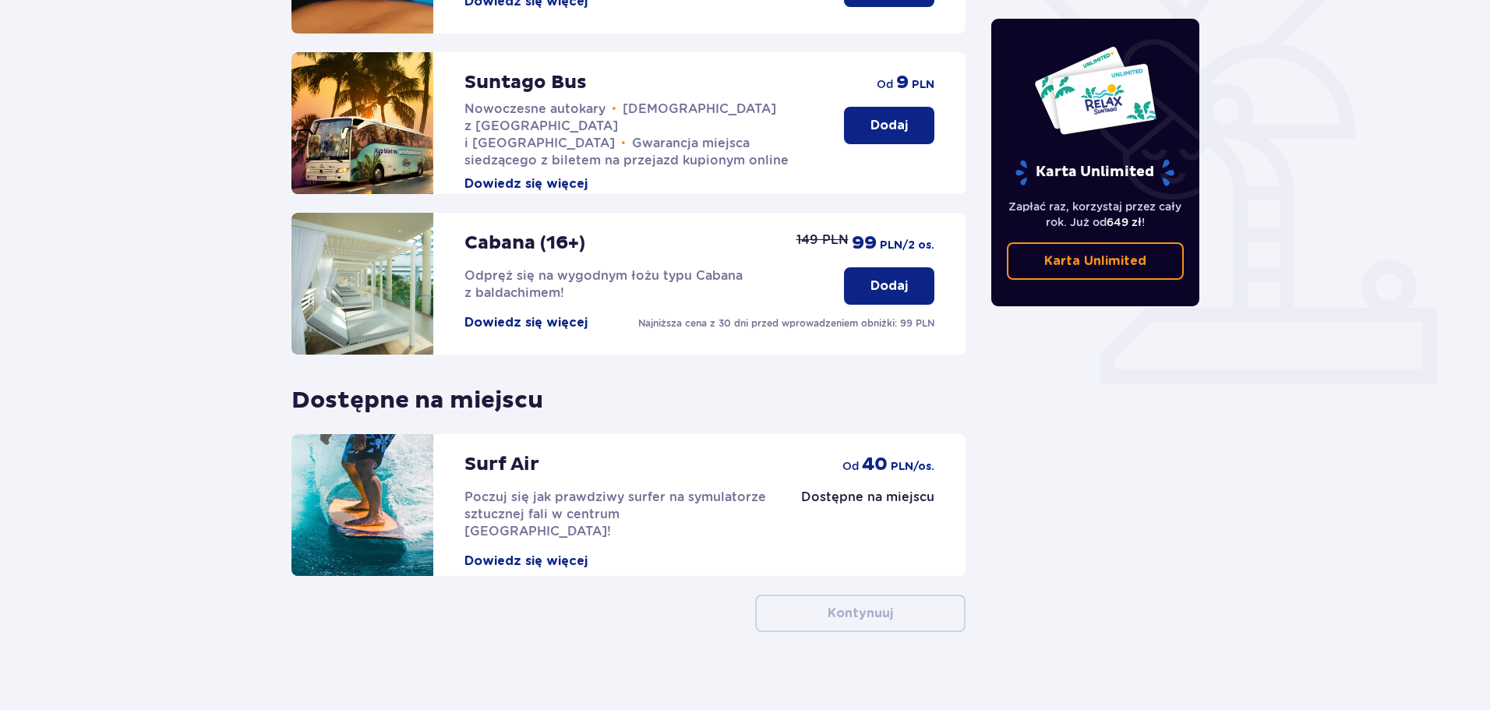
click at [1034, 512] on div "Dodano bilety do zamówienia Karta Unlimited Zapłać raz, korzystaj przez cały ro…" at bounding box center [1096, 188] width 234 height 888
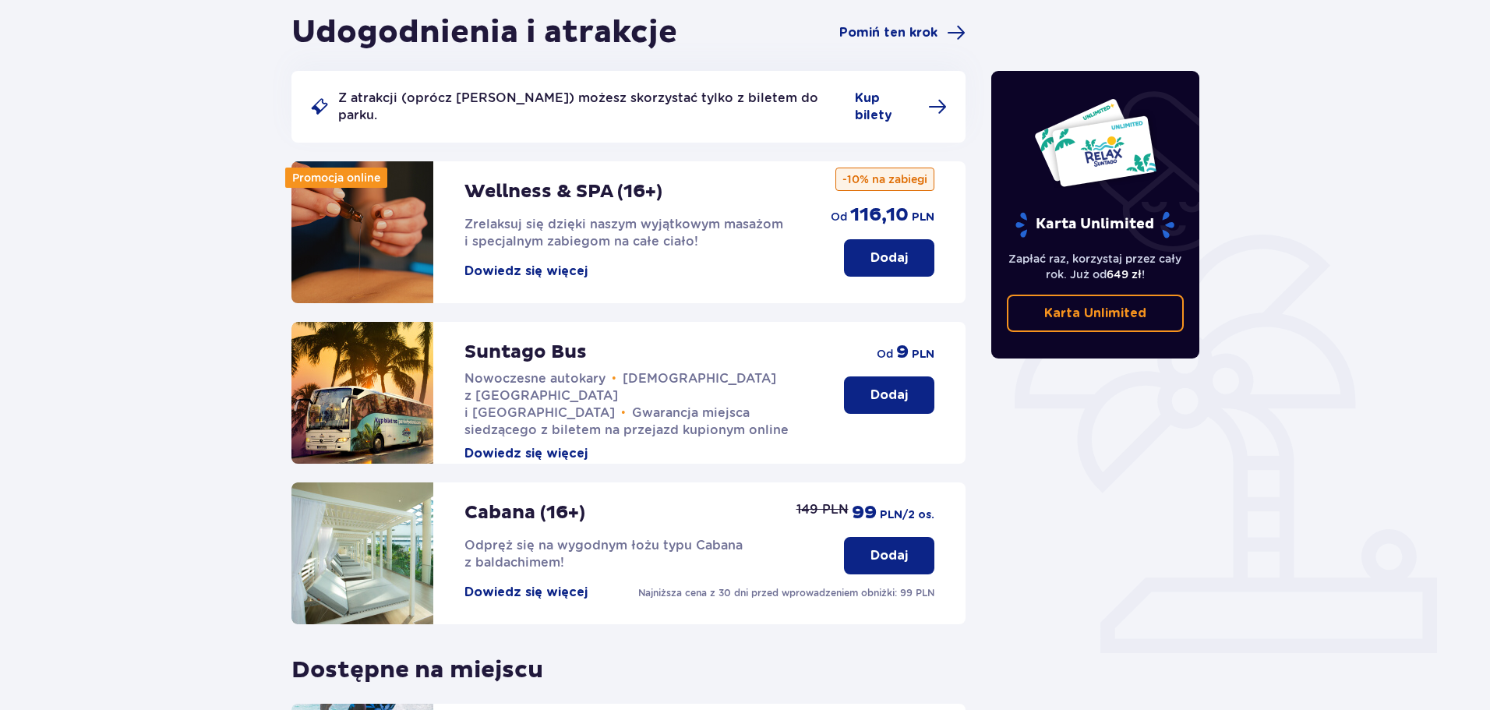
scroll to position [0, 0]
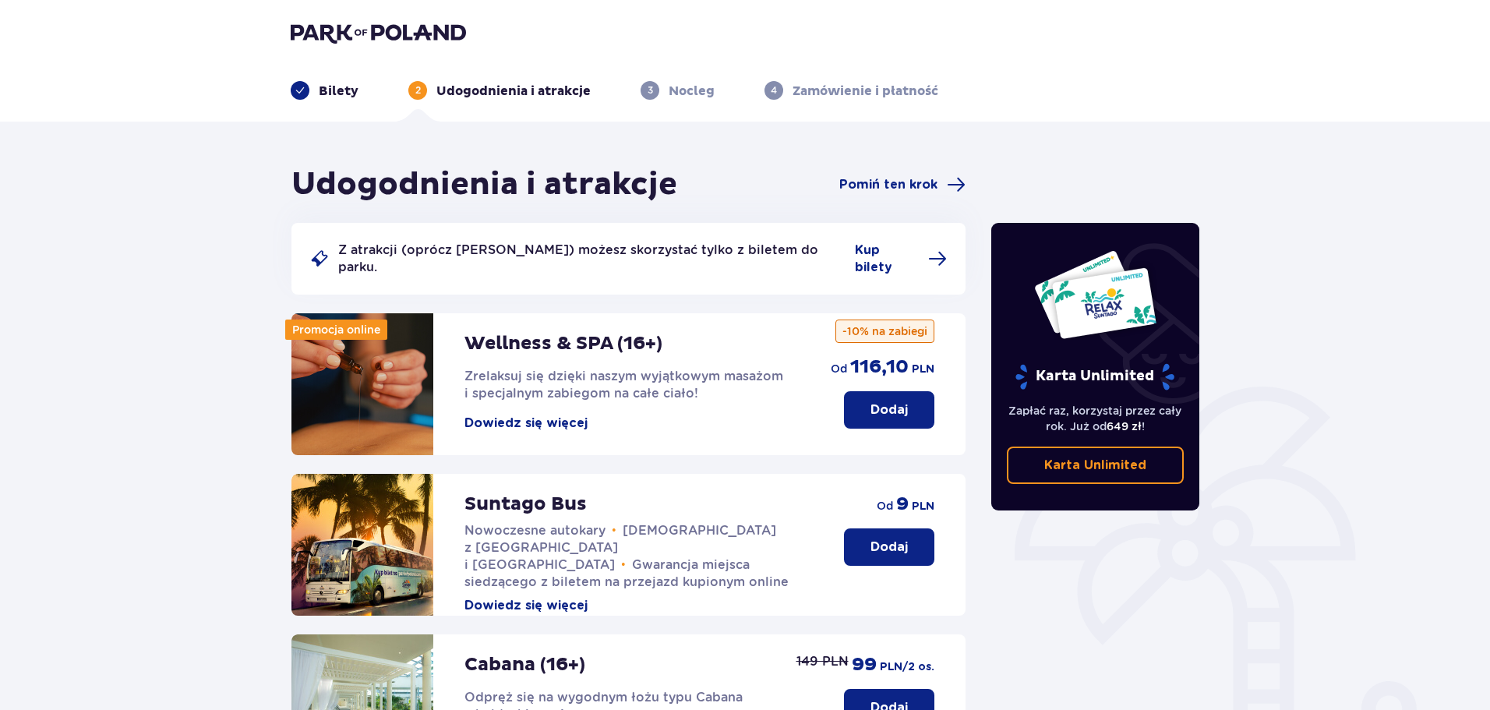
click at [893, 401] on p "Dodaj" at bounding box center [888, 409] width 37 height 17
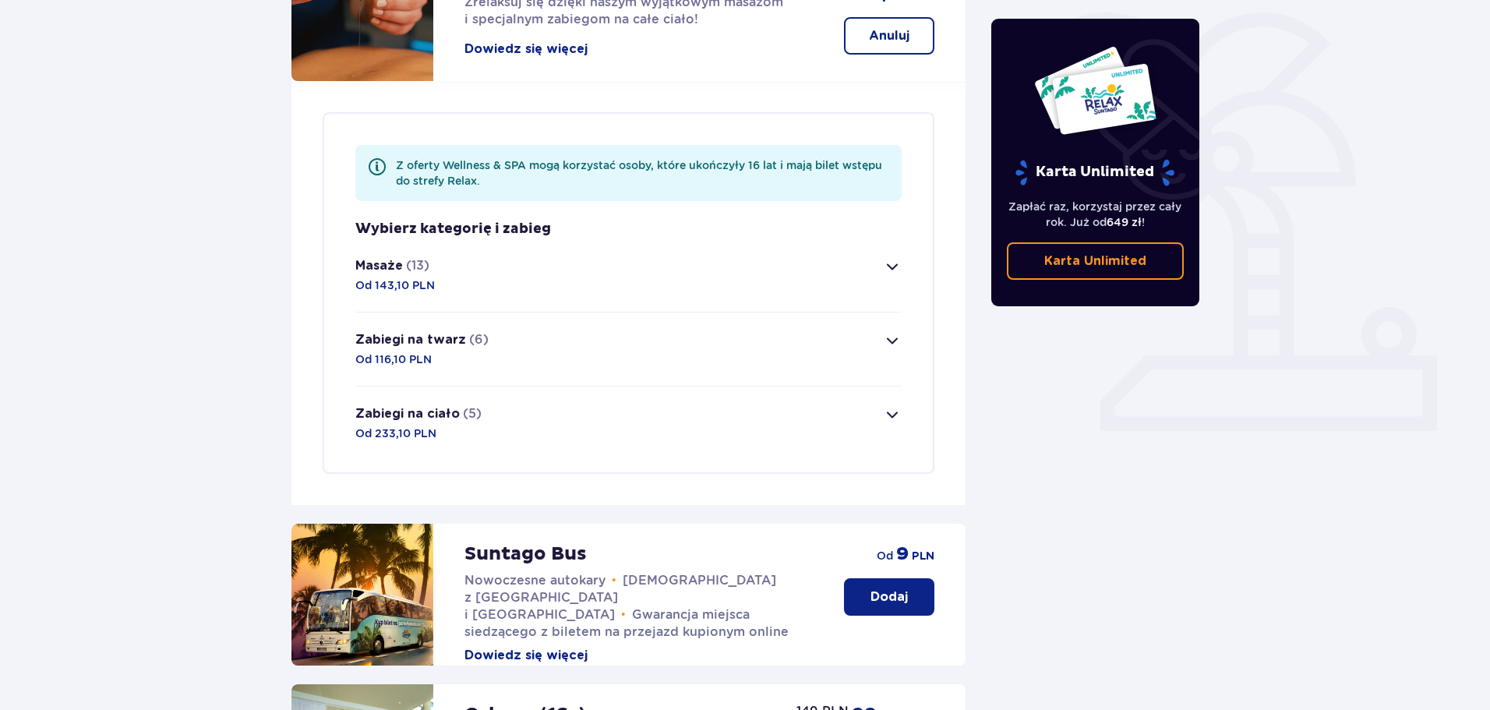
click at [759, 277] on button "Masaże (13) Od 143,10 PLN" at bounding box center [628, 274] width 546 height 73
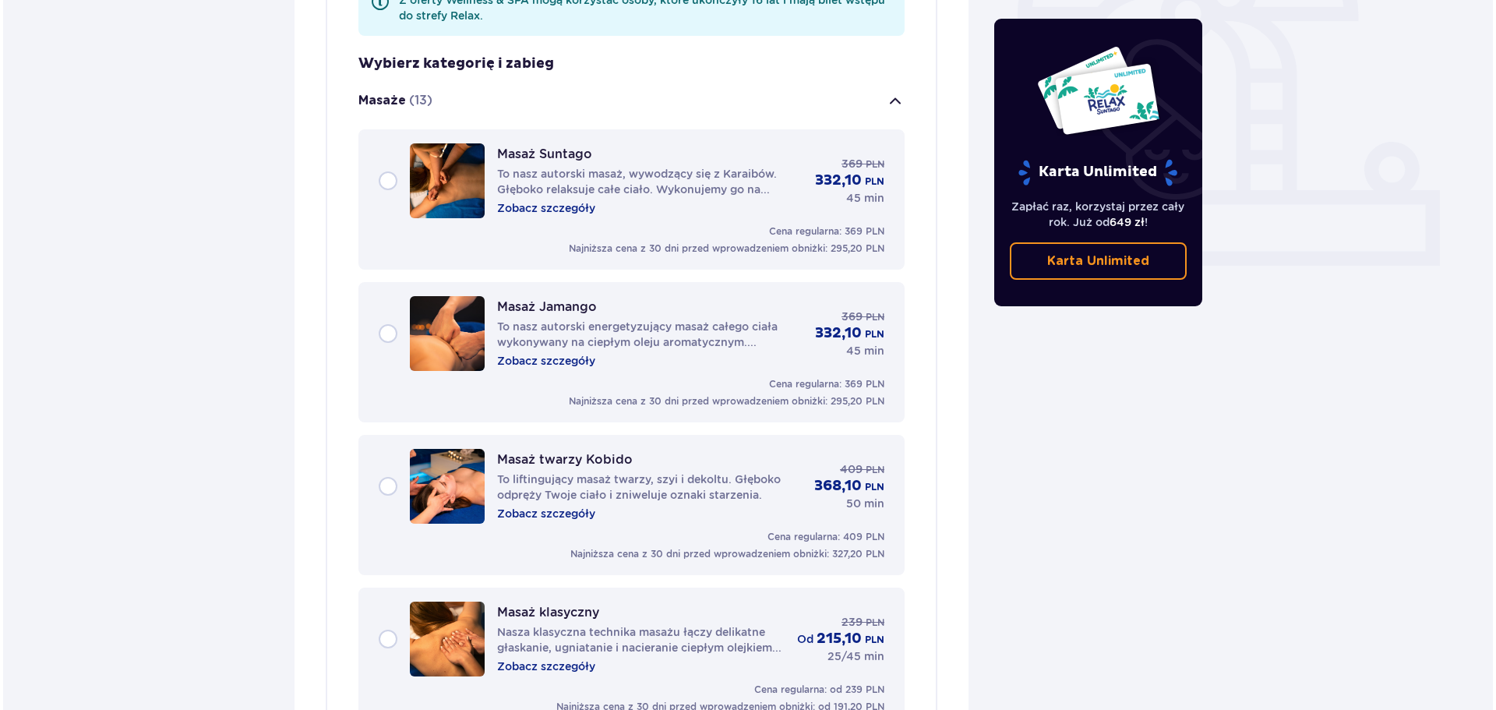
scroll to position [519, 0]
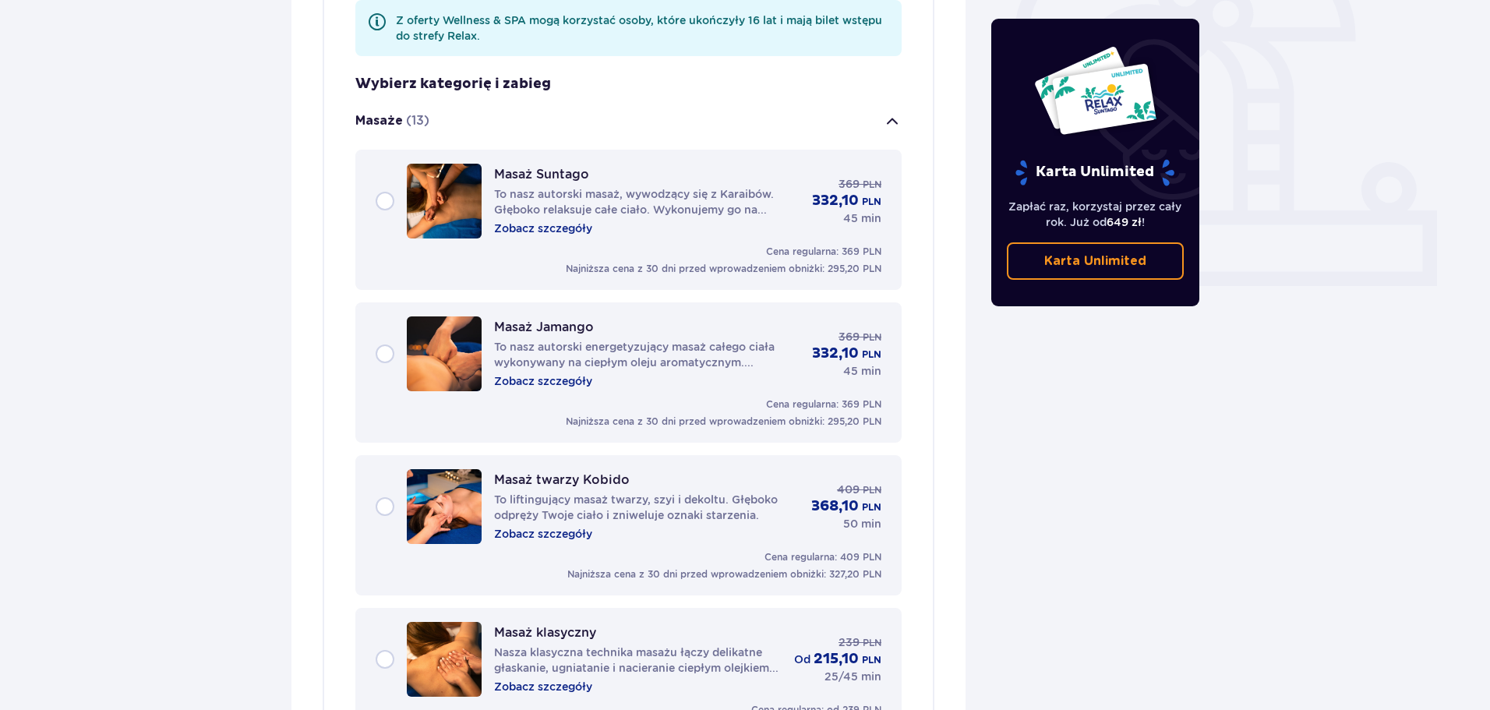
click at [570, 221] on p "Zobacz szczegóły" at bounding box center [543, 229] width 98 height 16
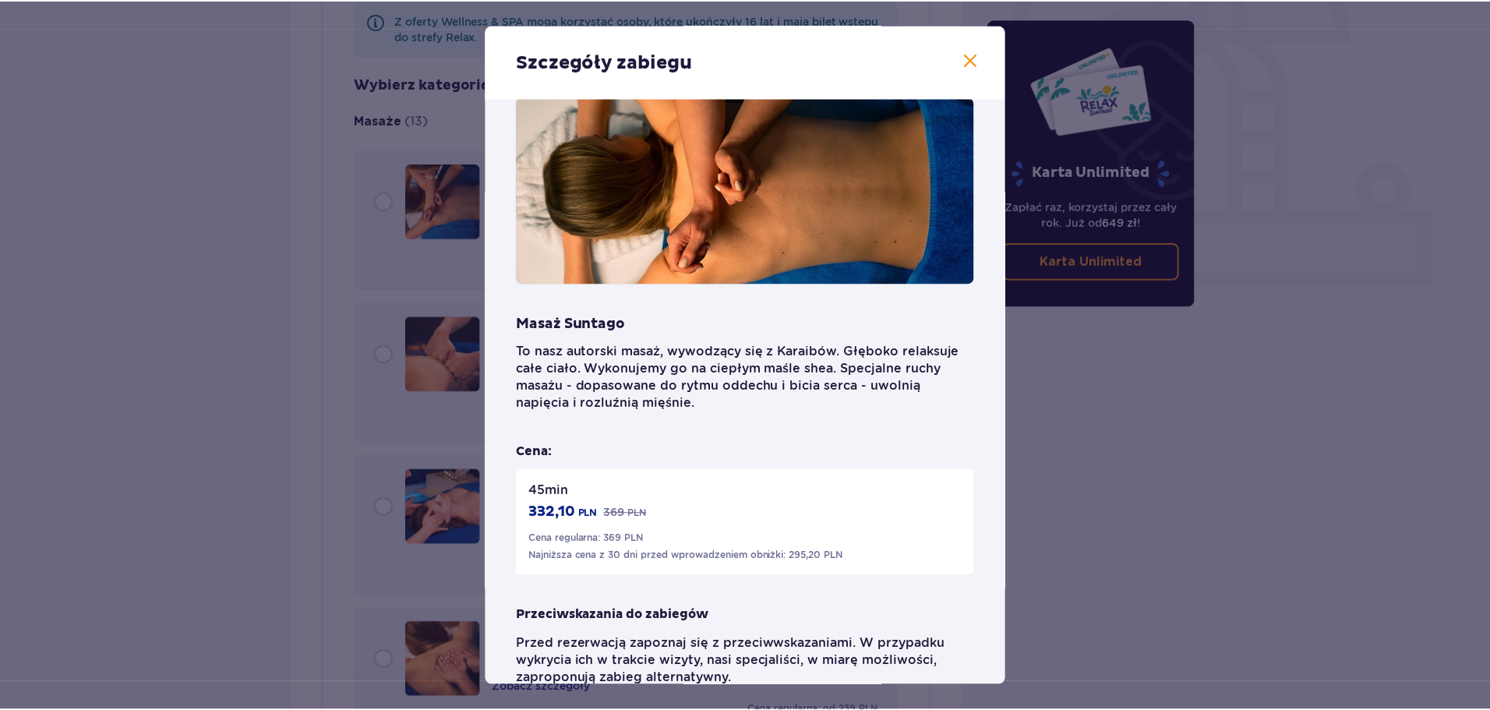
scroll to position [97, 0]
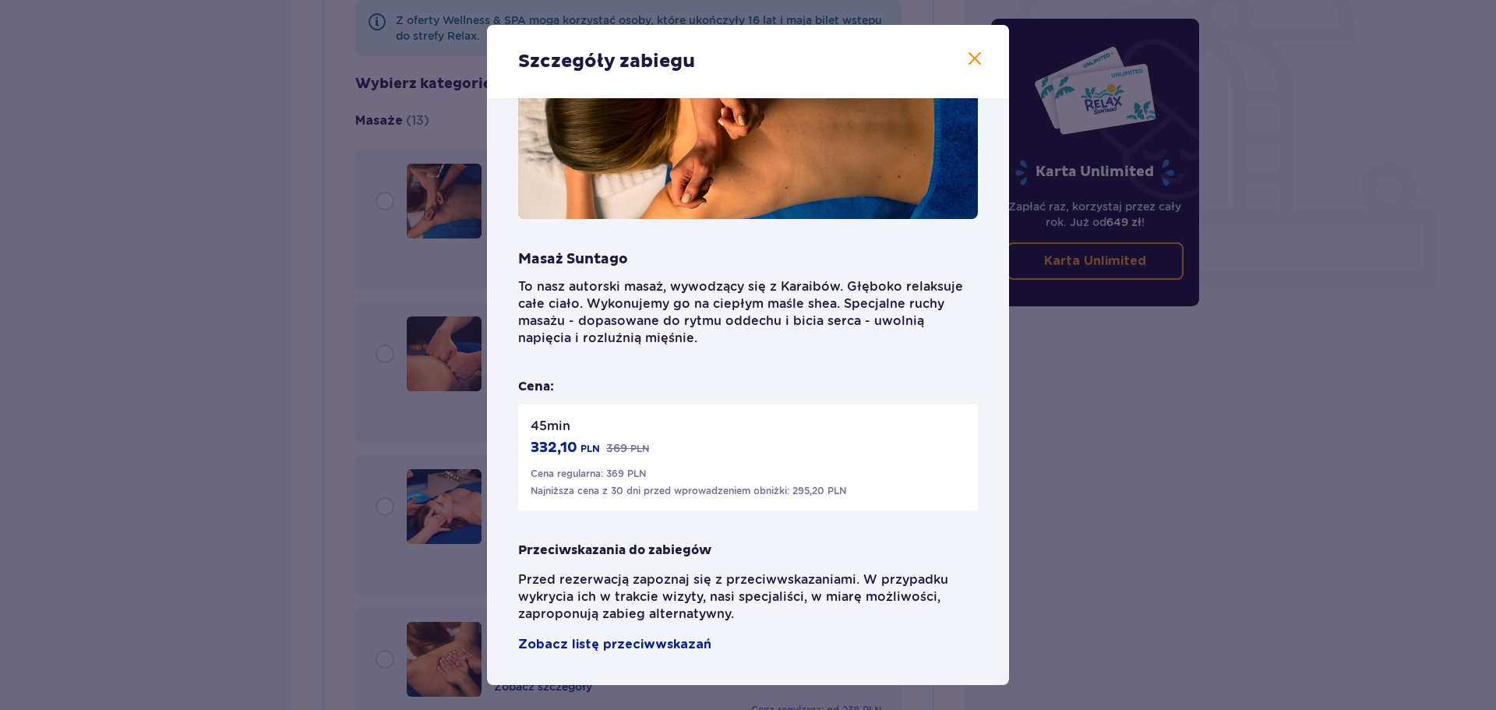
click at [1080, 538] on div "Szczegóły zabiegu Masaż Suntago To nasz autorski masaż, wywodzący się z Karaibó…" at bounding box center [748, 355] width 1496 height 710
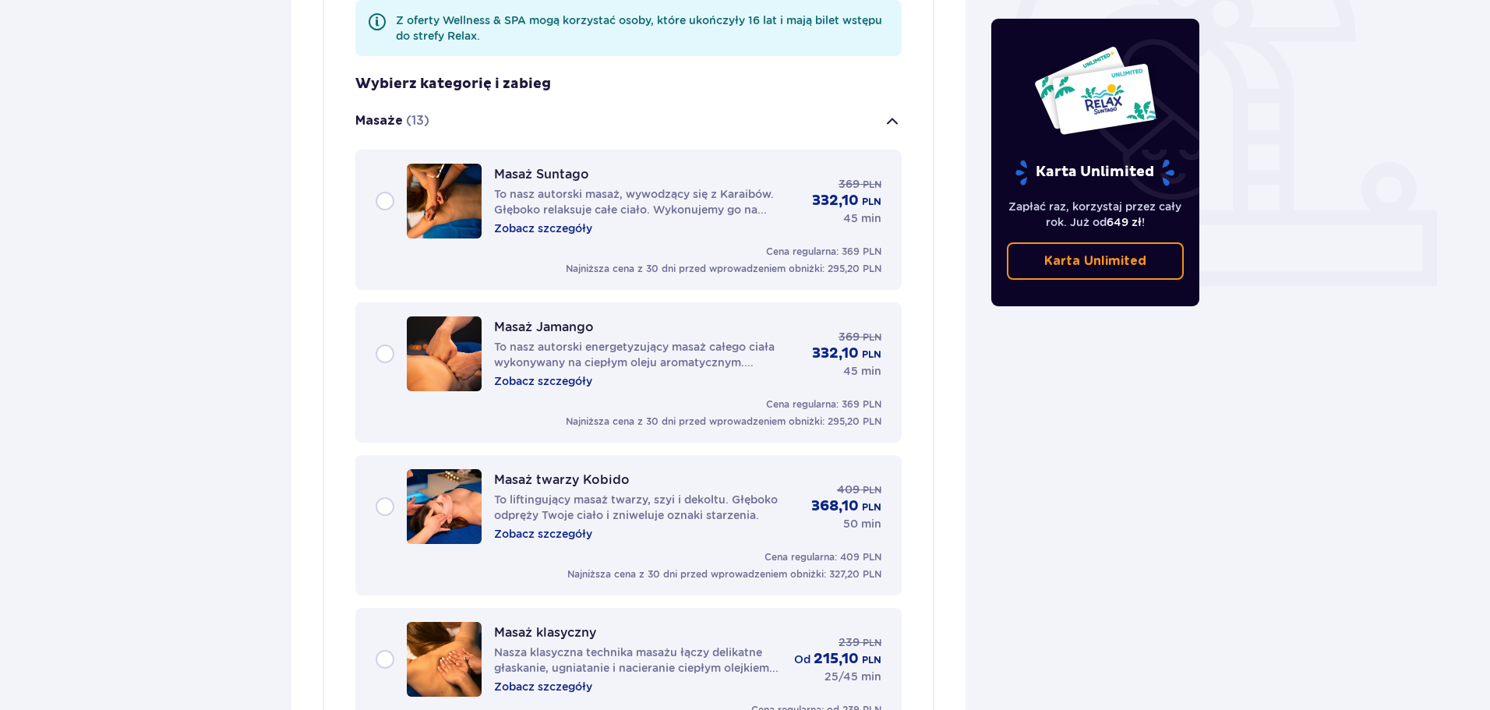
click at [556, 373] on p "Zobacz szczegóły" at bounding box center [543, 381] width 98 height 16
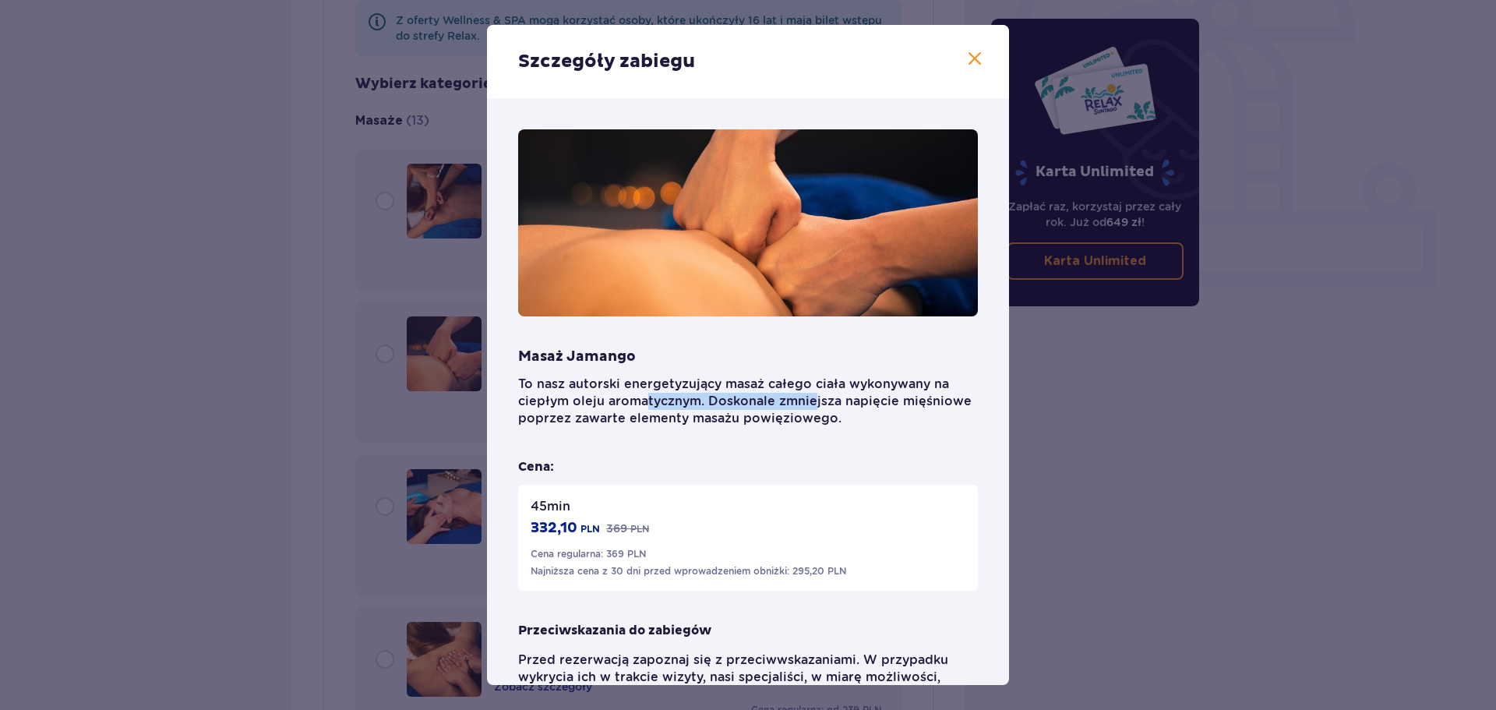
drag, startPoint x: 647, startPoint y: 400, endPoint x: 858, endPoint y: 397, distance: 211.2
click at [835, 396] on p "To nasz autorski energetyzujący masaż całego ciała wykonywany na ciepłym oleju …" at bounding box center [748, 401] width 460 height 51
click at [869, 418] on p "To nasz autorski energetyzujący masaż całego ciała wykonywany na ciepłym oleju …" at bounding box center [748, 401] width 460 height 51
click at [1084, 444] on div "Szczegóły zabiegu Masaż Jamango To nasz autorski energetyzujący masaż całego ci…" at bounding box center [748, 355] width 1496 height 710
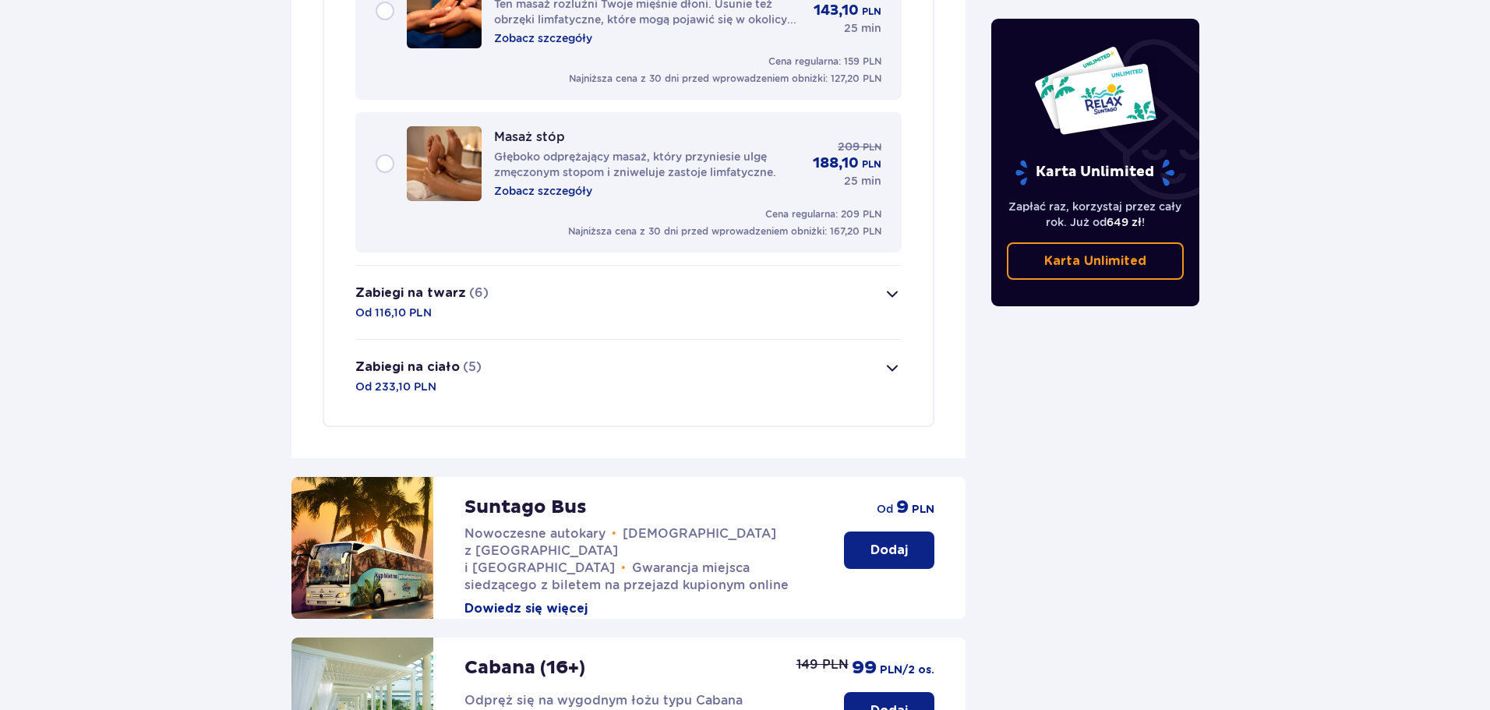
click at [581, 293] on button "Zabiegi na twarz (6) Od 116,10 PLN" at bounding box center [628, 302] width 546 height 73
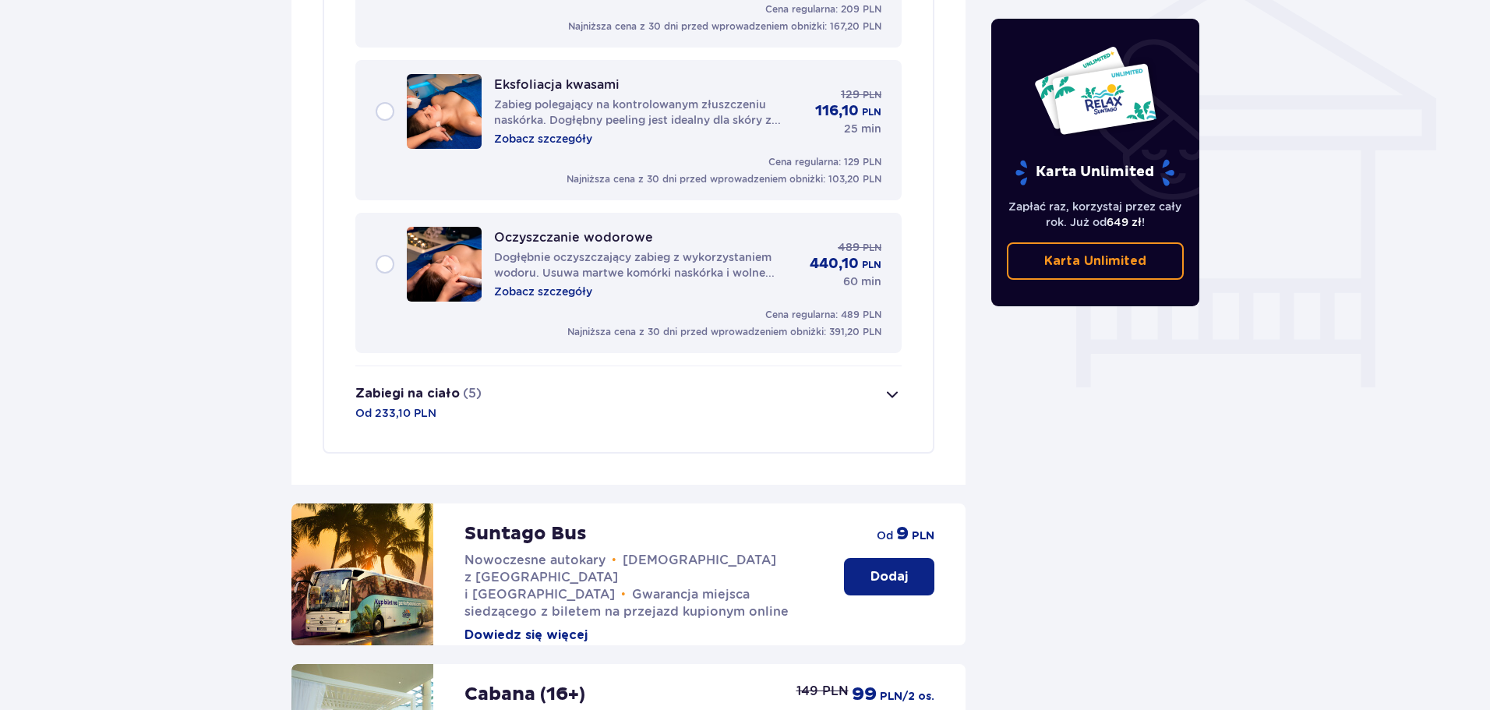
click at [599, 387] on button "Zabiegi na ciało (5) Od 233,10 PLN" at bounding box center [628, 402] width 546 height 73
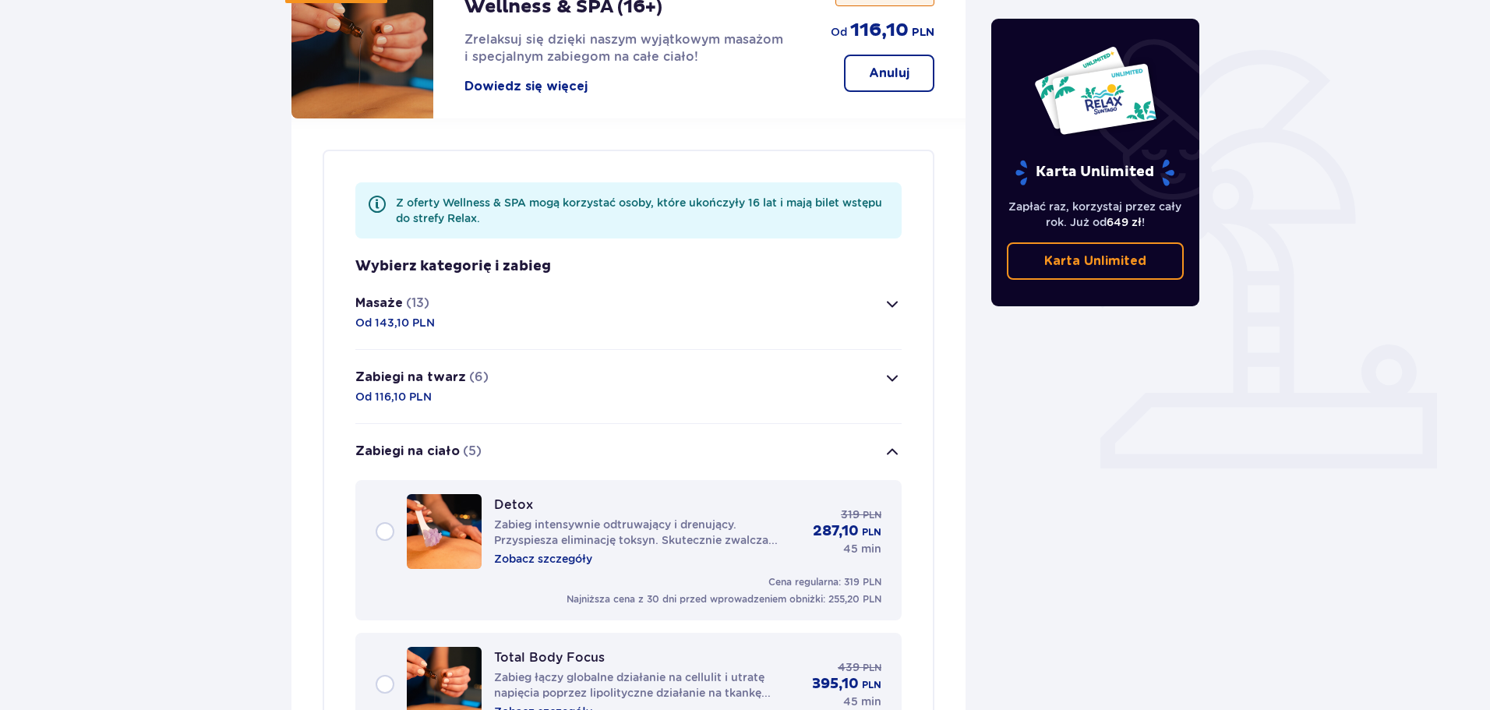
scroll to position [277, 0]
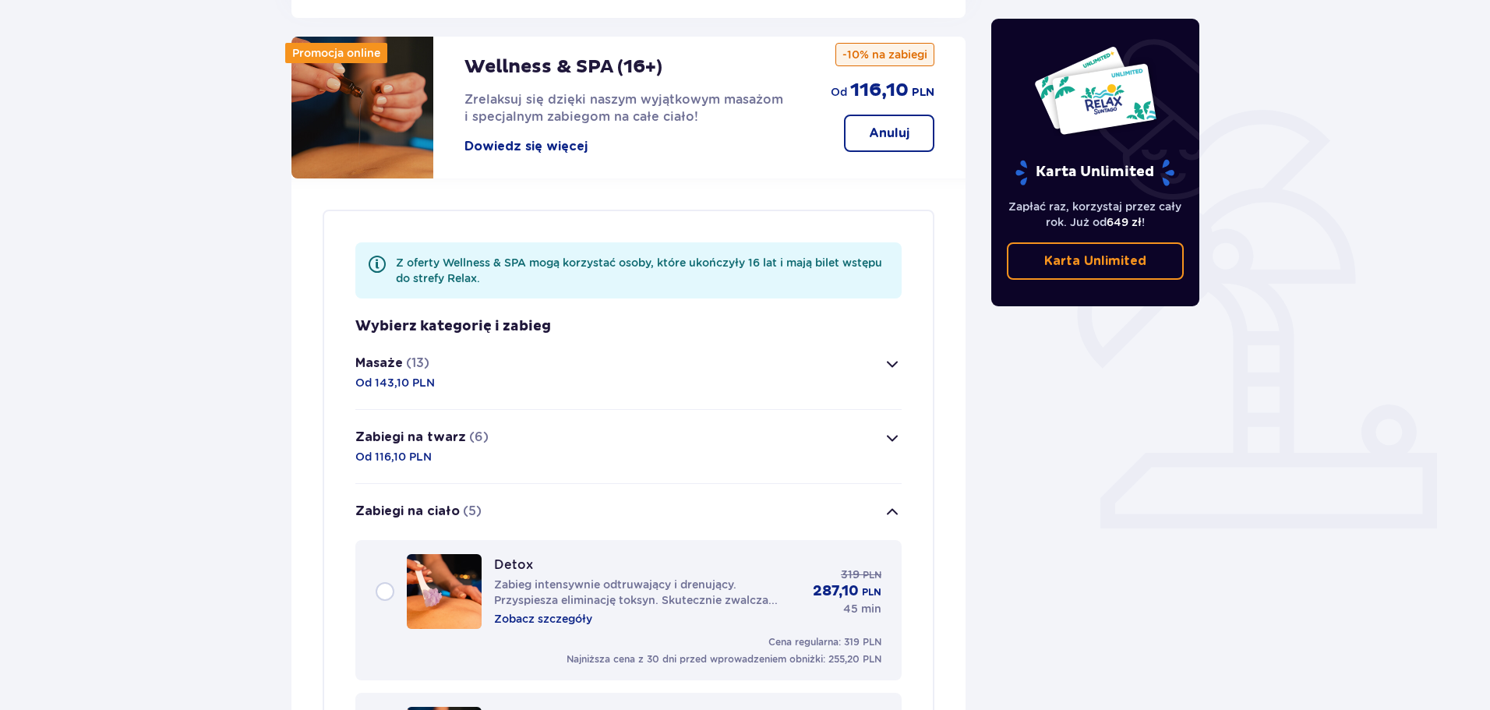
click at [693, 484] on button "Zabiegi na ciało (5)" at bounding box center [628, 512] width 546 height 56
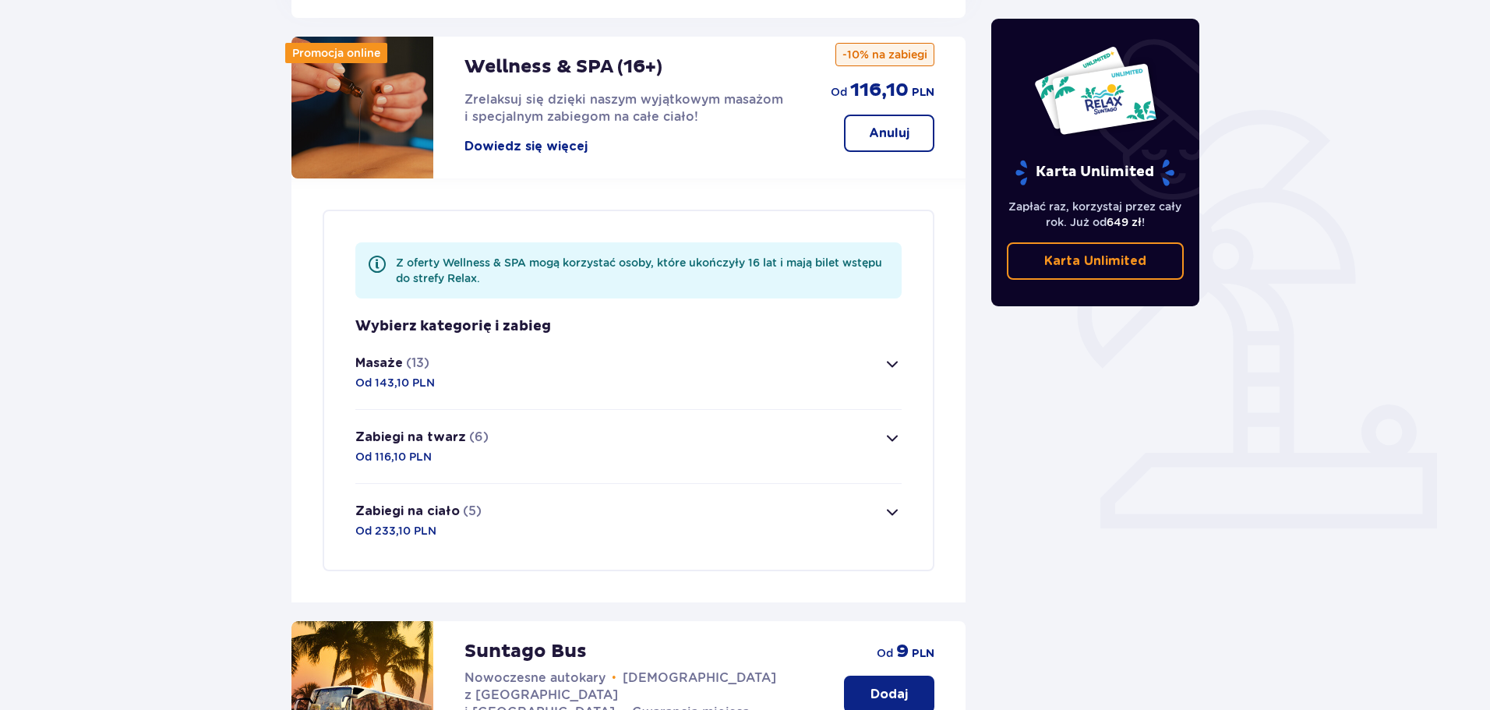
click at [647, 359] on button "Masaże (13) Od 143,10 PLN" at bounding box center [628, 372] width 546 height 73
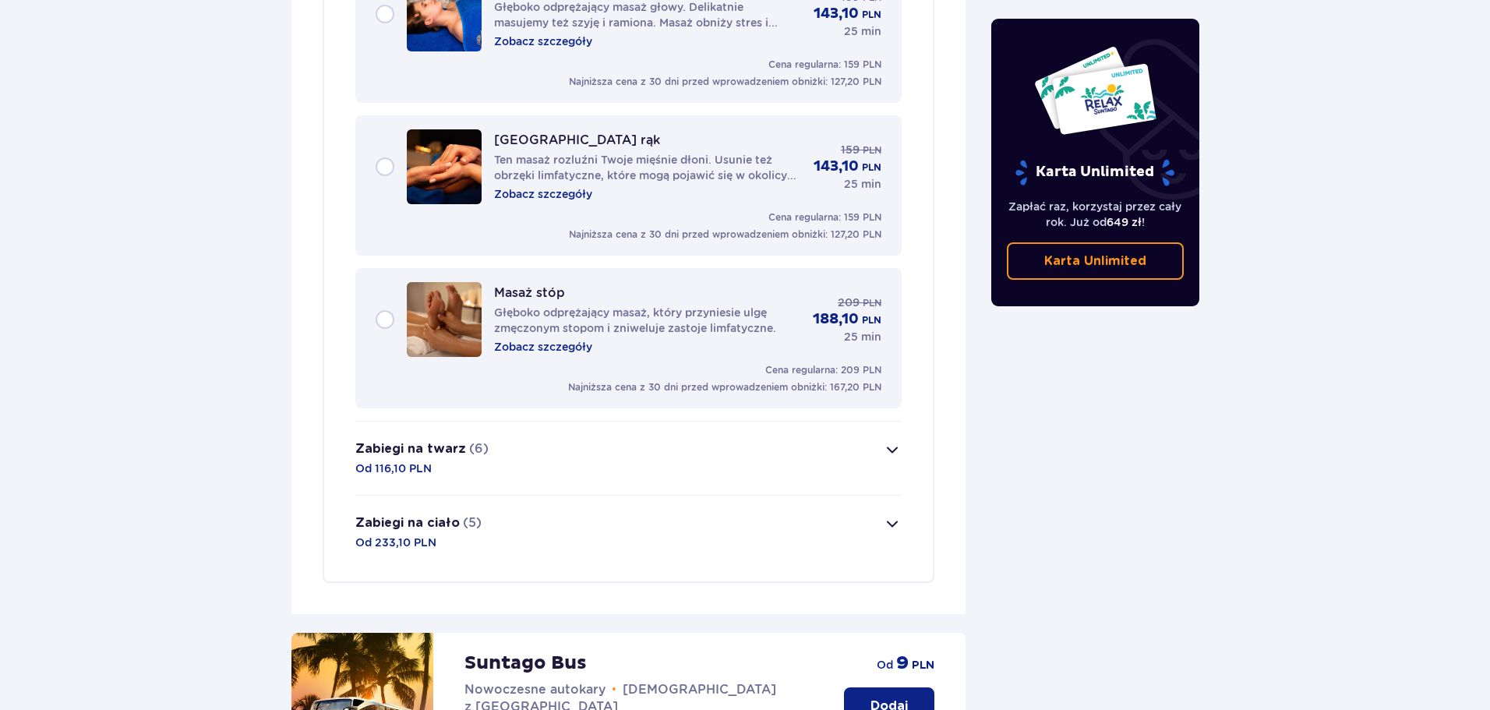
click at [630, 433] on button "Zabiegi na twarz (6) Od 116,10 PLN" at bounding box center [628, 458] width 546 height 73
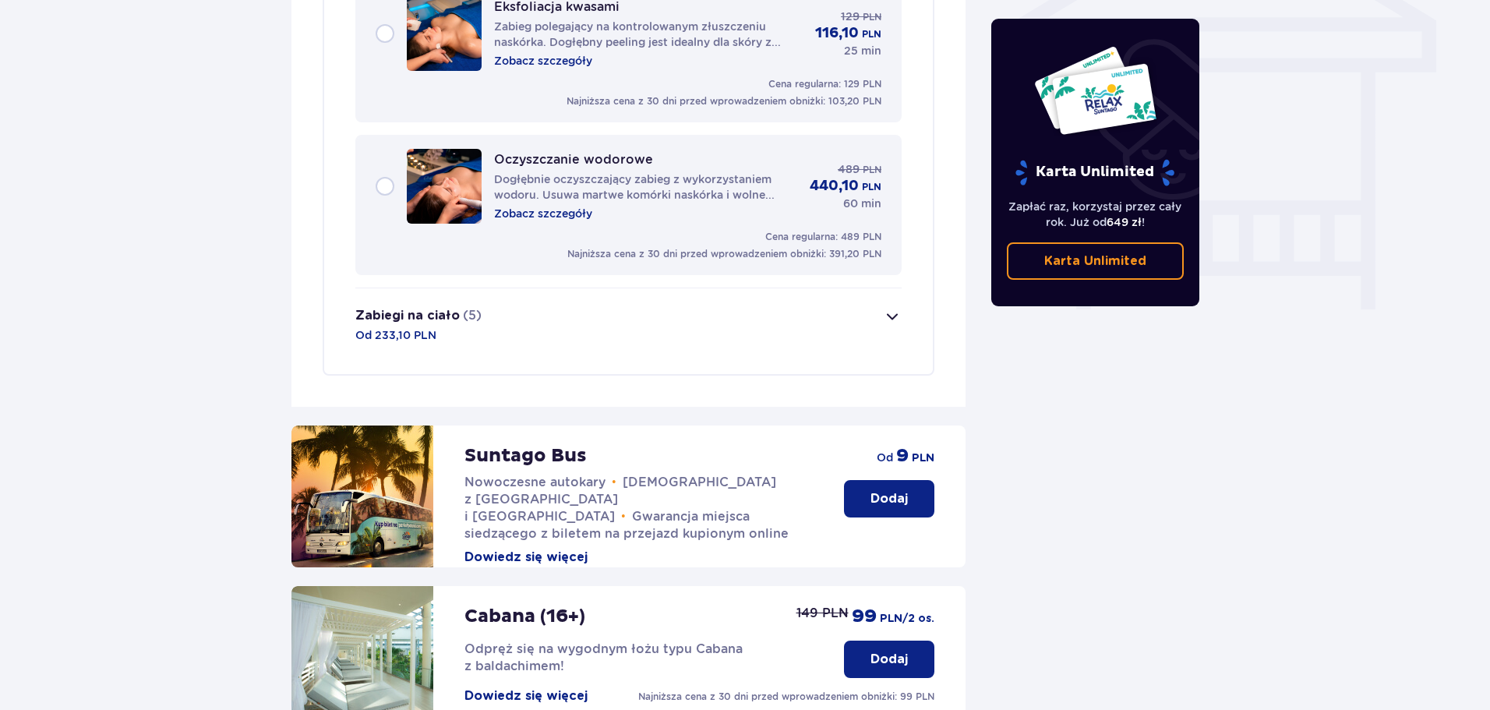
click at [639, 325] on button "Zabiegi na ciało (5) Od 233,10 PLN" at bounding box center [628, 324] width 546 height 73
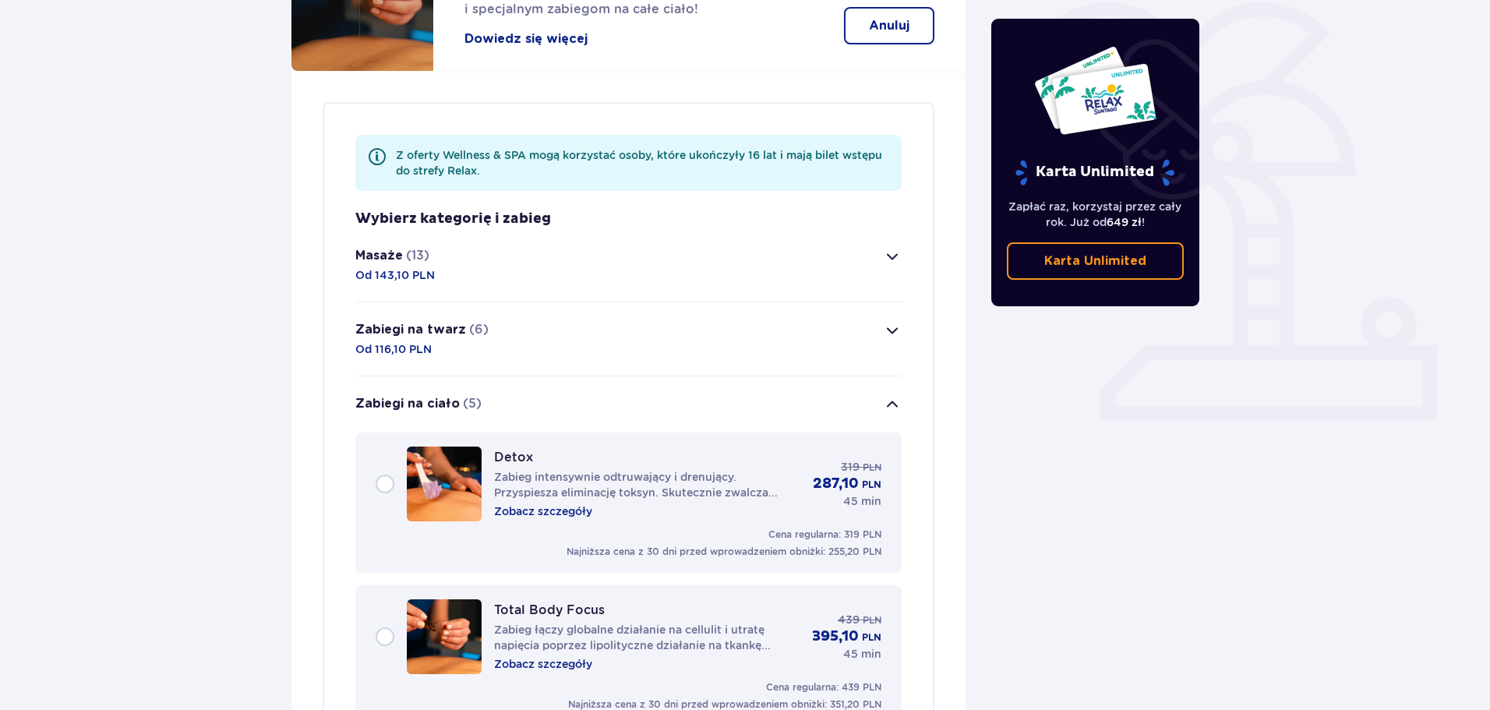
scroll to position [355, 0]
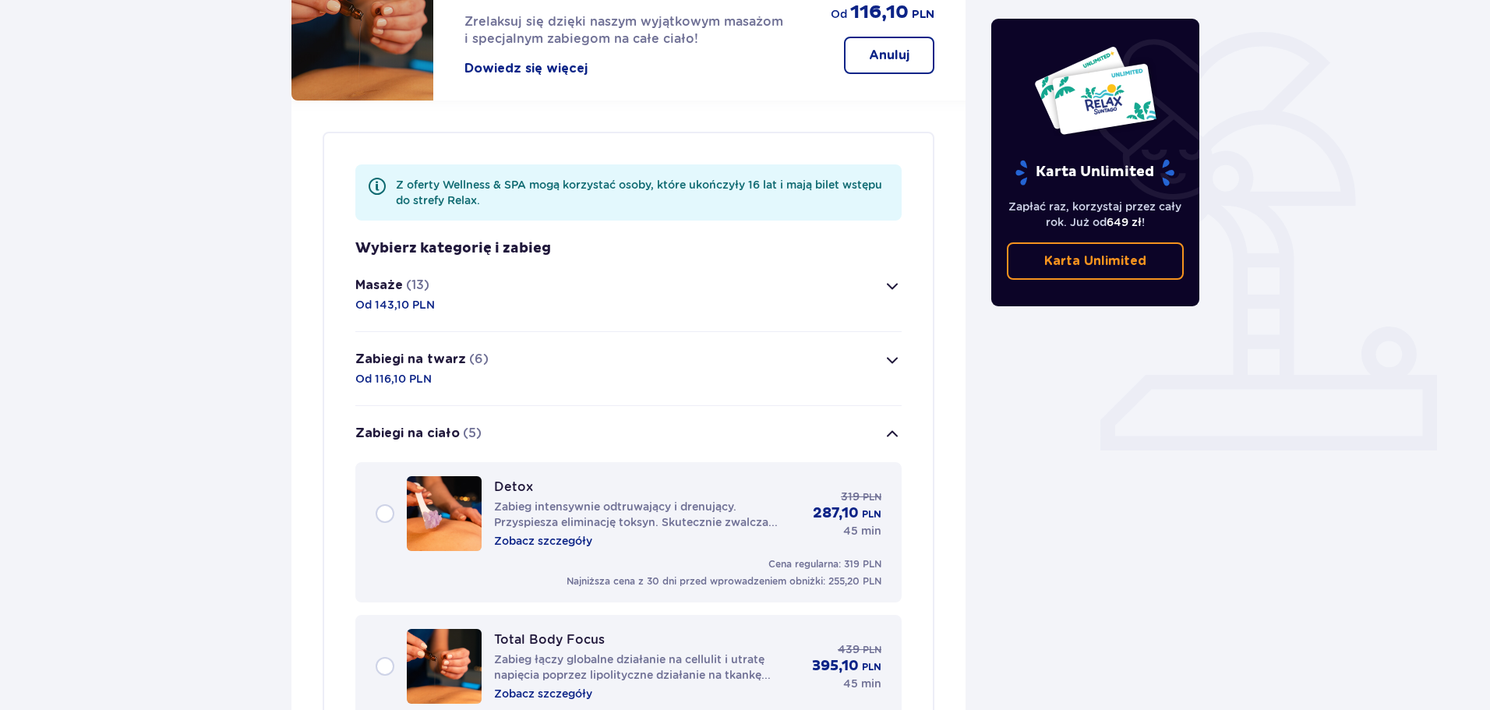
click at [747, 406] on button "Zabiegi na ciało (5)" at bounding box center [628, 434] width 546 height 56
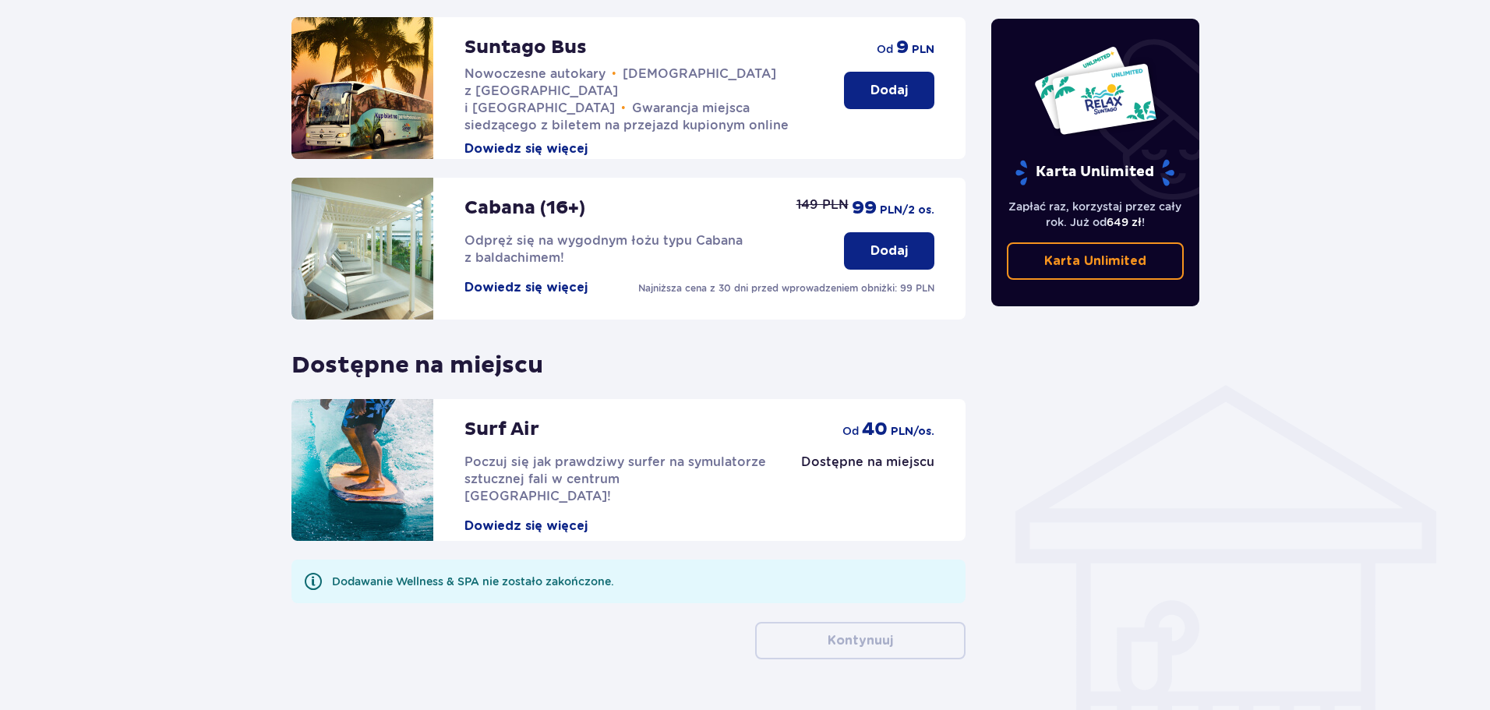
scroll to position [908, 0]
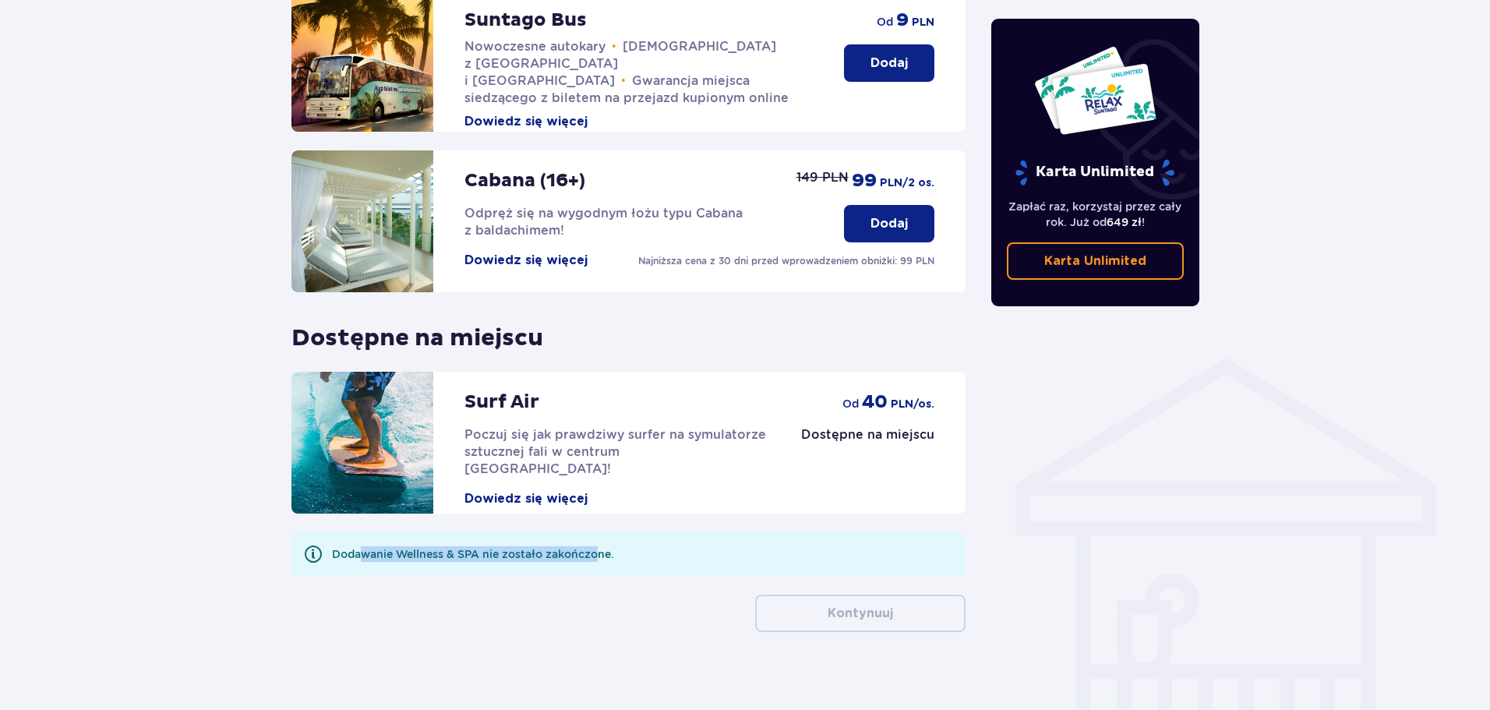
drag, startPoint x: 362, startPoint y: 539, endPoint x: 613, endPoint y: 542, distance: 251.7
click at [607, 546] on div "Dodawanie Wellness & SPA nie zostało zakończone." at bounding box center [473, 554] width 282 height 16
click at [595, 607] on div "Kontynuuj" at bounding box center [628, 613] width 674 height 37
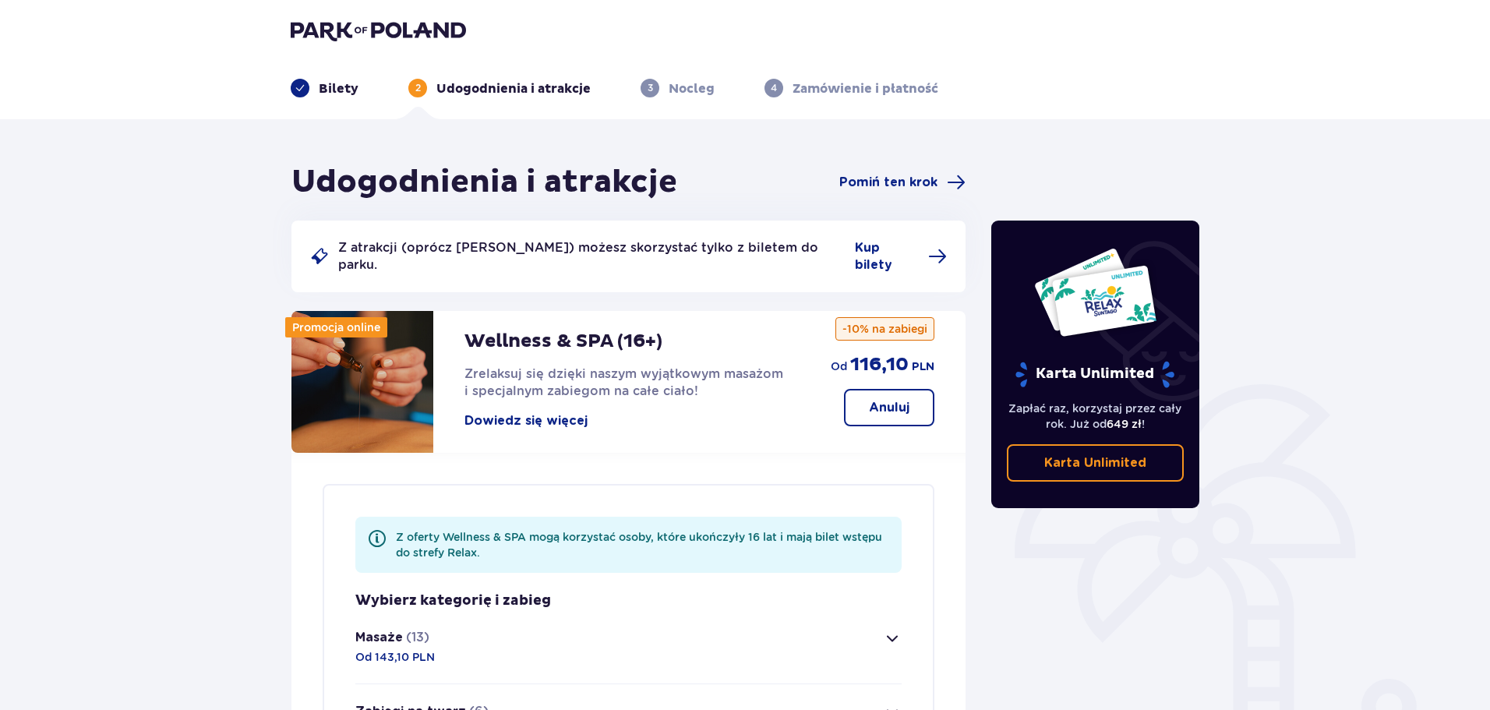
scroll to position [0, 0]
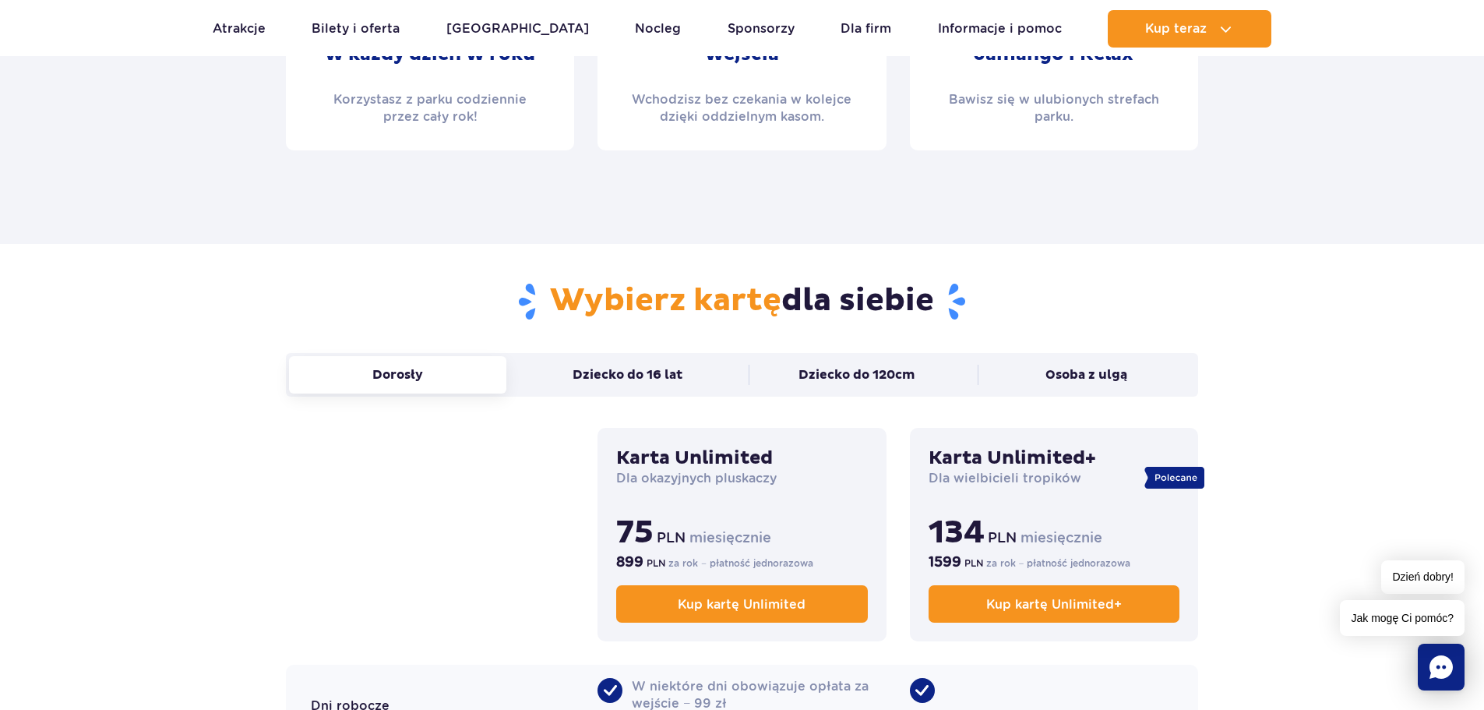
scroll to position [1091, 0]
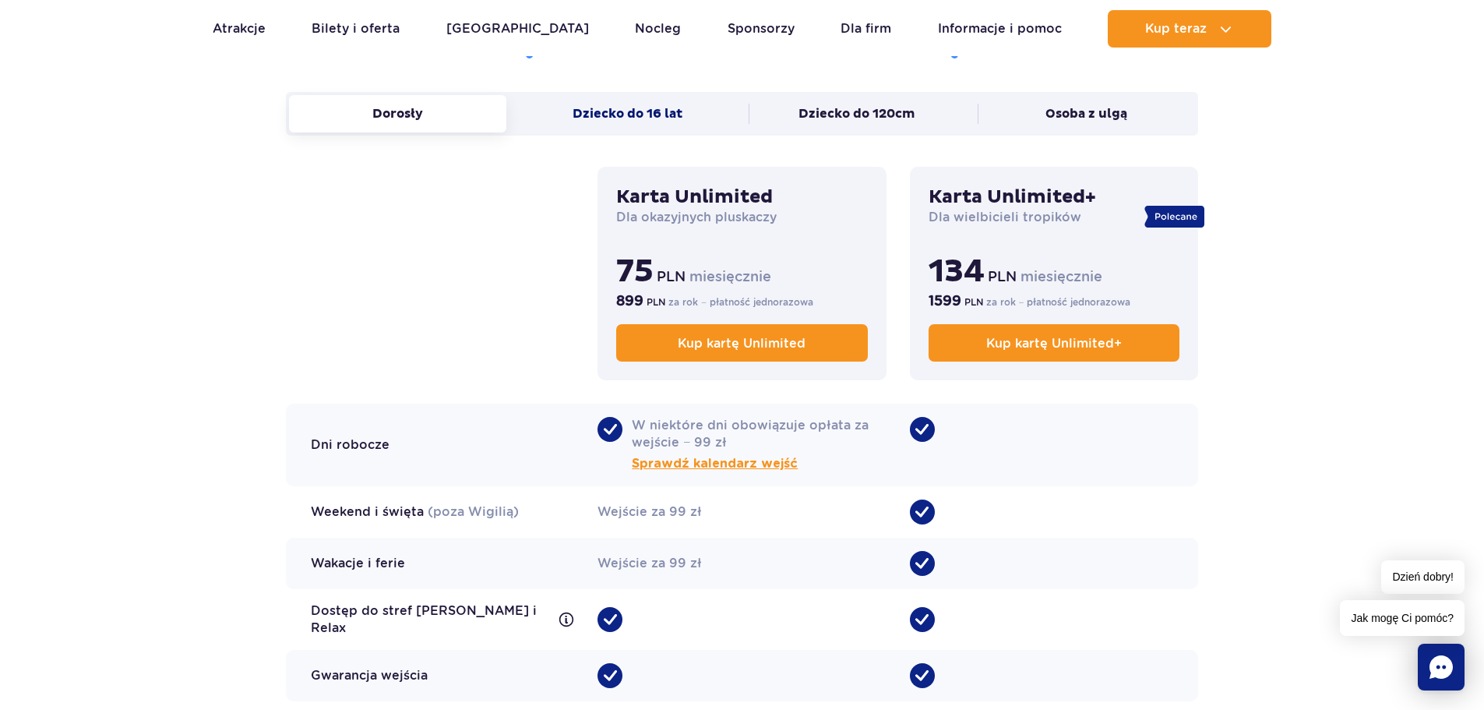
click at [663, 121] on button "Dziecko do 16 lat" at bounding box center [627, 113] width 217 height 37
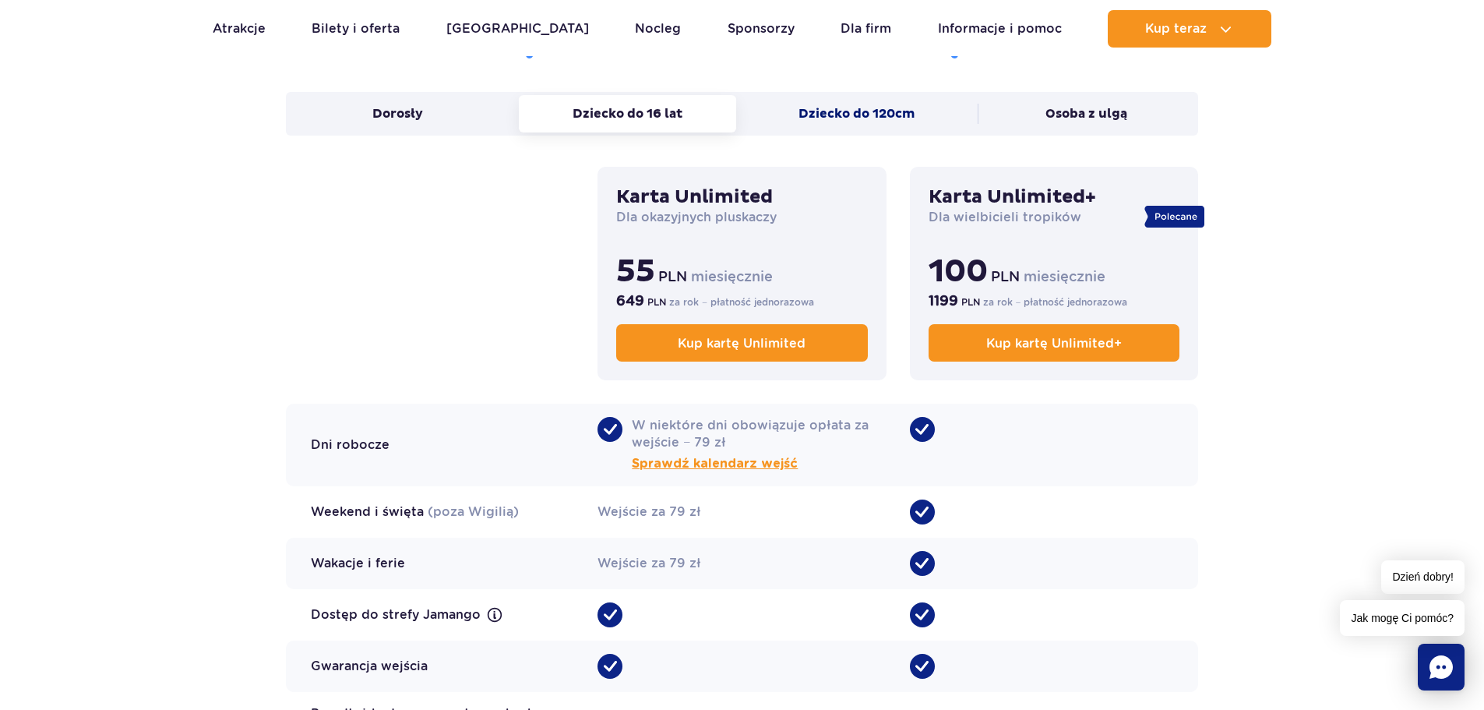
click at [757, 123] on button "Dziecko do 120cm" at bounding box center [857, 113] width 217 height 37
click at [1035, 130] on button "Osoba z ulgą" at bounding box center [1086, 113] width 217 height 37
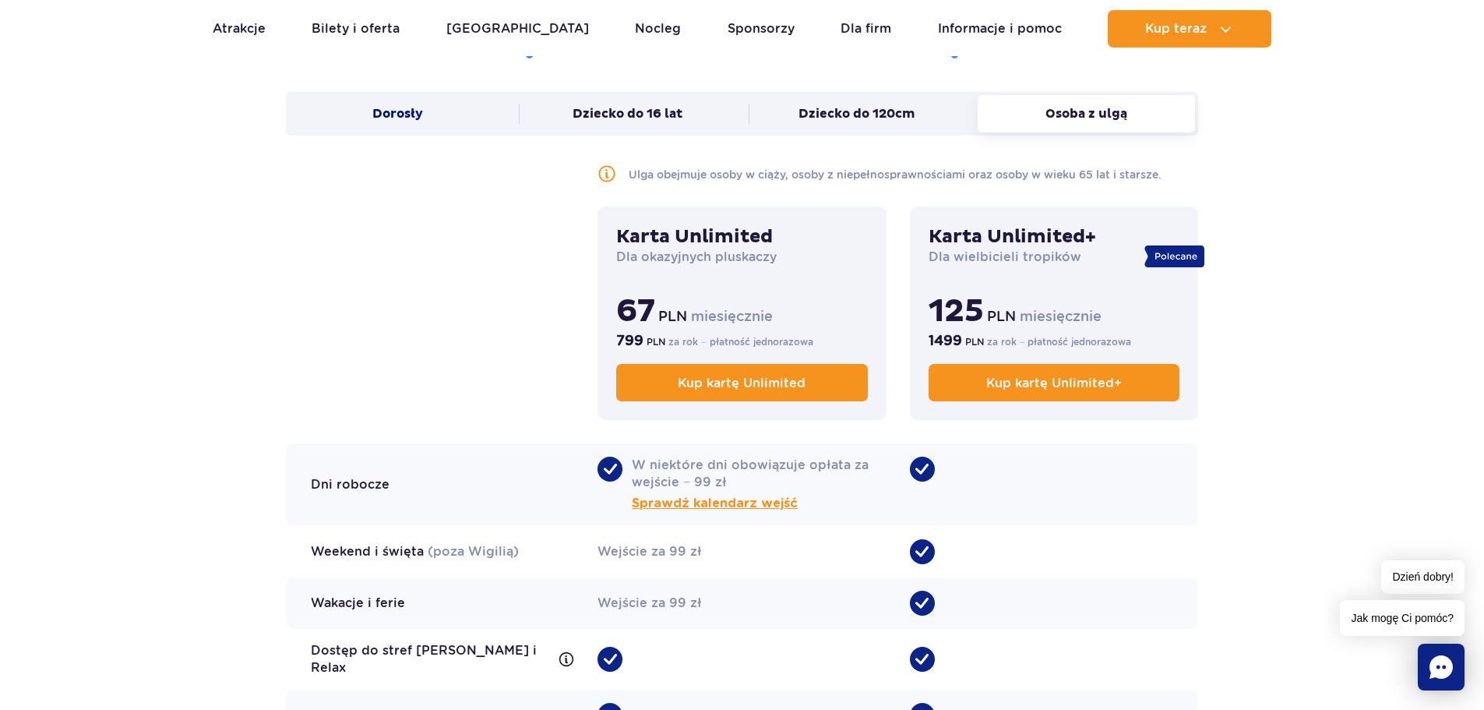
click at [417, 117] on button "Dorosły" at bounding box center [397, 113] width 217 height 37
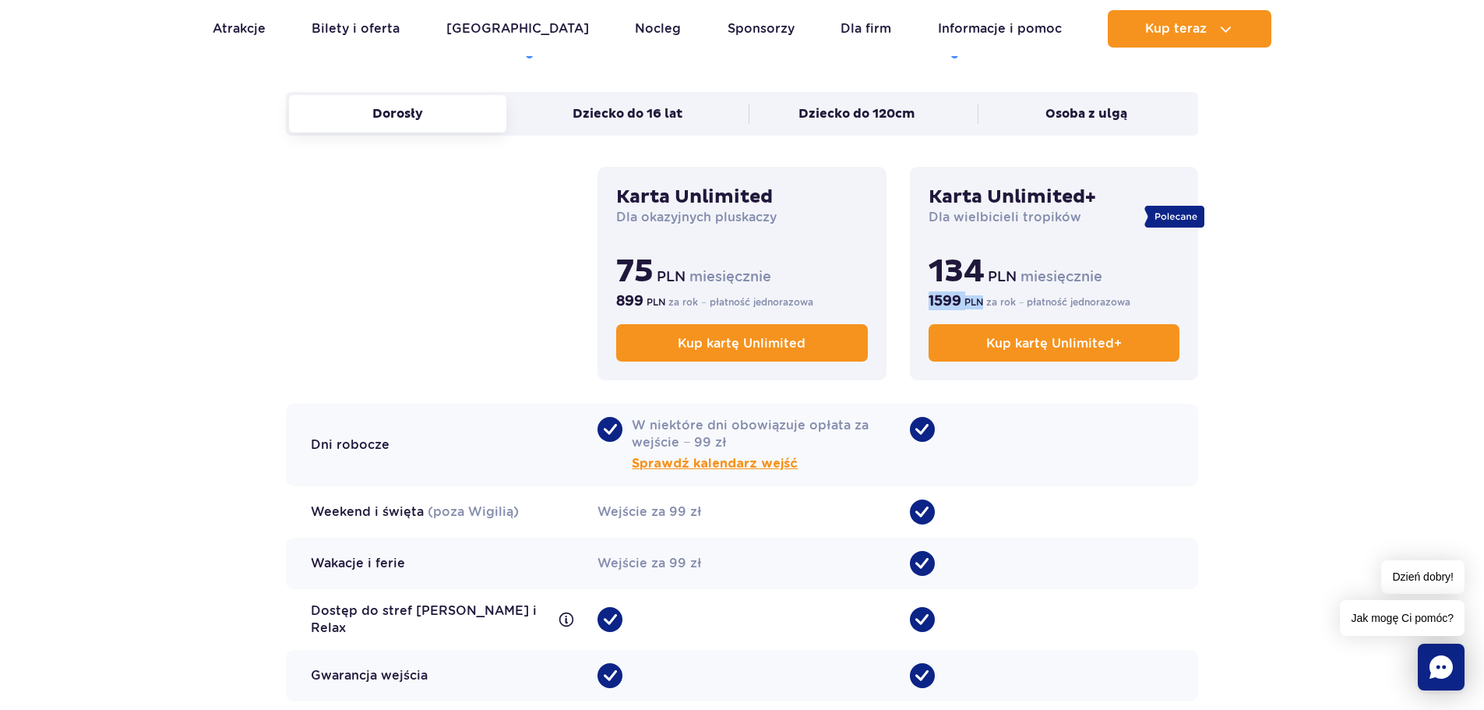
drag, startPoint x: 930, startPoint y: 298, endPoint x: 983, endPoint y: 299, distance: 52.2
click at [983, 299] on p "1599 PLN za rok − płatność jednorazowa" at bounding box center [1054, 300] width 251 height 19
click at [1283, 298] on section "Wybierz kartę dla siebie Dorosły Dziecko do 16 lat Dziecko do 120cm Osoba z ulg…" at bounding box center [742, 419] width 1484 height 873
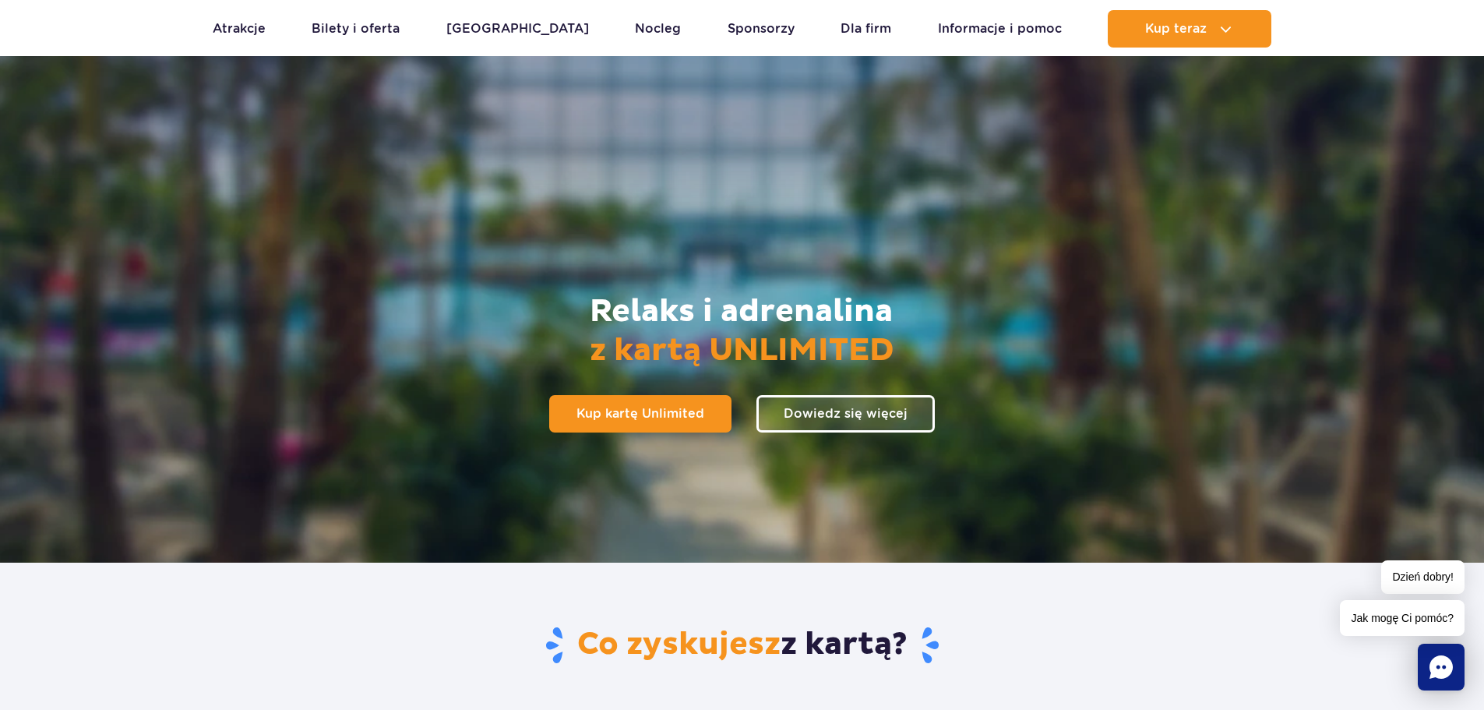
scroll to position [0, 0]
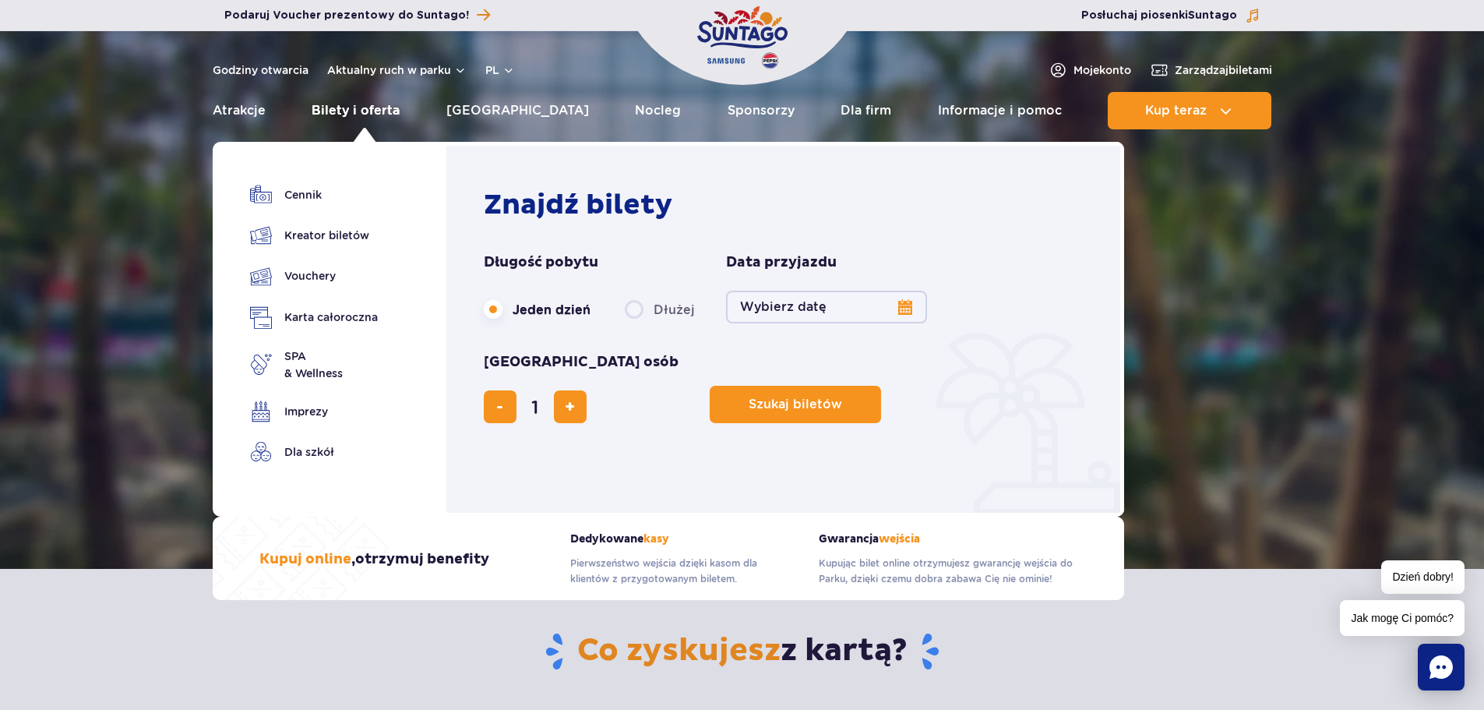
click at [365, 106] on link "Bilety i oferta" at bounding box center [356, 110] width 88 height 37
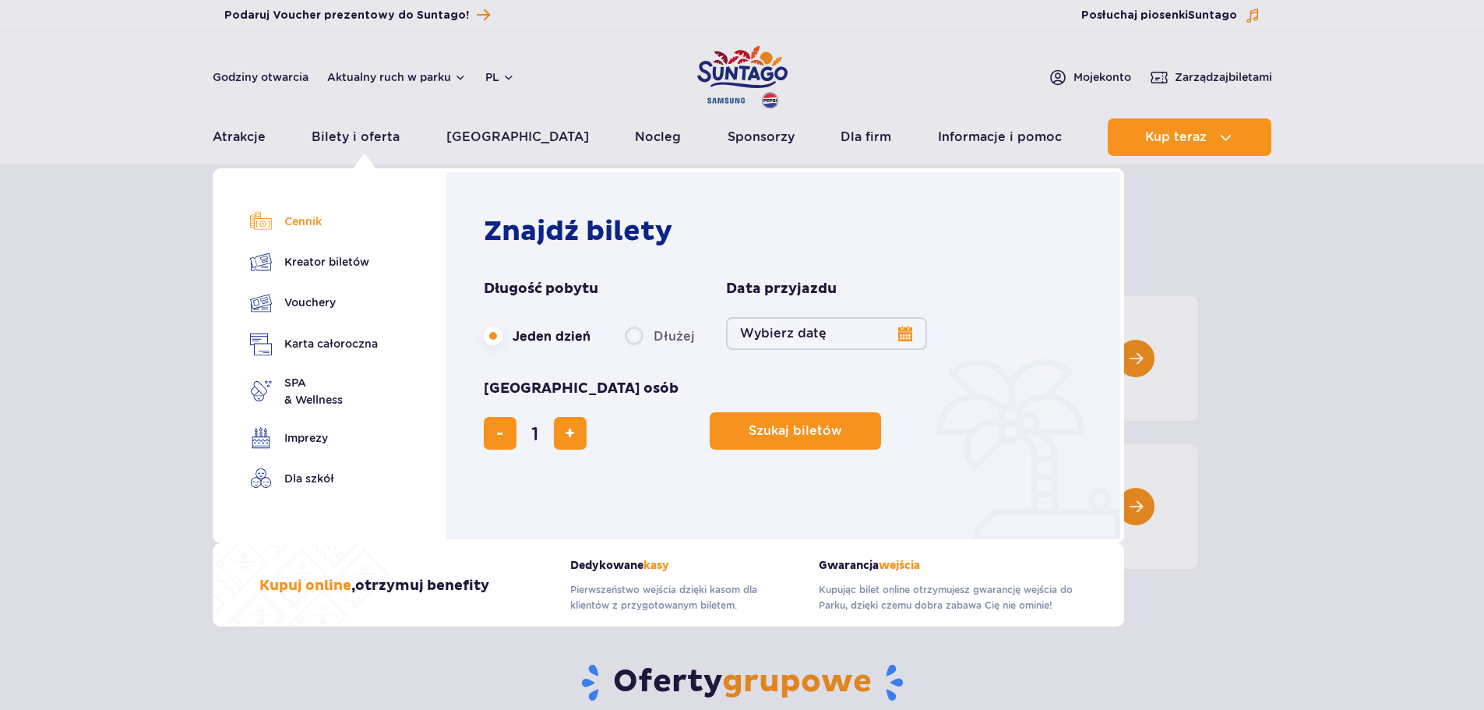
click at [324, 221] on link "Cennik" at bounding box center [314, 221] width 128 height 22
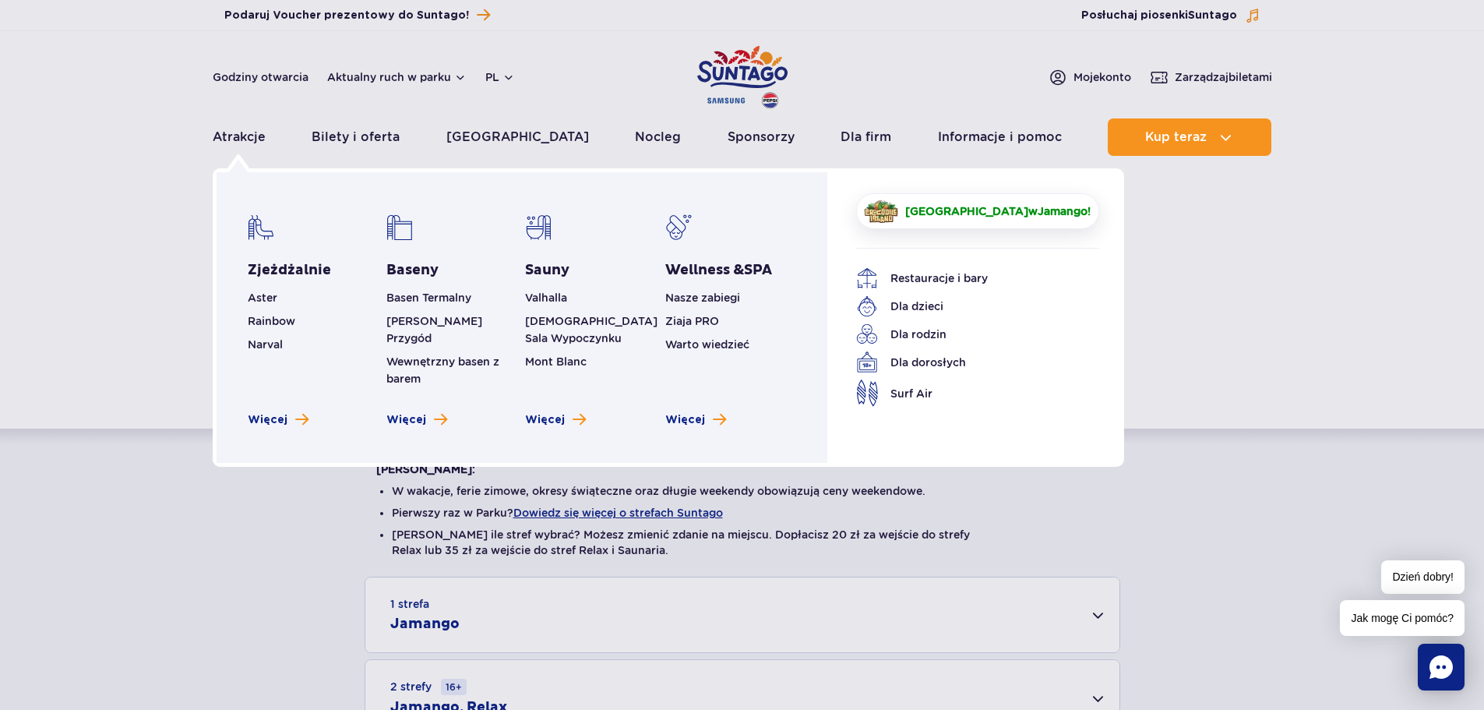
click at [985, 208] on span "[GEOGRAPHIC_DATA]" at bounding box center [967, 211] width 123 height 12
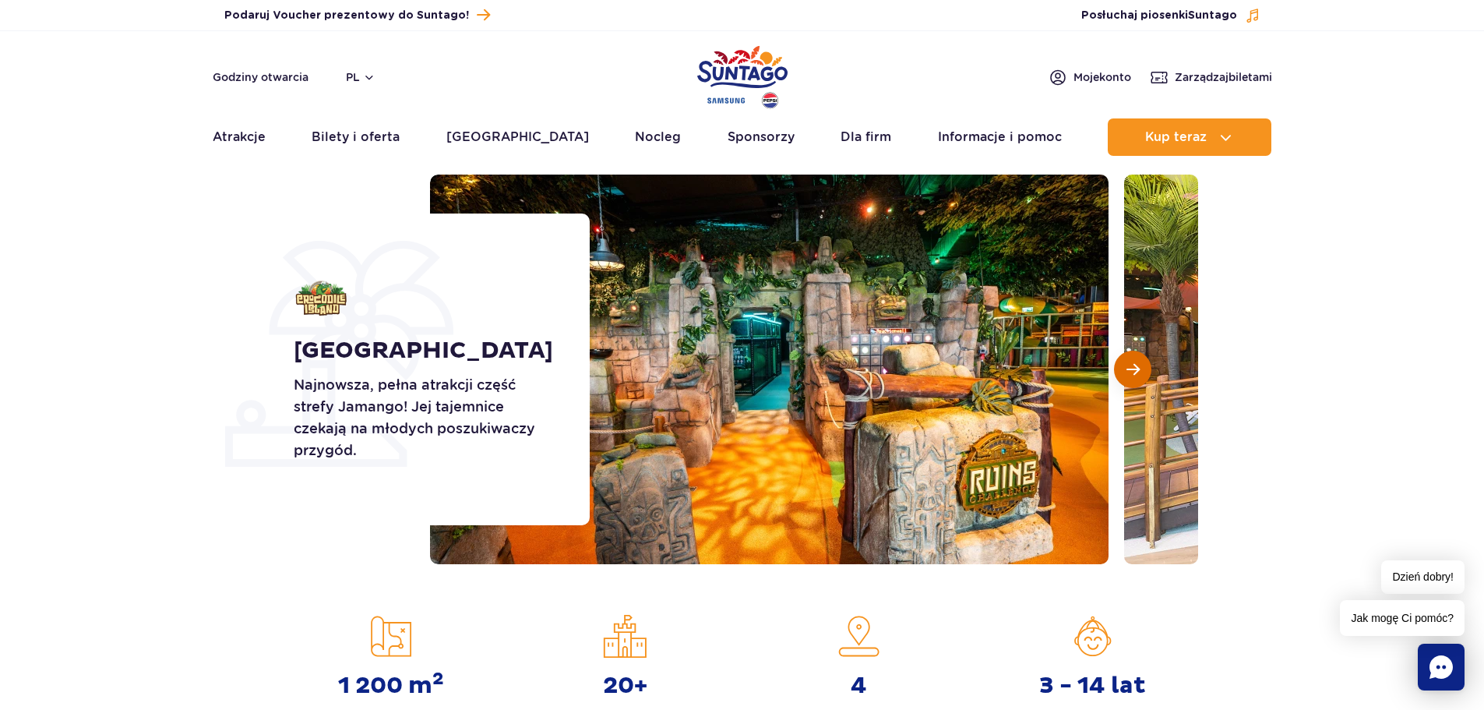
click at [1131, 368] on span "Następny slajd" at bounding box center [1133, 369] width 13 height 14
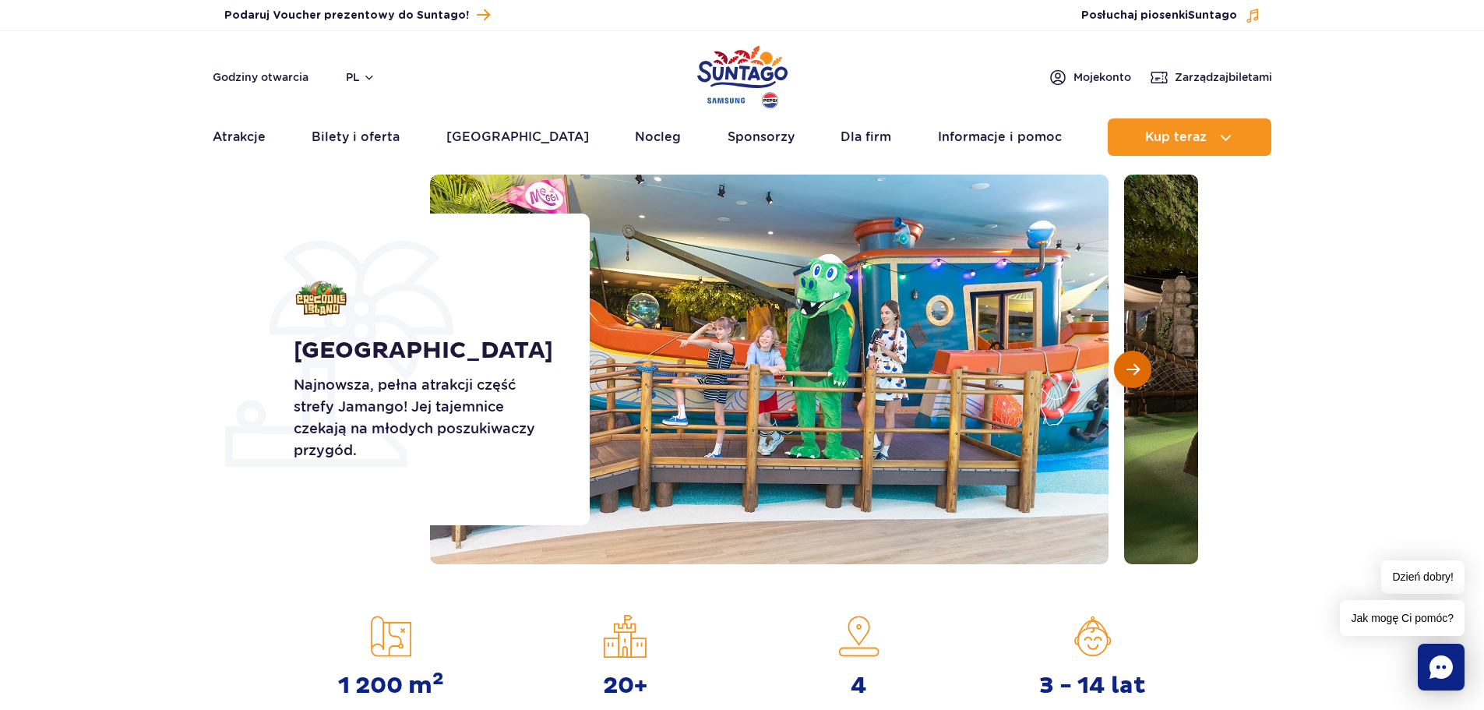
click at [1132, 368] on span "Następny slajd" at bounding box center [1133, 369] width 13 height 14
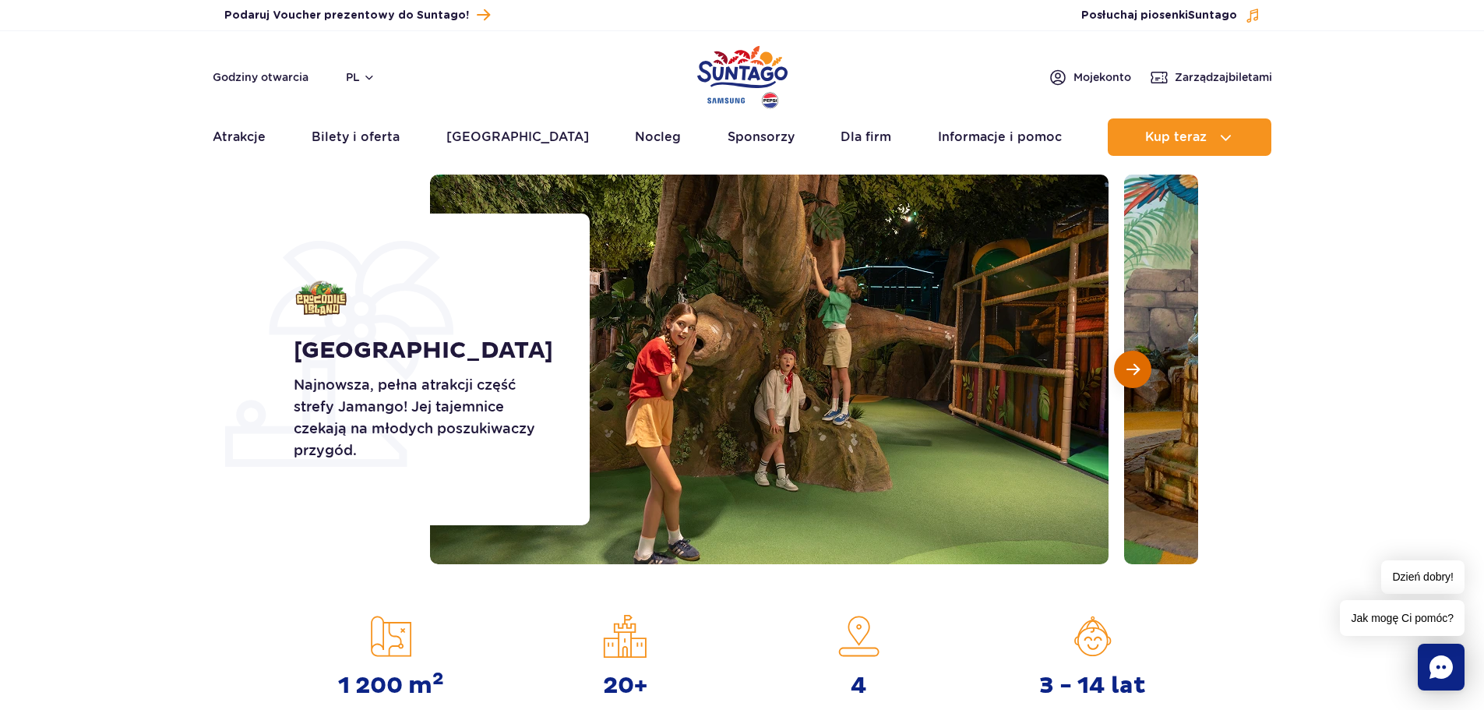
click at [1132, 368] on span "Następny slajd" at bounding box center [1133, 369] width 13 height 14
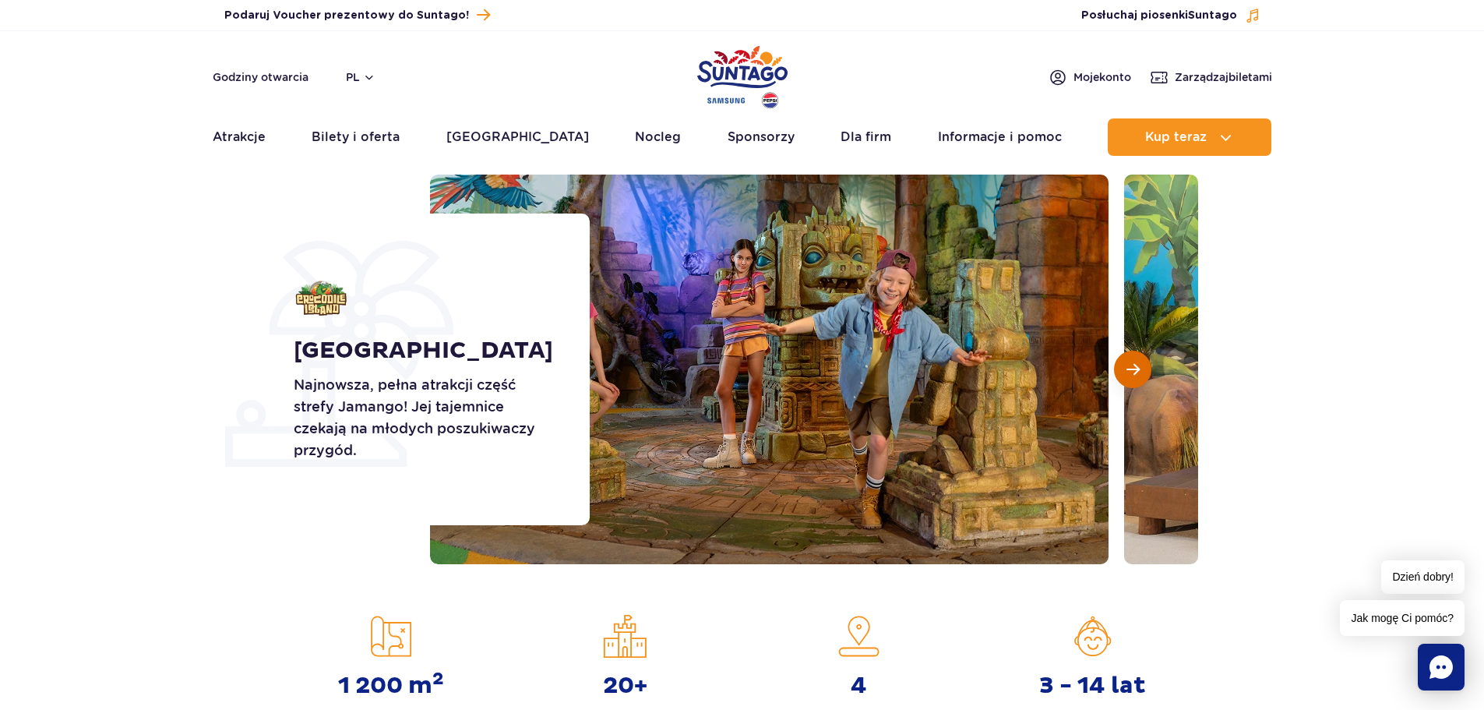
click at [1136, 371] on span "Następny slajd" at bounding box center [1133, 369] width 13 height 14
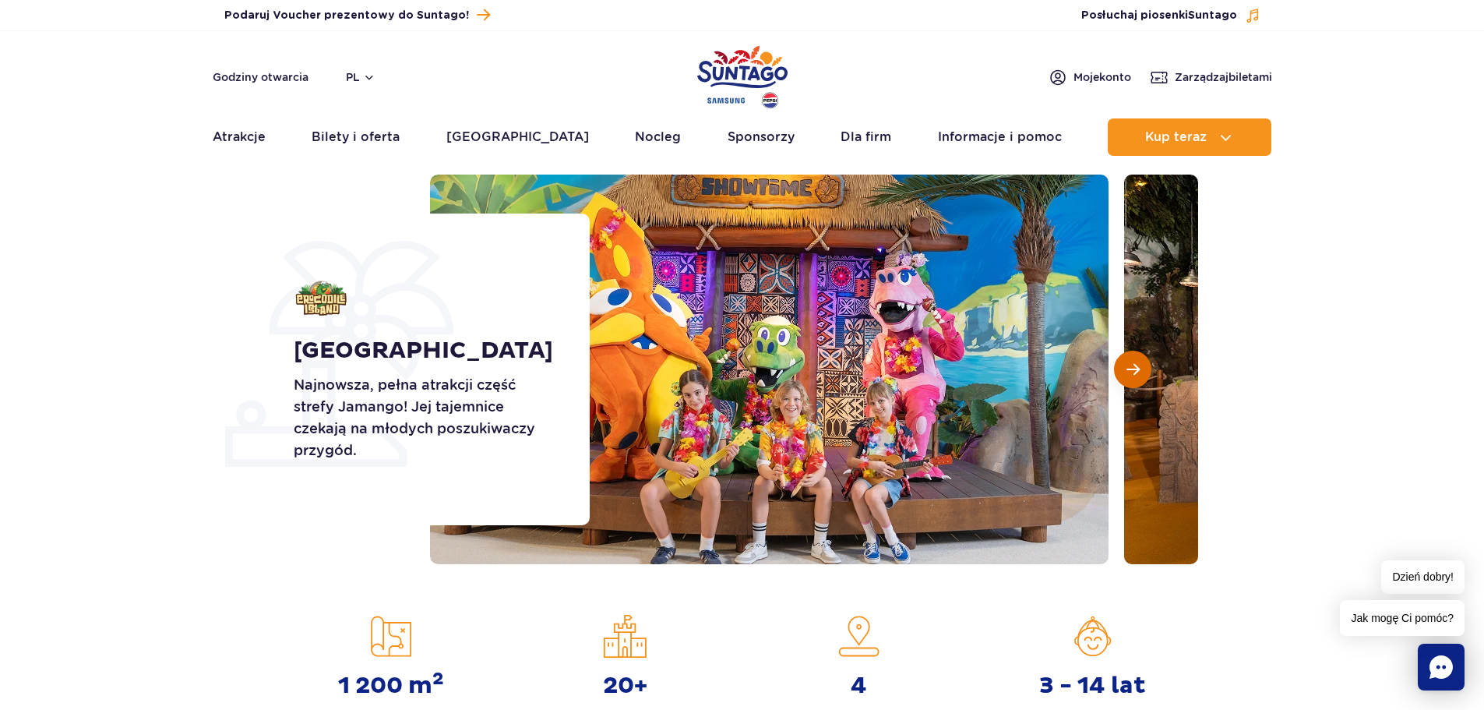
click at [1136, 371] on span "Następny slajd" at bounding box center [1133, 369] width 13 height 14
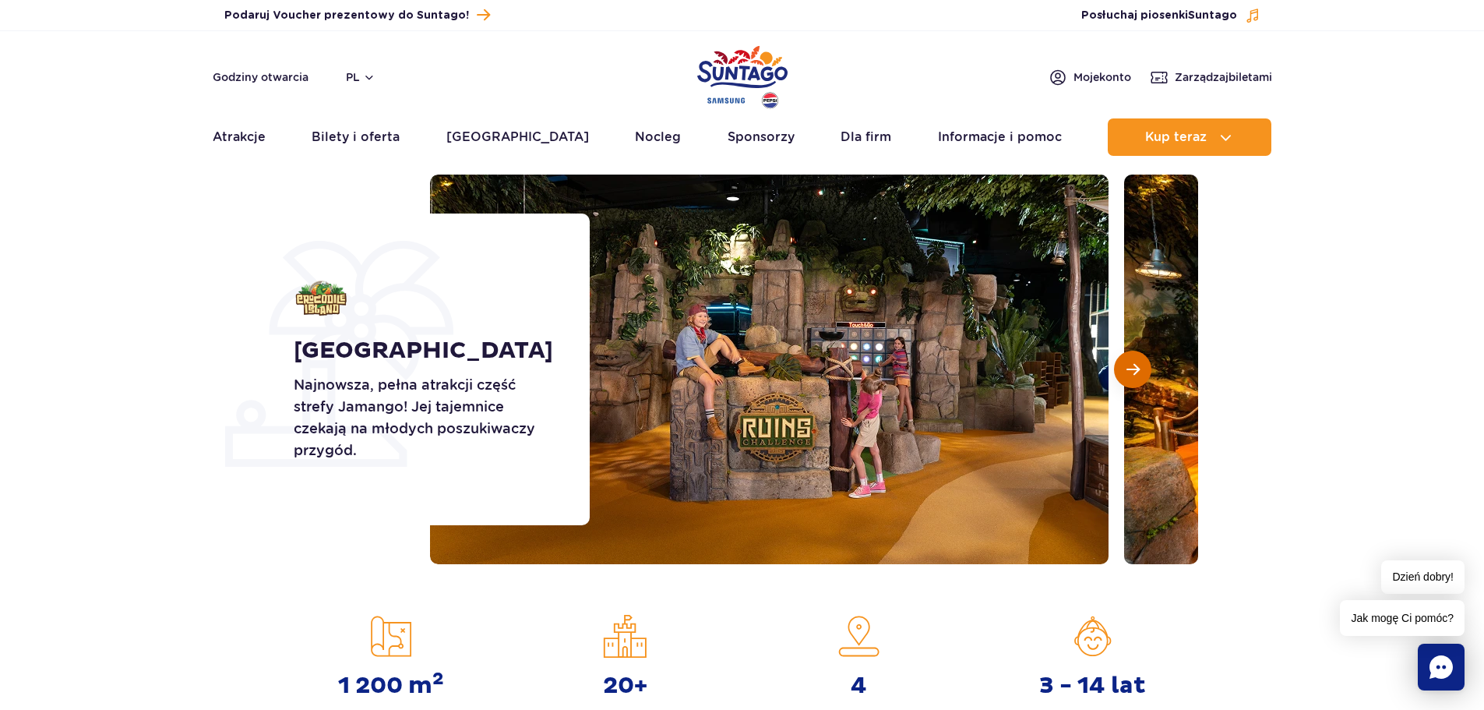
click at [1137, 371] on span "Następny slajd" at bounding box center [1133, 369] width 13 height 14
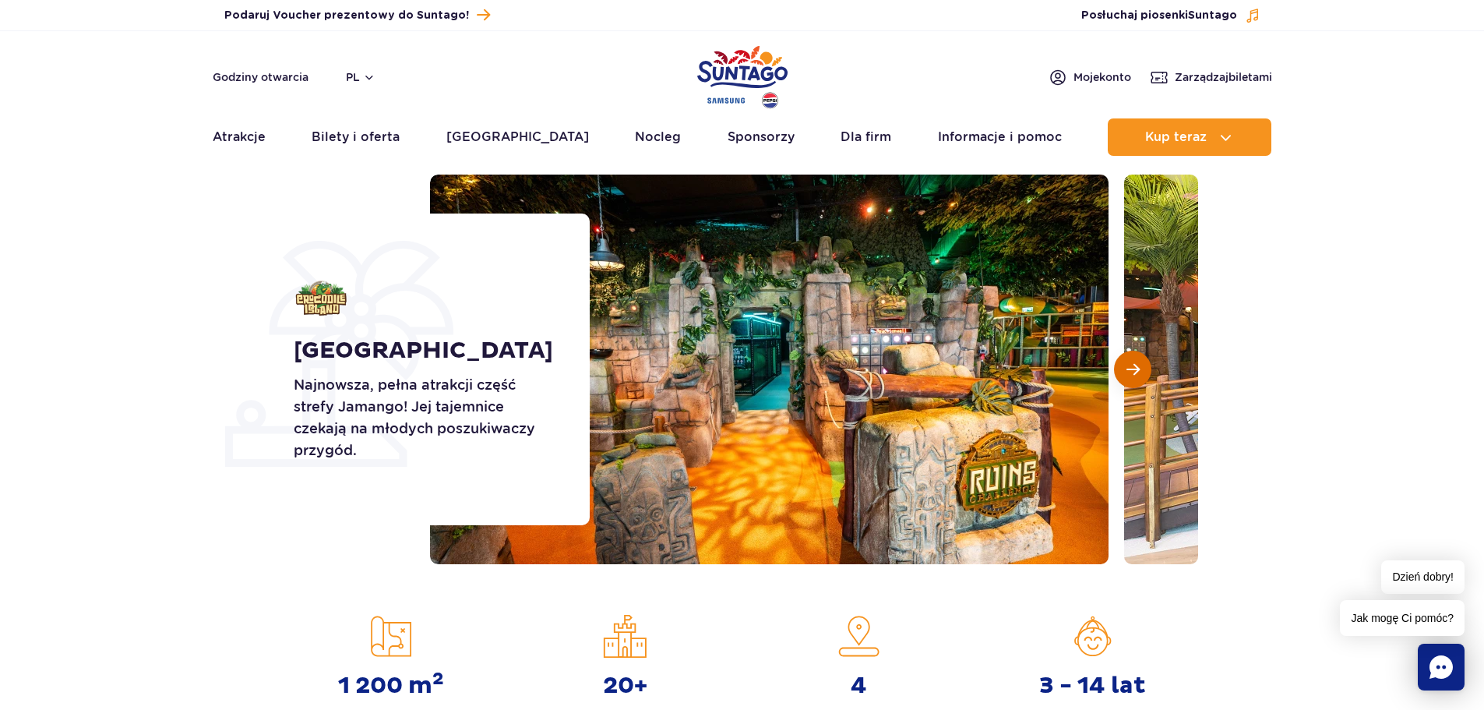
click at [1137, 371] on span "Następny slajd" at bounding box center [1133, 369] width 13 height 14
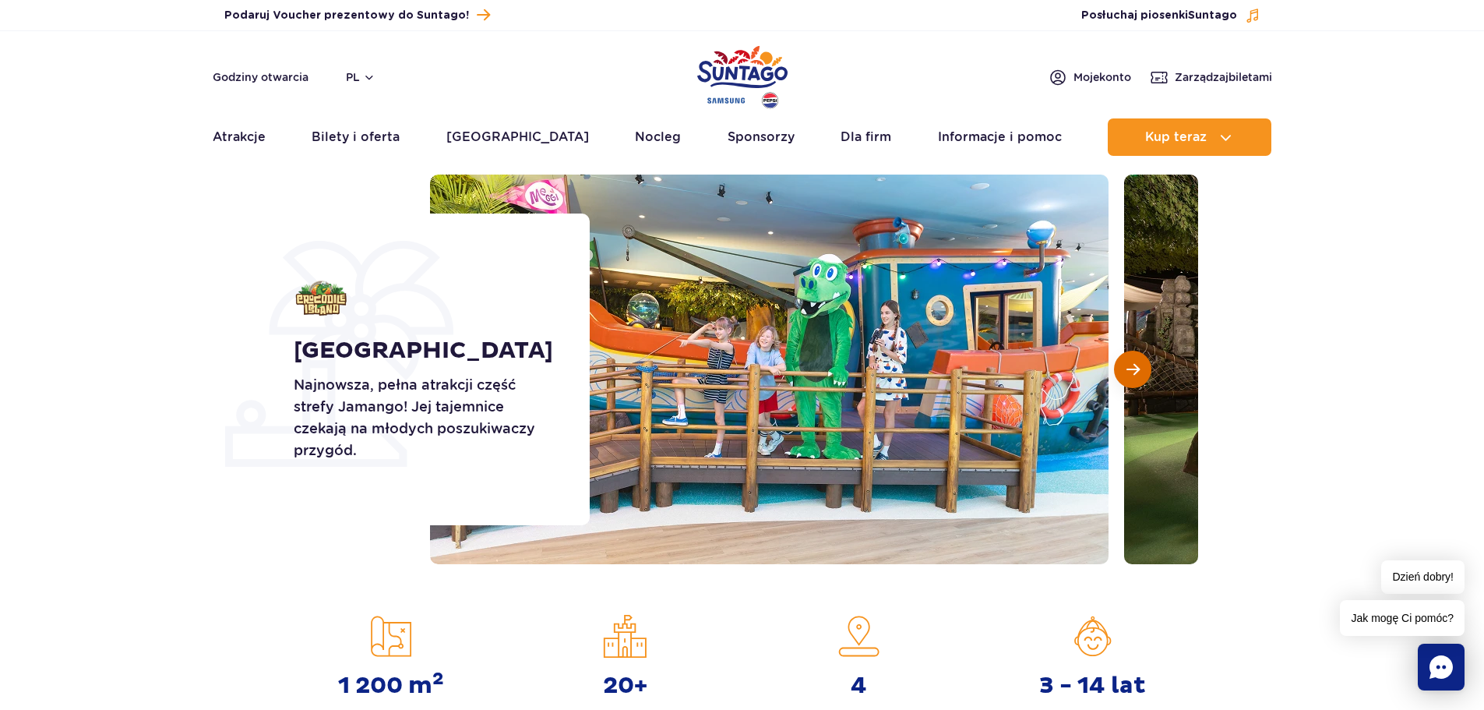
click at [1137, 371] on span "Następny slajd" at bounding box center [1133, 369] width 13 height 14
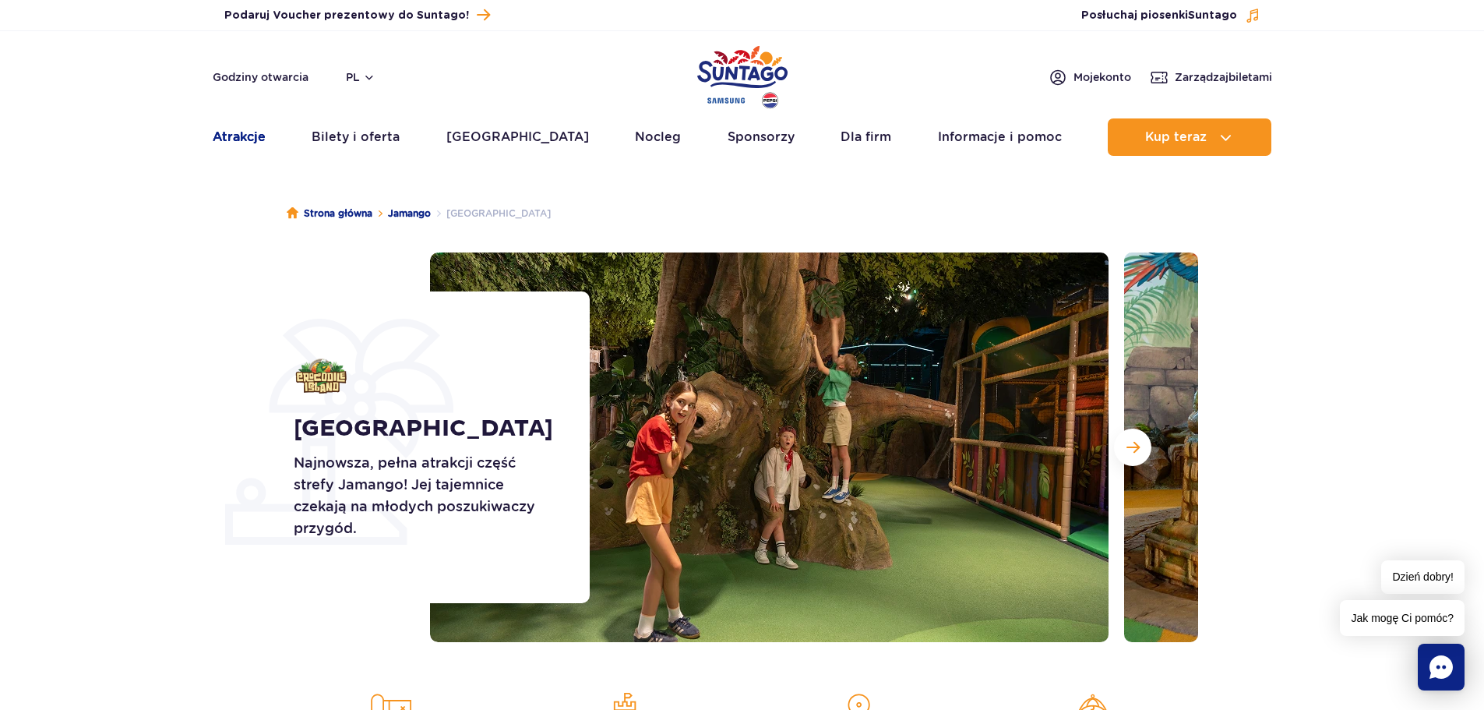
click at [243, 139] on link "Atrakcje" at bounding box center [239, 136] width 53 height 37
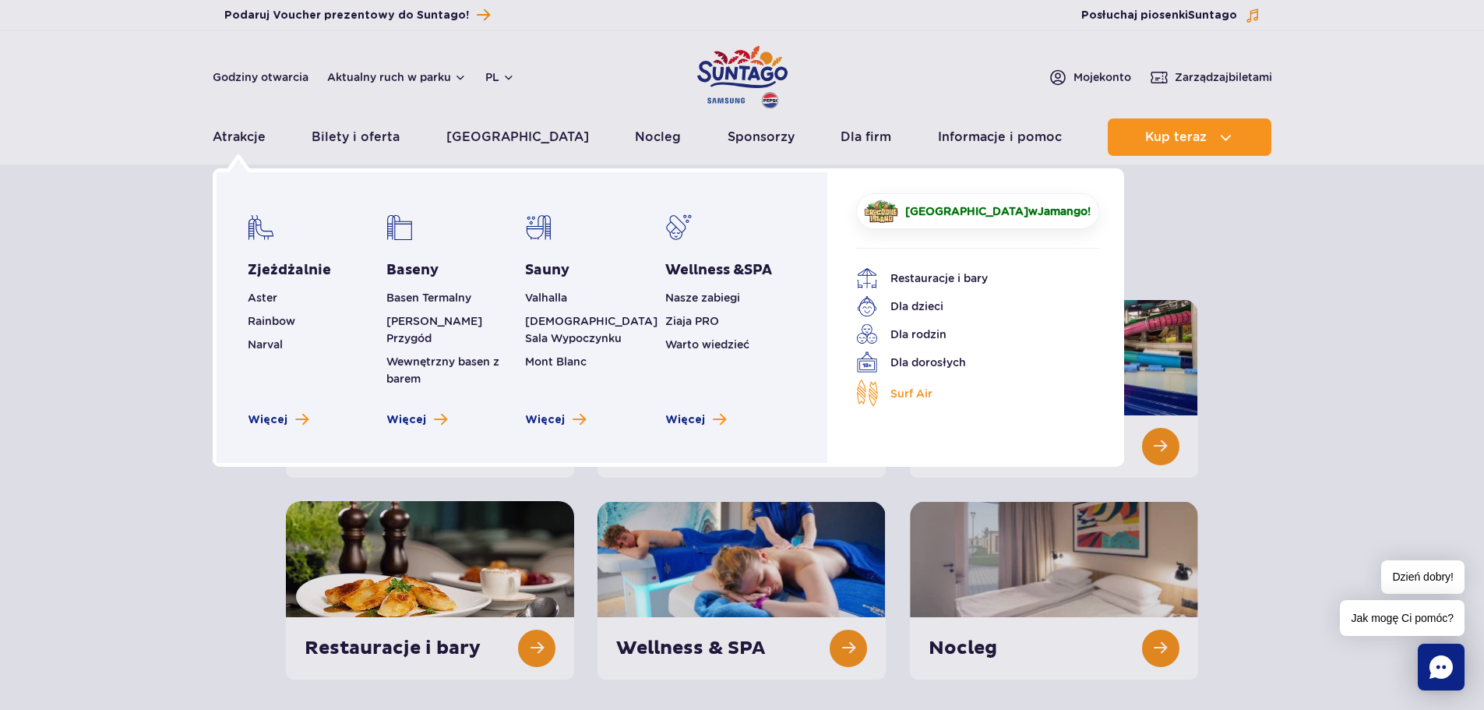
click at [920, 397] on span "Surf Air" at bounding box center [912, 393] width 42 height 17
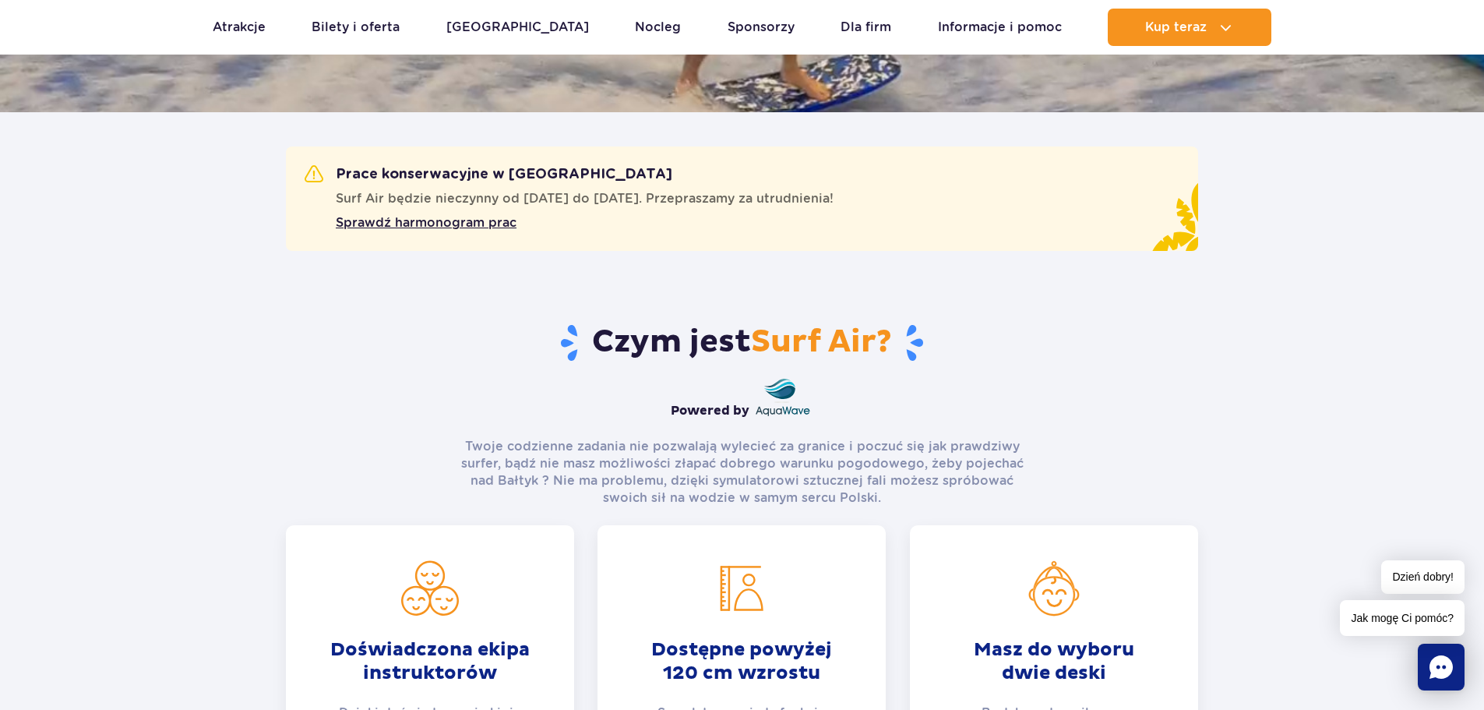
scroll to position [468, 0]
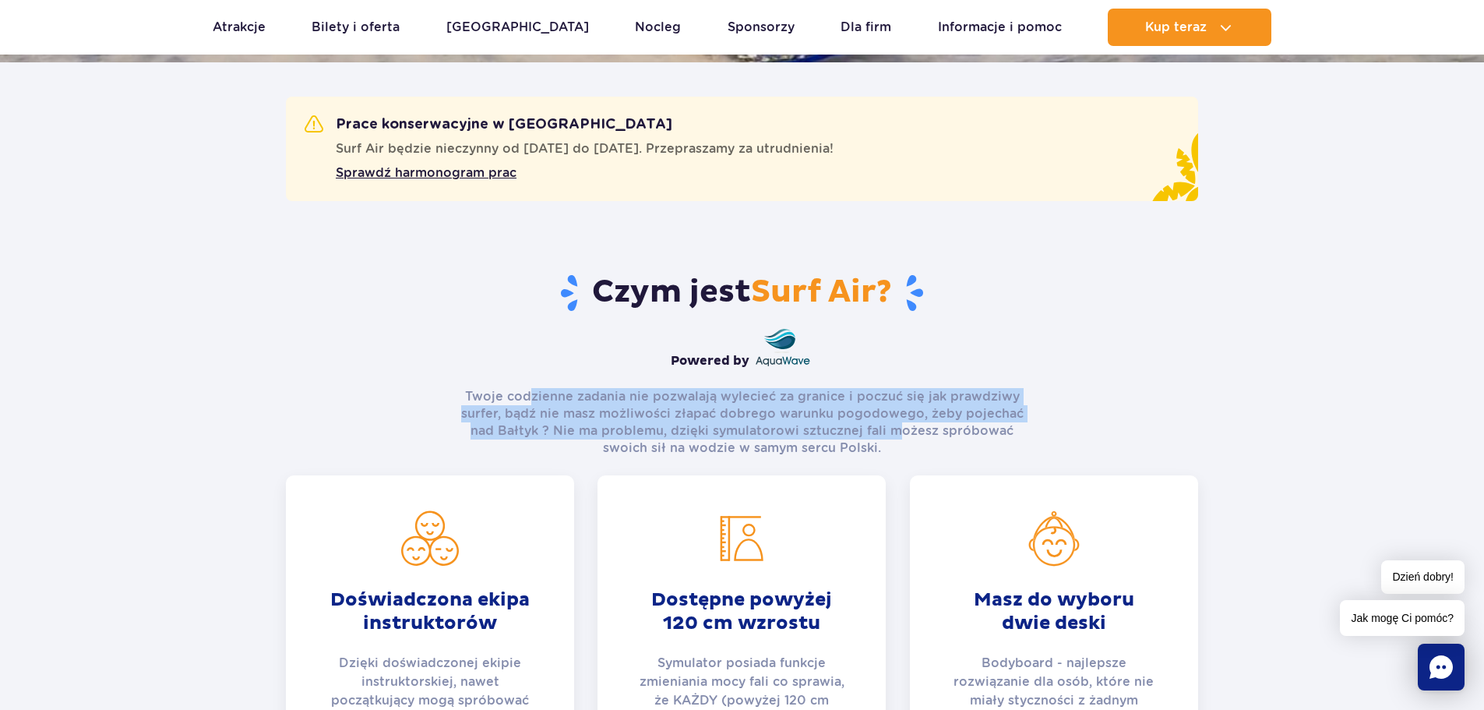
drag, startPoint x: 531, startPoint y: 395, endPoint x: 942, endPoint y: 415, distance: 411.2
click at [910, 424] on p "Twoje codzienne zadania nie pozwalają wylecieć za granice i poczuć się jak praw…" at bounding box center [742, 422] width 567 height 69
click at [1071, 415] on div "Czym jest Surf Air? Powered by Twoje codzienne zadania nie pozwalają wylecieć z…" at bounding box center [742, 358] width 913 height 196
click at [1086, 376] on div "Czym jest Surf Air? Powered by Twoje codzienne zadania nie pozwalają wylecieć z…" at bounding box center [742, 358] width 913 height 196
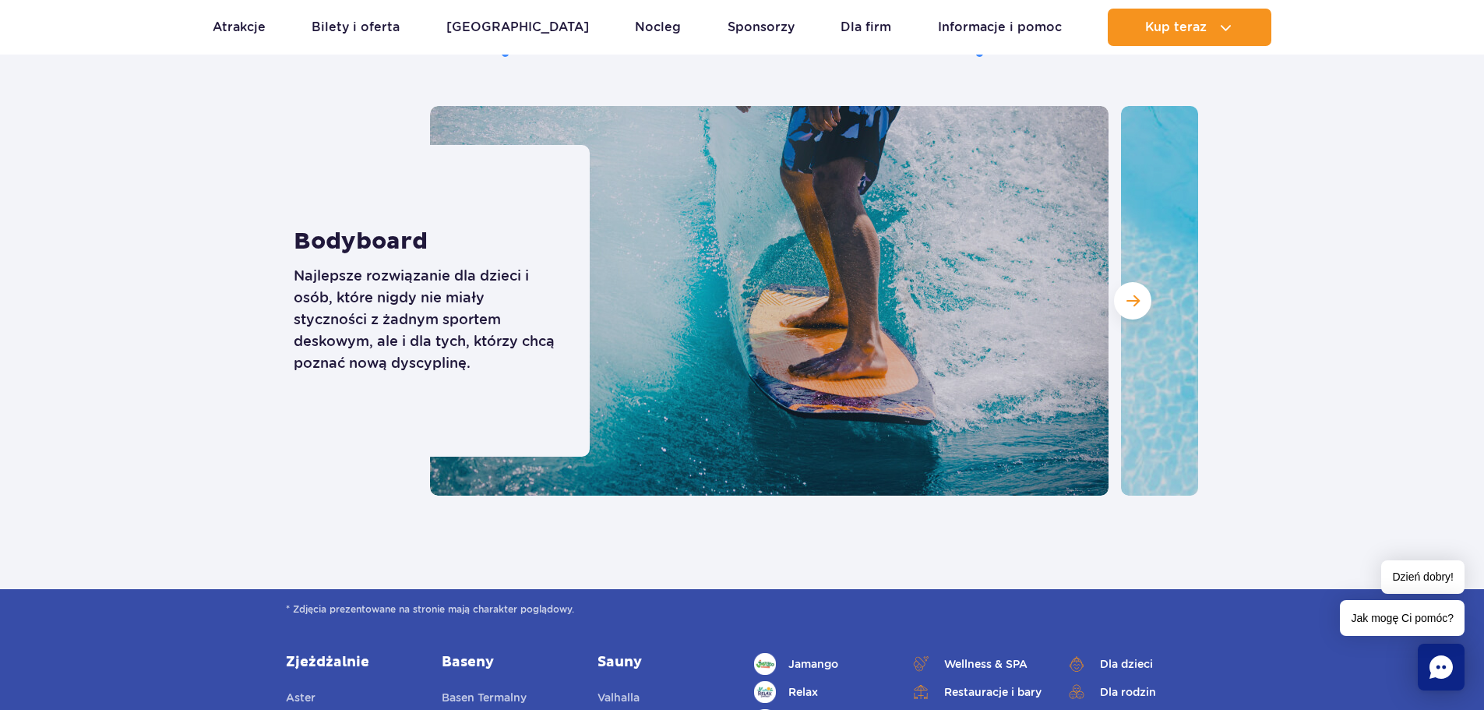
scroll to position [4676, 0]
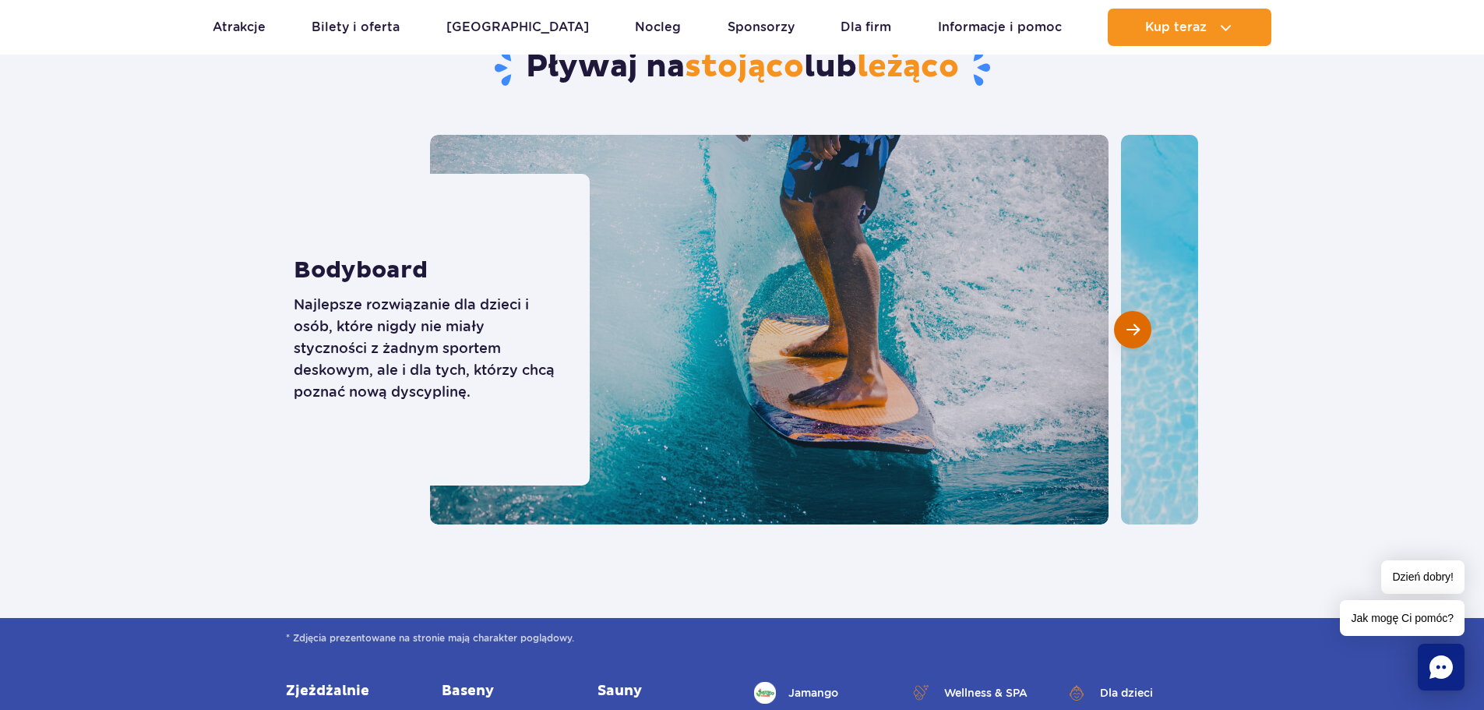
click at [1122, 337] on button "Następny slajd" at bounding box center [1132, 329] width 37 height 37
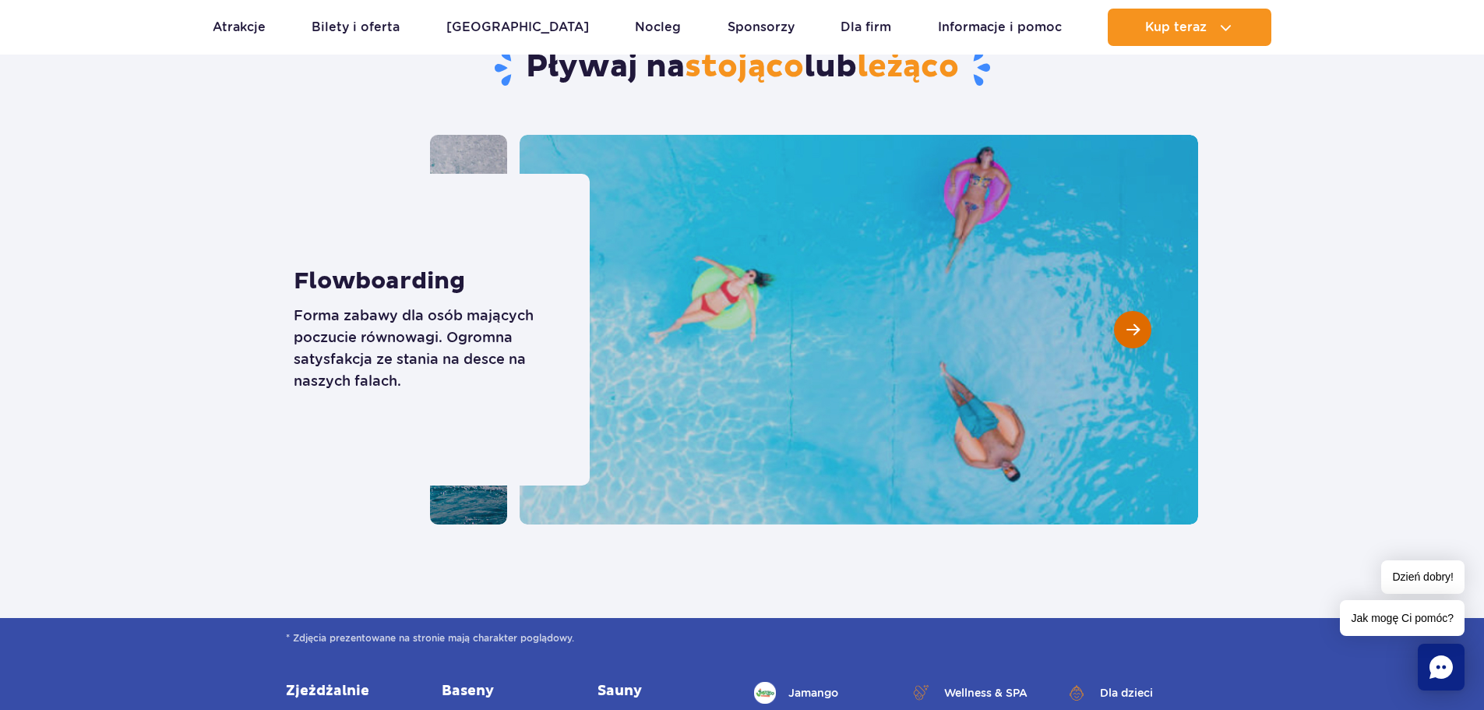
click at [1124, 333] on button "Następny slajd" at bounding box center [1132, 329] width 37 height 37
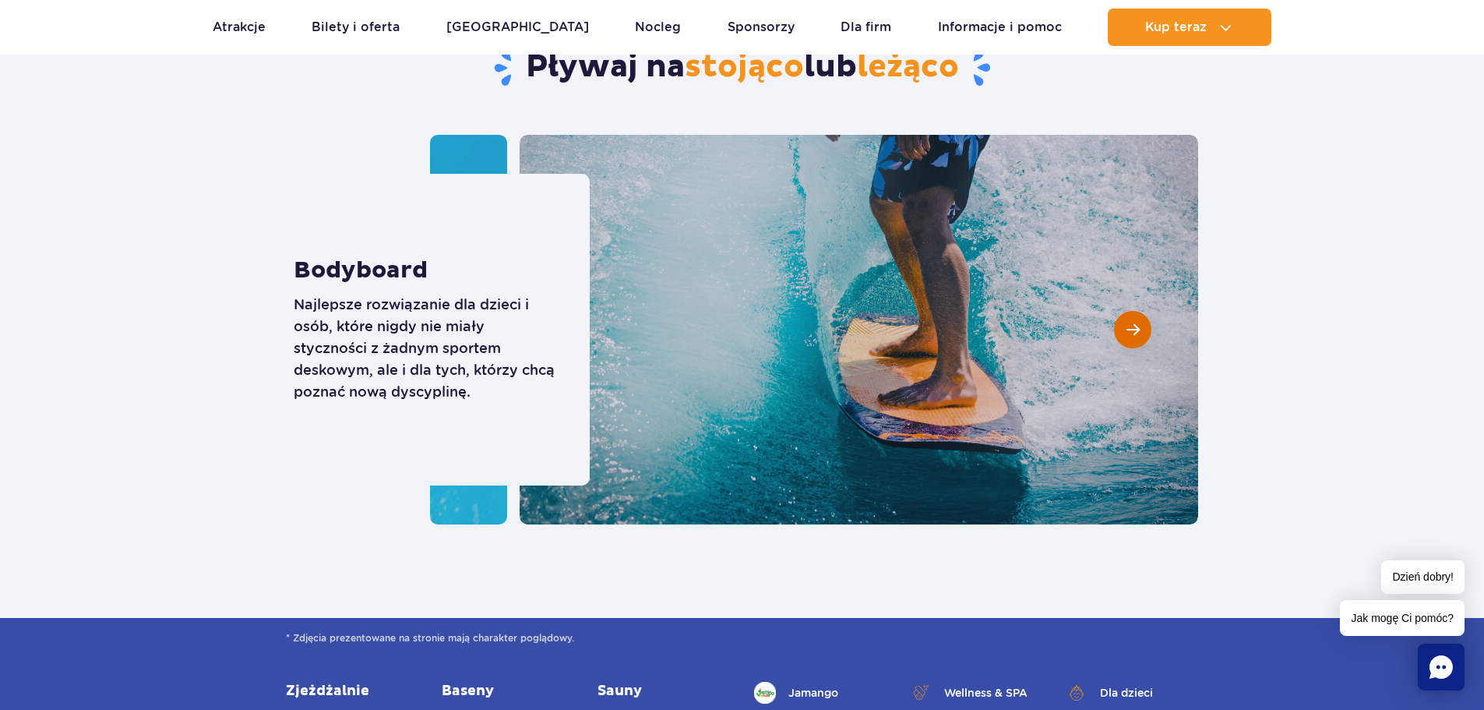
click at [1124, 333] on button "Następny slajd" at bounding box center [1132, 329] width 37 height 37
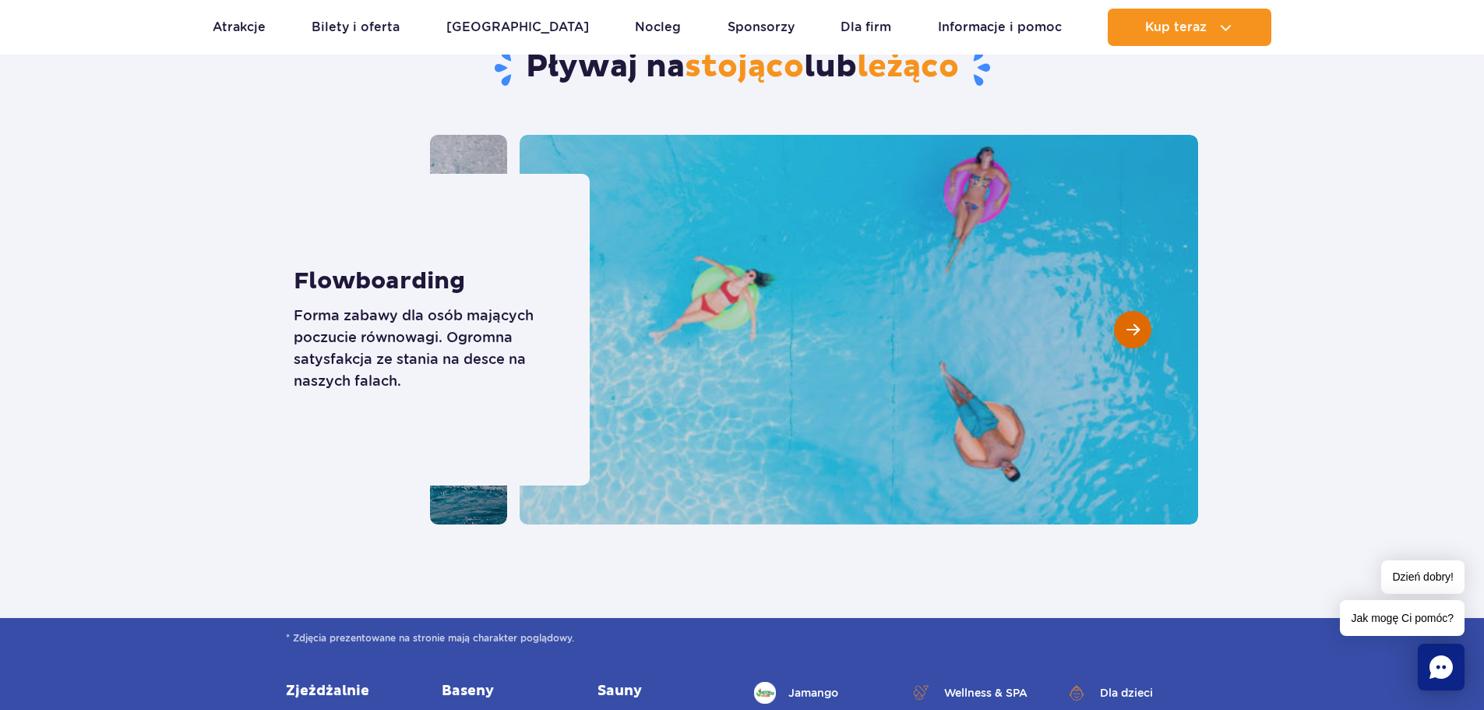
click at [1124, 333] on button "Następny slajd" at bounding box center [1132, 329] width 37 height 37
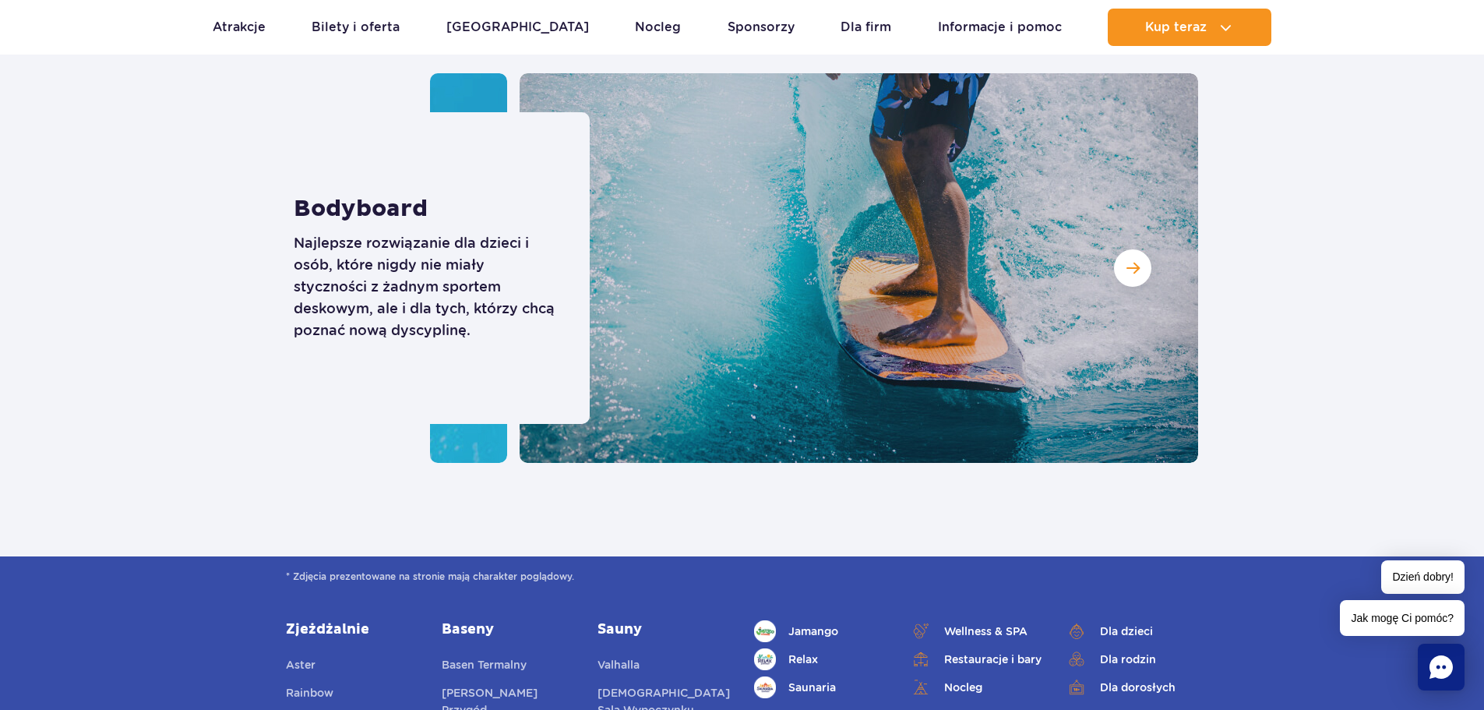
scroll to position [4732, 0]
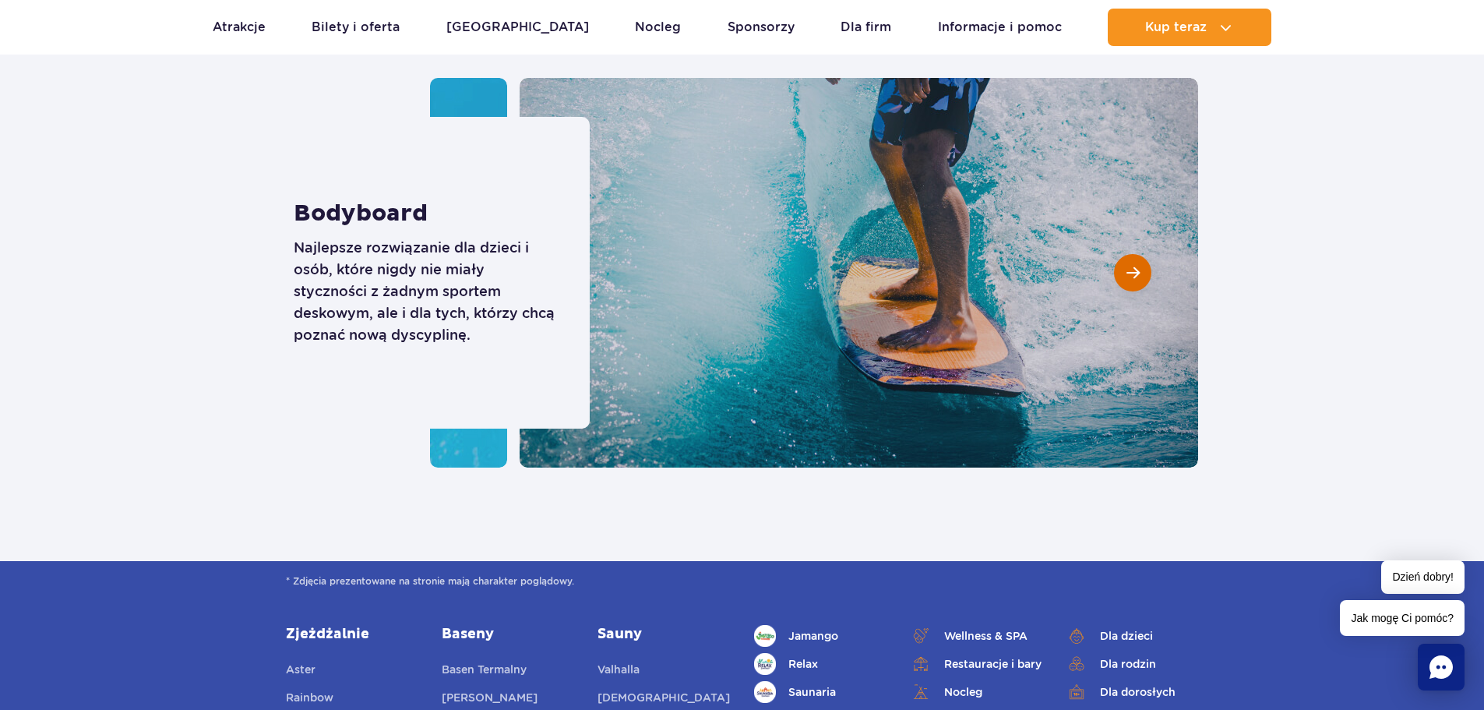
click at [1131, 275] on span "Następny slajd" at bounding box center [1133, 273] width 13 height 14
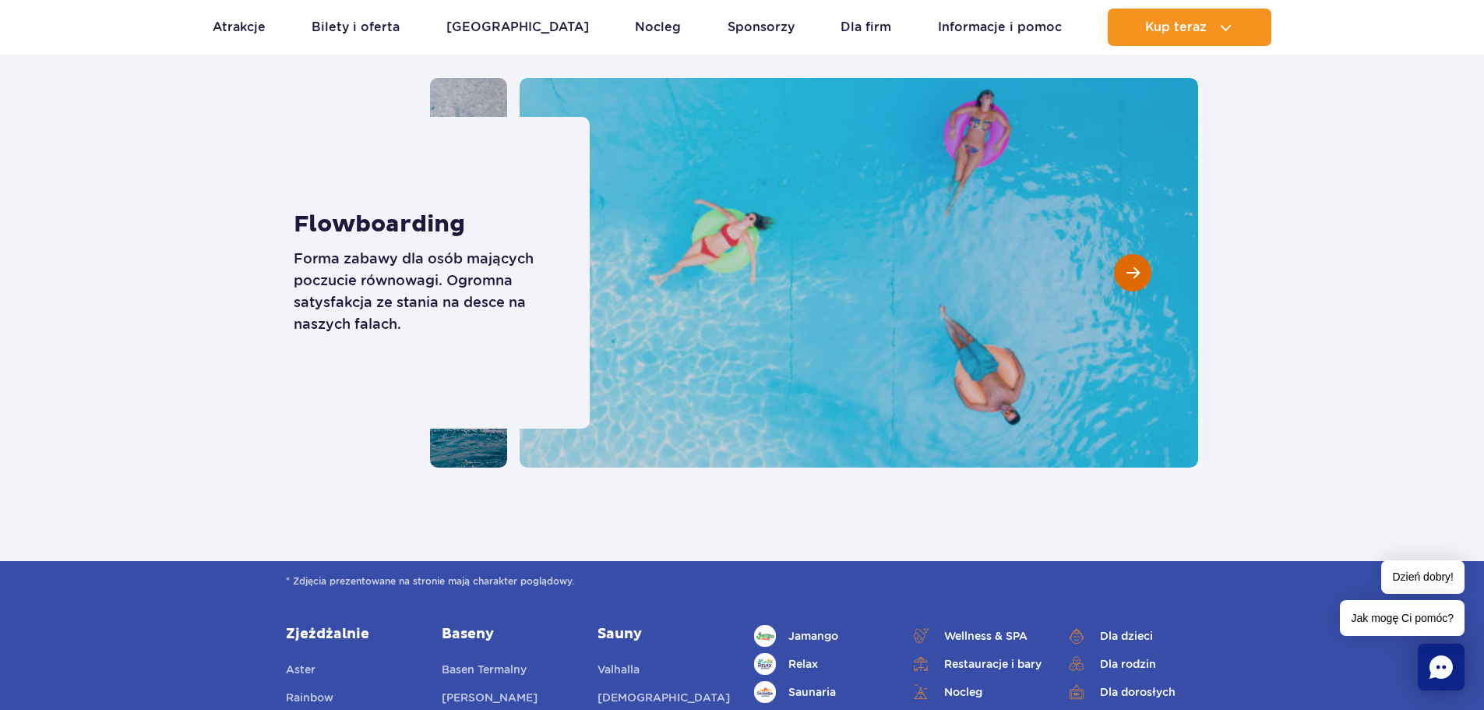
click at [1133, 272] on span "Następny slajd" at bounding box center [1133, 273] width 13 height 14
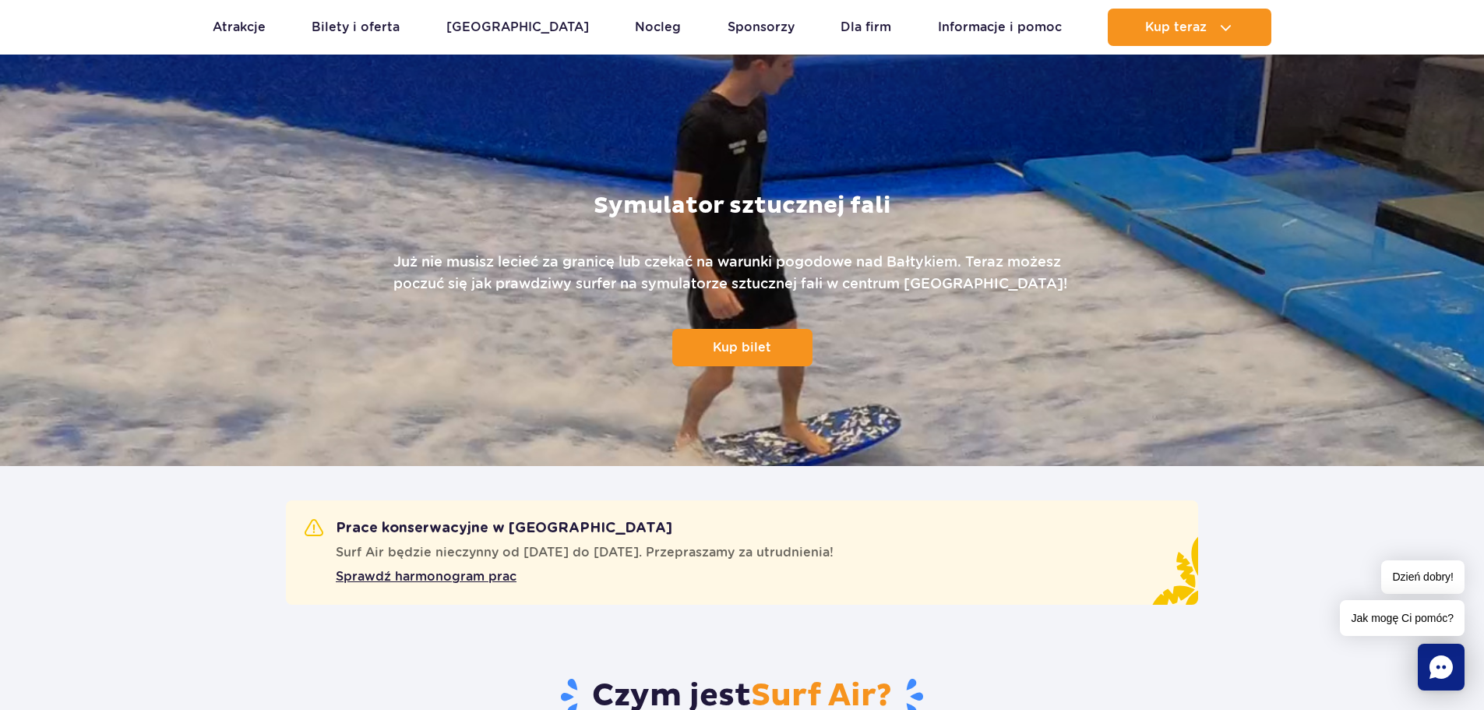
scroll to position [0, 0]
